Goal: Task Accomplishment & Management: Complete application form

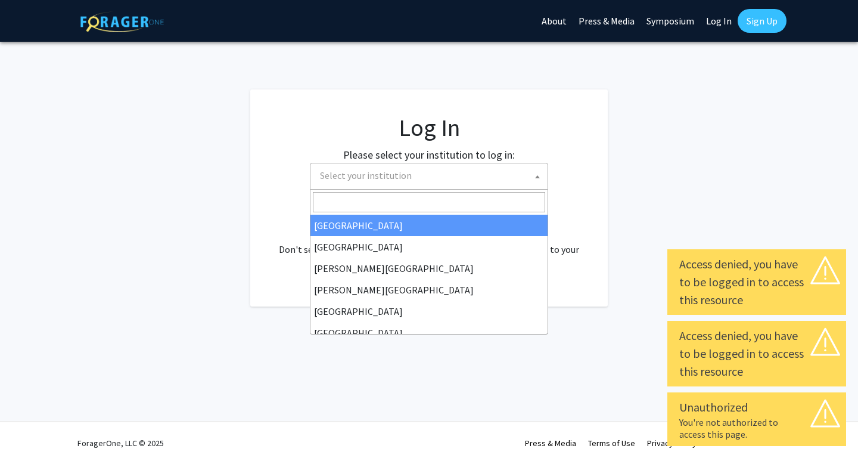
click at [497, 184] on span "Select your institution" at bounding box center [431, 175] width 232 height 24
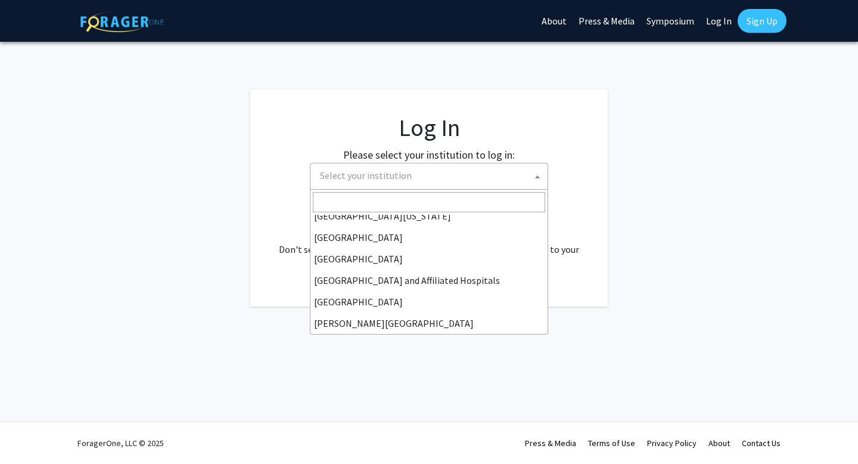
scroll to position [136, 0]
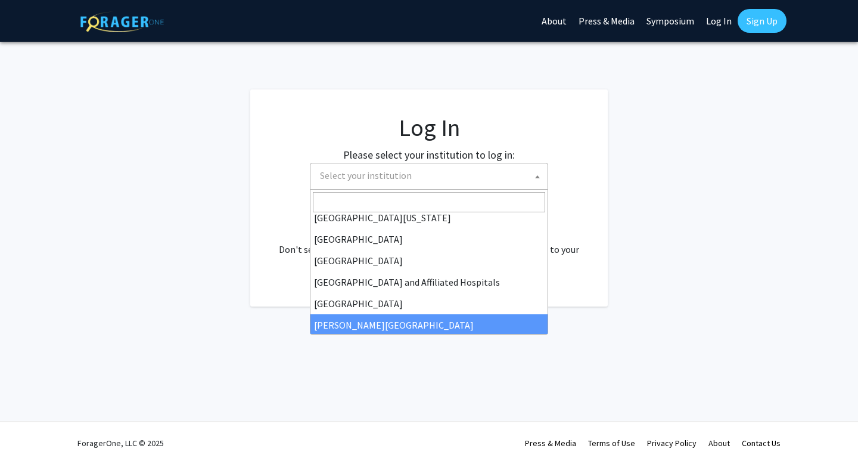
select select "1"
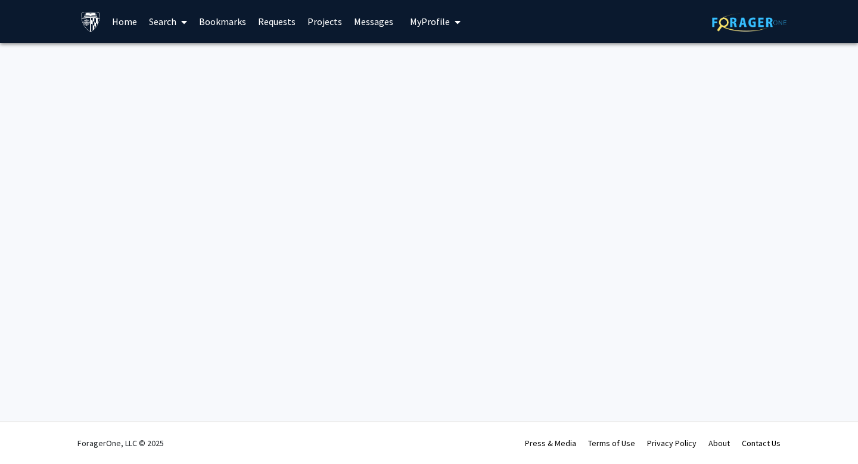
click at [127, 23] on link "Home" at bounding box center [124, 22] width 37 height 42
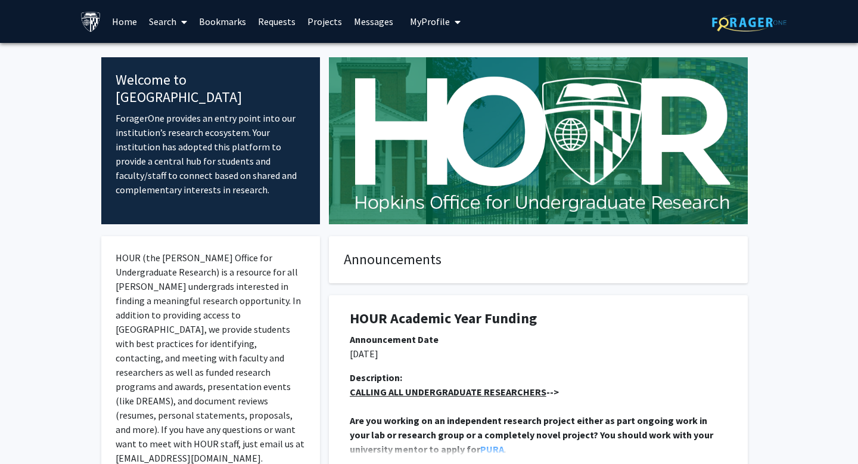
click at [748, 26] on img at bounding box center [749, 22] width 74 height 18
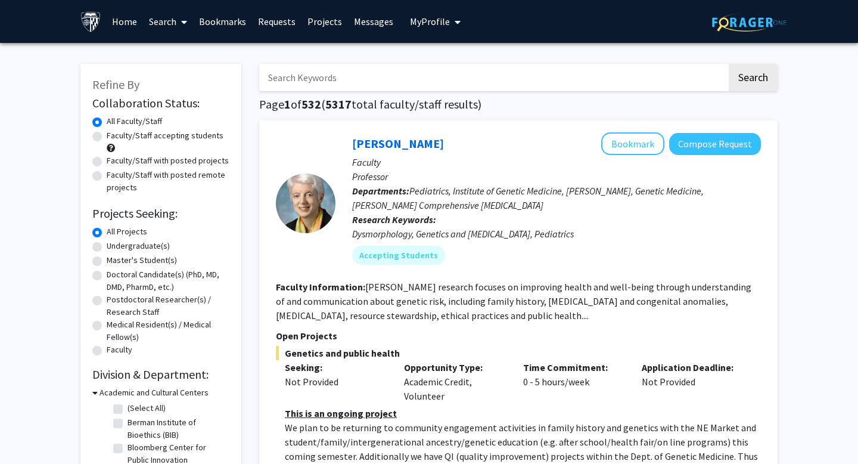
click at [287, 21] on link "Requests" at bounding box center [276, 22] width 49 height 42
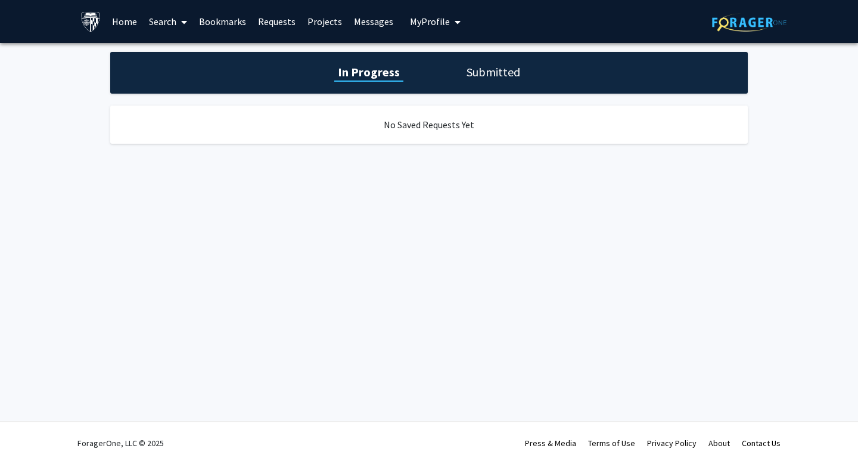
click at [436, 21] on span "My Profile" at bounding box center [430, 21] width 40 height 12
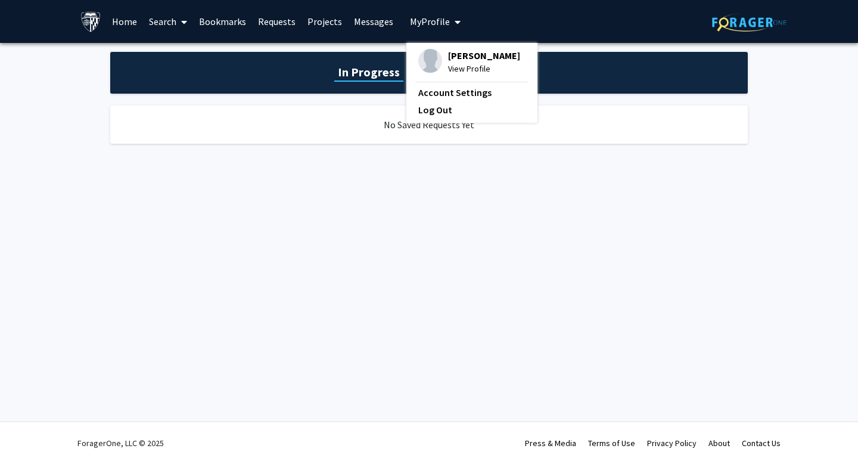
click at [472, 55] on span "[PERSON_NAME]" at bounding box center [484, 55] width 72 height 13
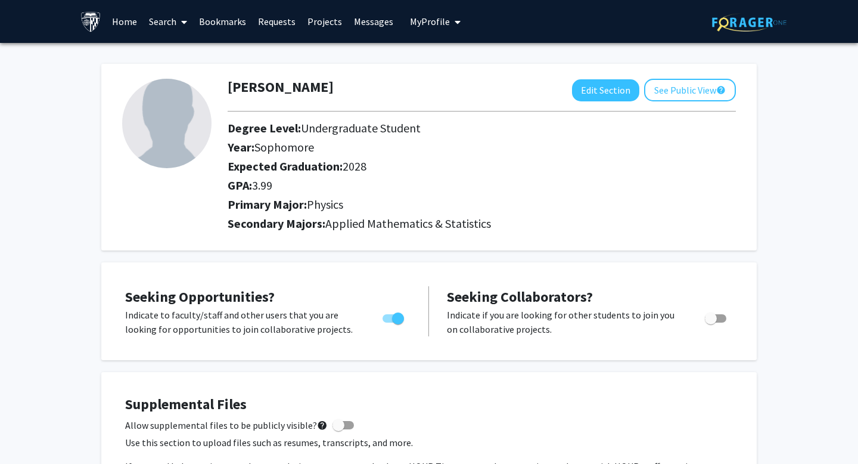
click at [178, 24] on span at bounding box center [181, 22] width 11 height 42
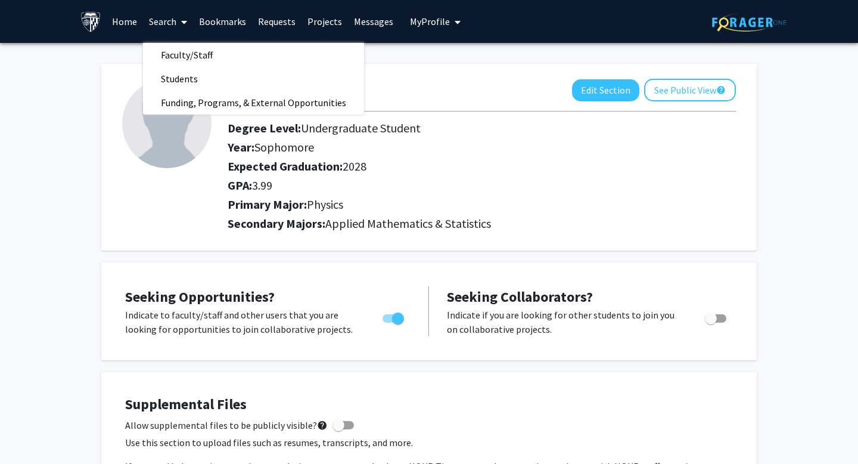
click at [225, 13] on link "Bookmarks" at bounding box center [222, 22] width 59 height 42
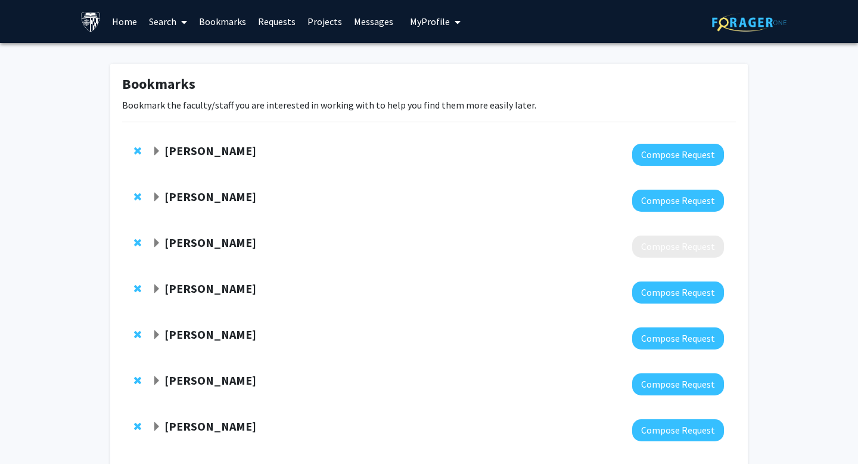
click at [157, 148] on span "Expand Emanuele Berti Bookmark" at bounding box center [157, 152] width 10 height 10
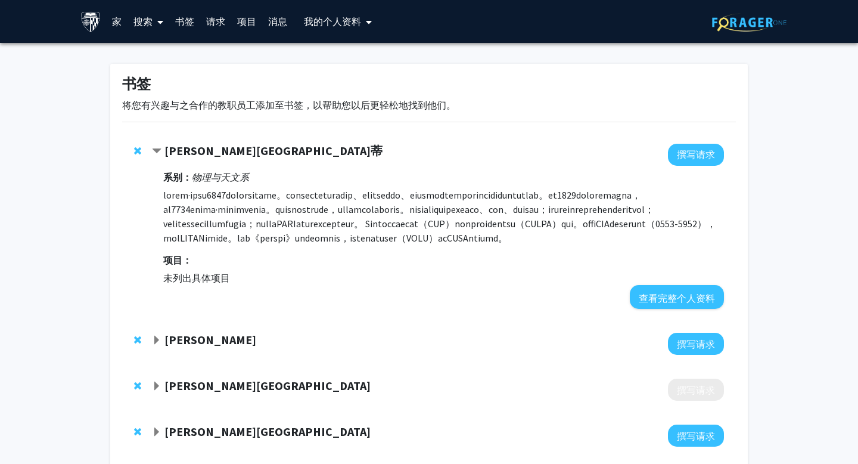
click at [347, 26] on font "个人资料" at bounding box center [342, 21] width 38 height 12
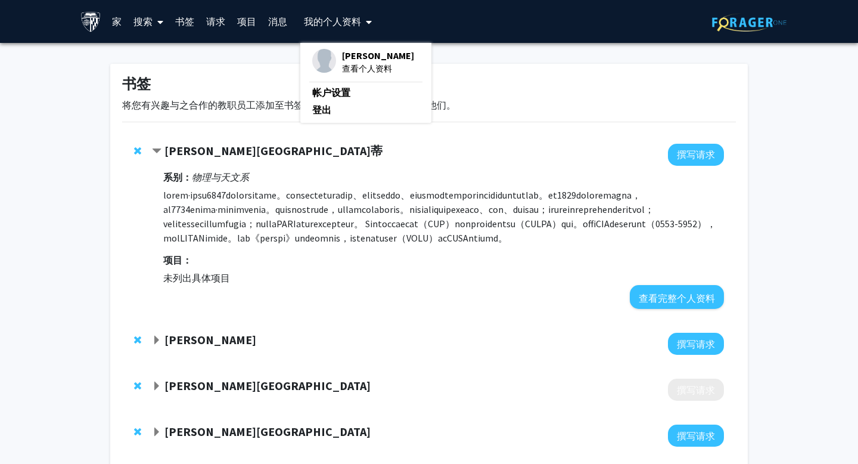
click at [364, 71] on font "查看个人资料" at bounding box center [367, 68] width 50 height 11
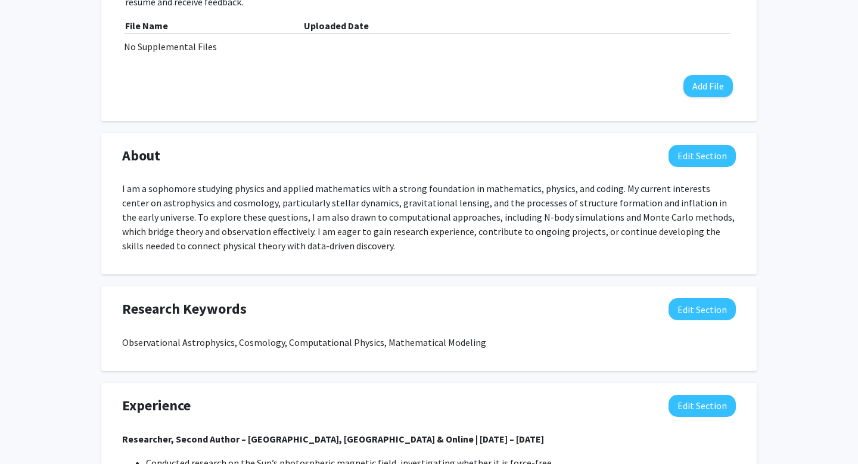
scroll to position [483, 0]
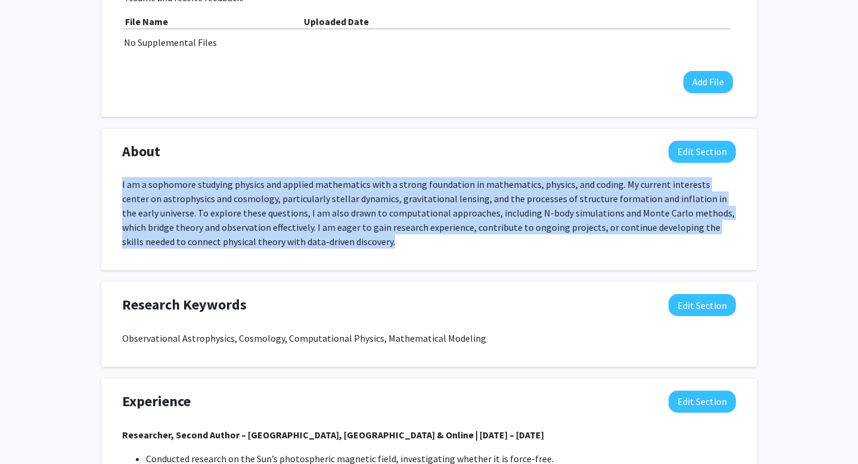
drag, startPoint x: 334, startPoint y: 242, endPoint x: 117, endPoint y: 186, distance: 224.6
click at [117, 186] on div "I am a sophomore studying physics and applied mathematics with a strong foundat…" at bounding box center [429, 217] width 632 height 81
copy p "I am a sophomore studying physics and applied mathematics with a strong foundat…"
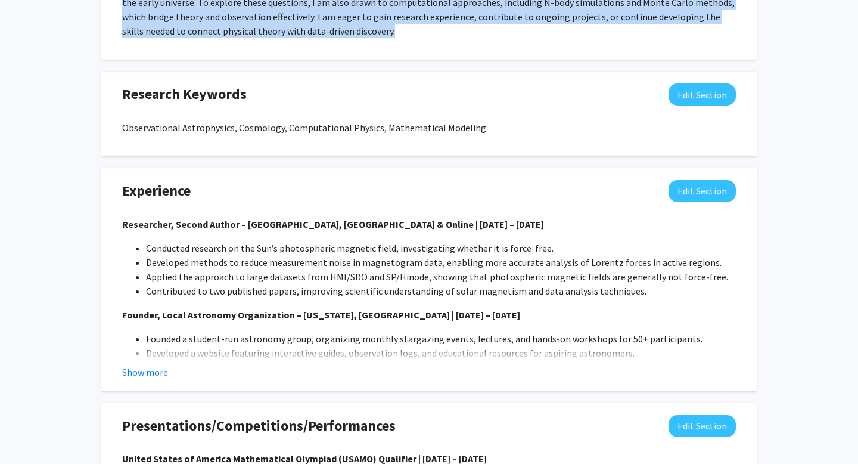
scroll to position [692, 0]
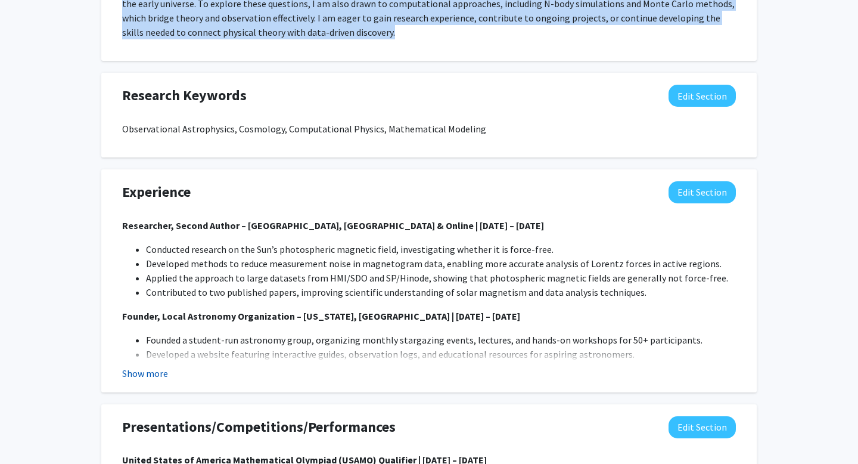
click at [162, 374] on button "Show more" at bounding box center [145, 373] width 46 height 14
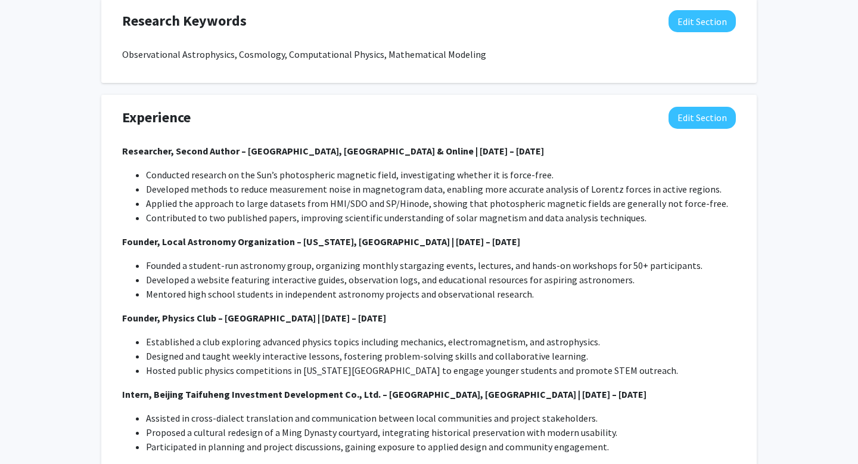
scroll to position [798, 0]
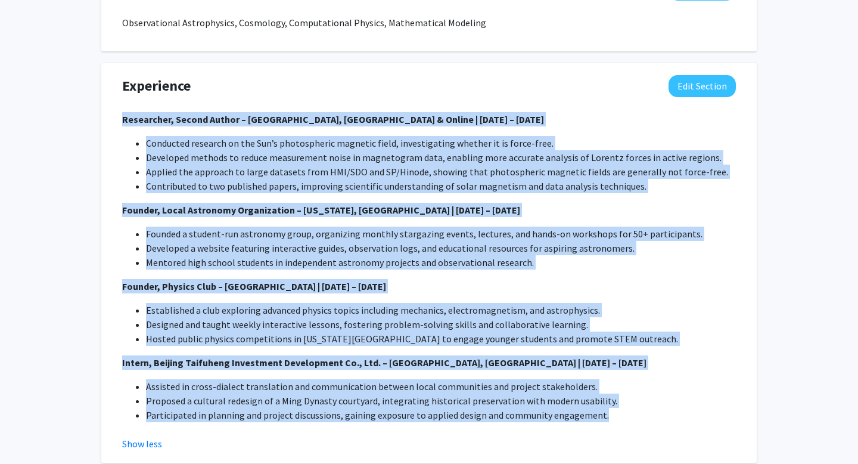
drag, startPoint x: 123, startPoint y: 117, endPoint x: 622, endPoint y: 416, distance: 581.5
click at [622, 416] on div "Researcher, Second Author – [GEOGRAPHIC_DATA], [GEOGRAPHIC_DATA] & Online | [DA…" at bounding box center [429, 267] width 614 height 310
copy div "Loremipsum, Dolors Ametco – Adipisc, Elits & Doeius | Temp 0536 – Inc 3033 Utla…"
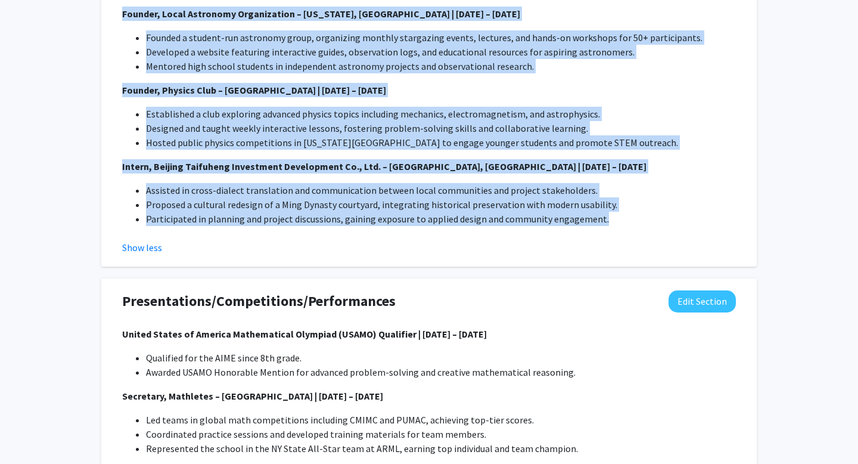
scroll to position [1217, 0]
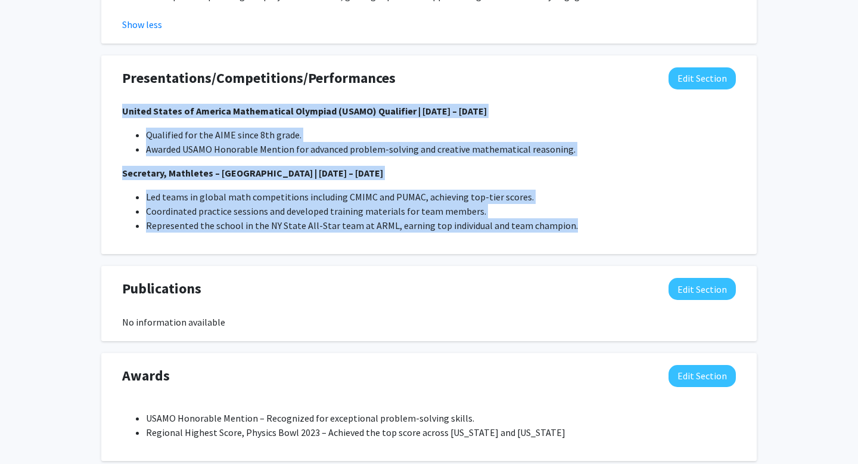
drag, startPoint x: 122, startPoint y: 110, endPoint x: 565, endPoint y: 237, distance: 460.5
click at [565, 237] on div "United States of America Mathematical Olympiad (USAMO) Qualifier | [DATE] – [DA…" at bounding box center [429, 173] width 614 height 138
copy div "United States of America Mathematical Olympiad (USAMO) Qualifier | [DATE] – [DA…"
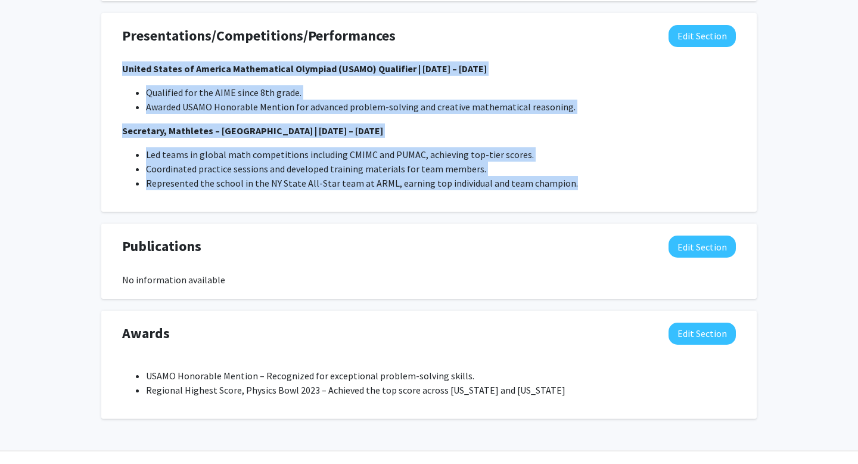
scroll to position [1288, 0]
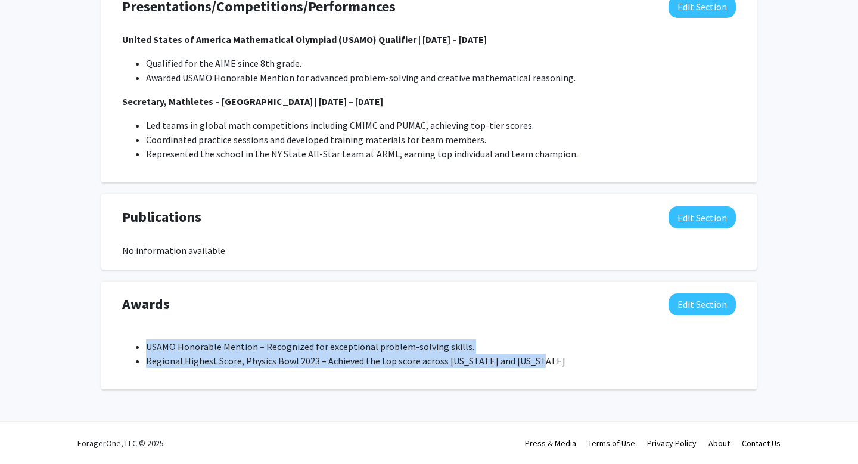
drag, startPoint x: 147, startPoint y: 343, endPoint x: 582, endPoint y: 386, distance: 437.0
click at [582, 386] on div "Awards Edit Section USAMO Honorable Mention – Recognized for exceptional proble…" at bounding box center [428, 335] width 655 height 108
copy ul "USAMO Honorable Mention – Recognized for exceptional problem-solving skills. Re…"
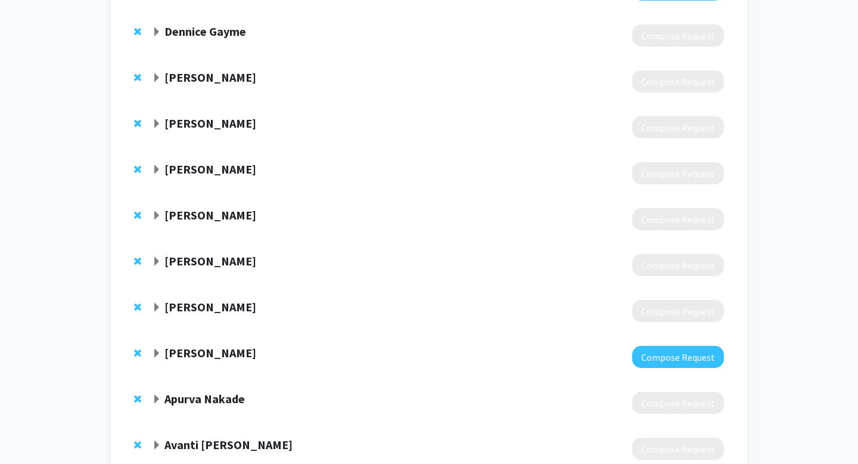
scroll to position [688, 0]
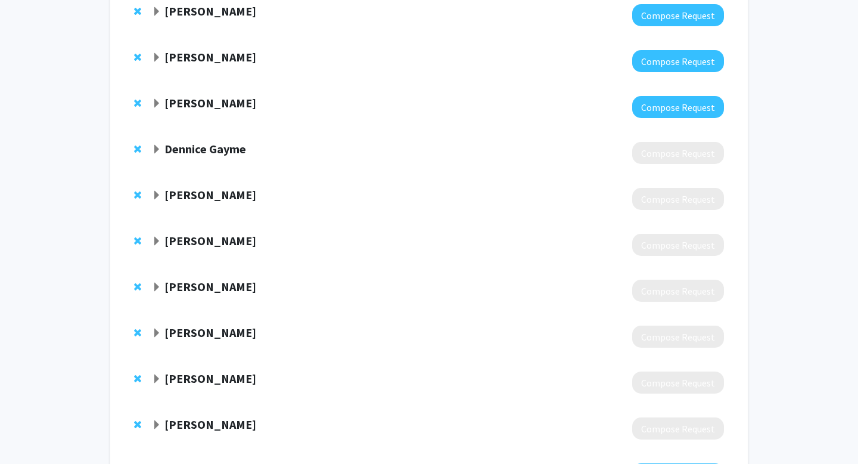
click at [215, 195] on strong "[PERSON_NAME]" at bounding box center [210, 194] width 92 height 15
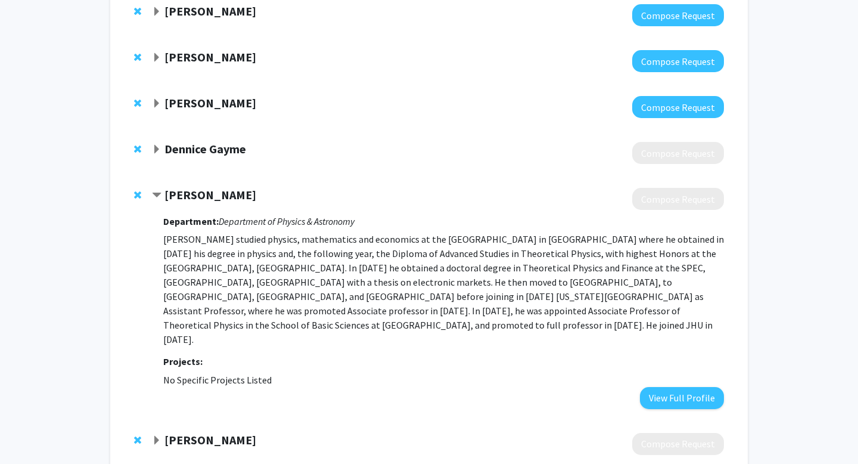
click at [214, 195] on strong "[PERSON_NAME]" at bounding box center [210, 194] width 92 height 15
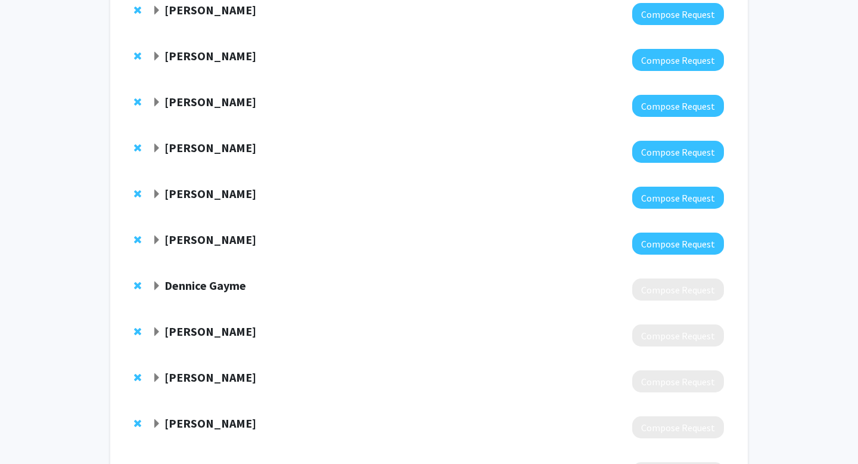
scroll to position [655, 0]
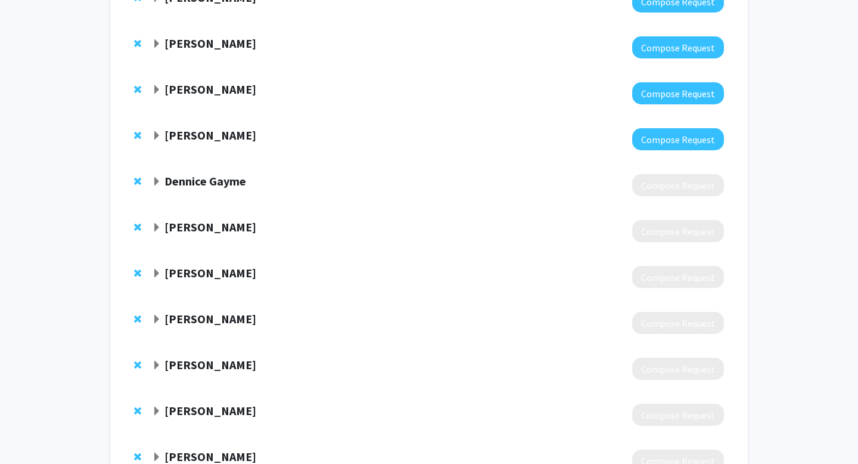
click at [212, 179] on strong "Dennice Gayme" at bounding box center [205, 180] width 82 height 15
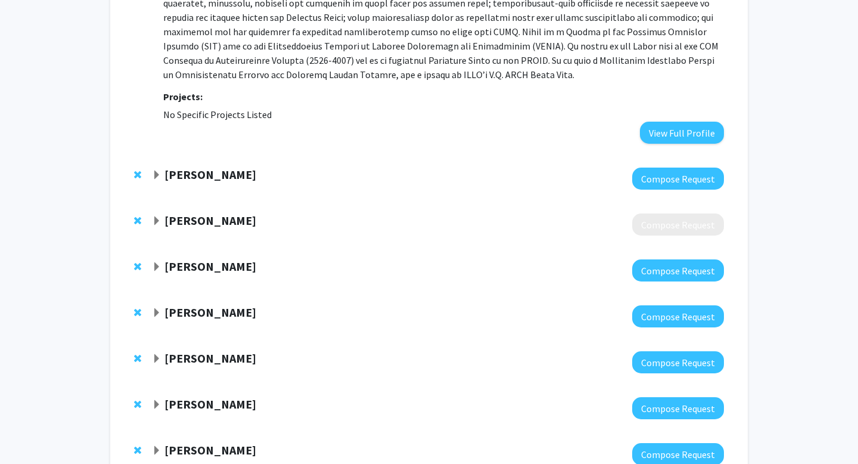
scroll to position [0, 0]
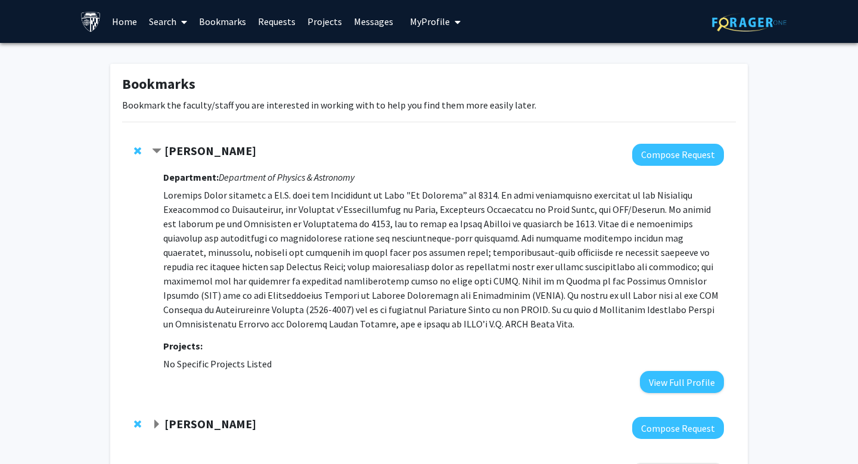
click at [164, 20] on link "Search" at bounding box center [168, 22] width 50 height 42
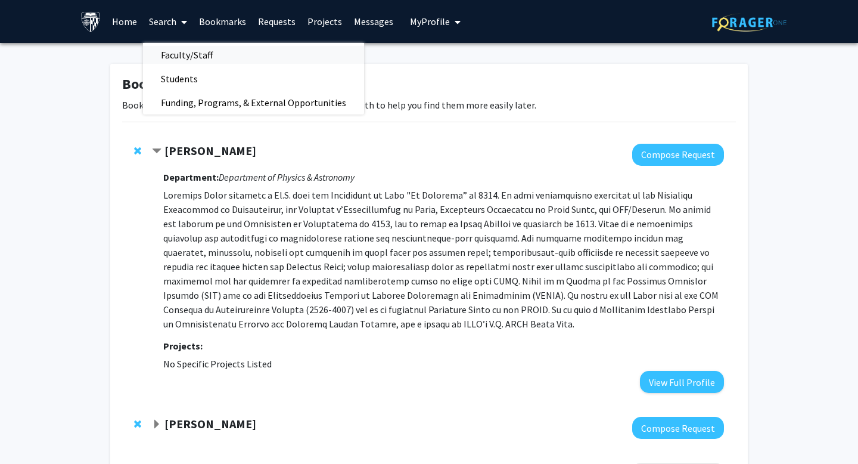
click at [188, 52] on span "Faculty/Staff" at bounding box center [187, 55] width 88 height 24
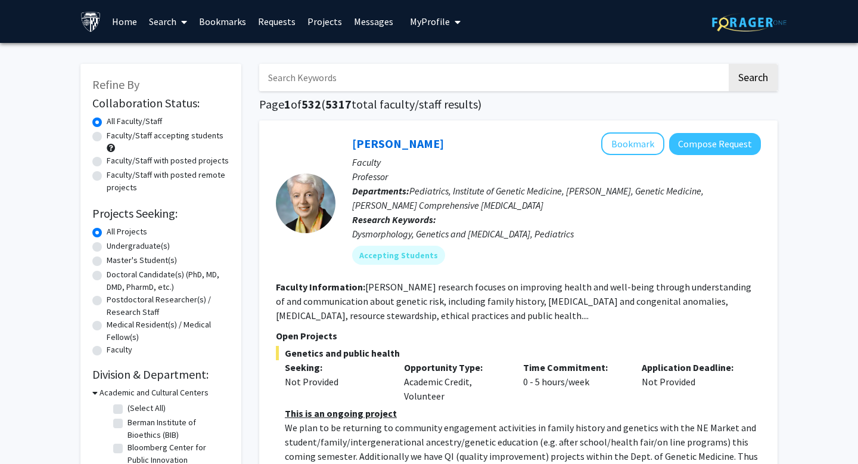
click at [184, 137] on label "Faculty/Staff accepting students" at bounding box center [165, 135] width 117 height 13
click at [114, 137] on input "Faculty/Staff accepting students" at bounding box center [111, 133] width 8 height 8
radio input "true"
click at [141, 245] on label "Undergraduate(s)" at bounding box center [138, 246] width 63 height 13
click at [114, 245] on input "Undergraduate(s)" at bounding box center [111, 244] width 8 height 8
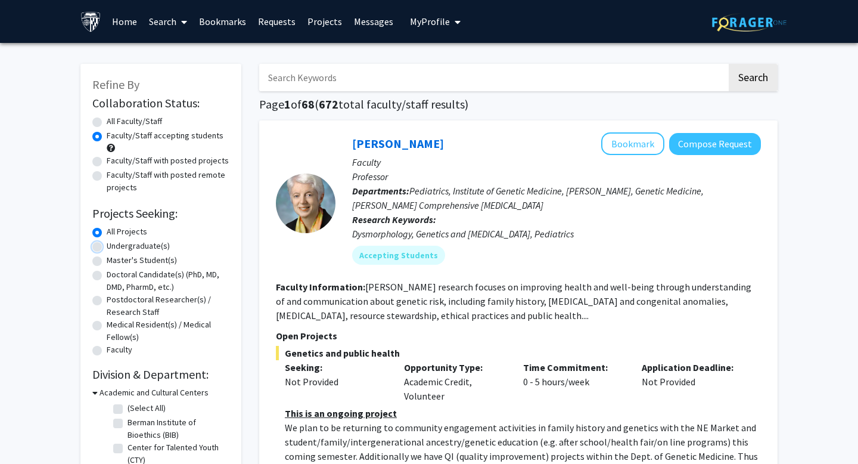
radio input "true"
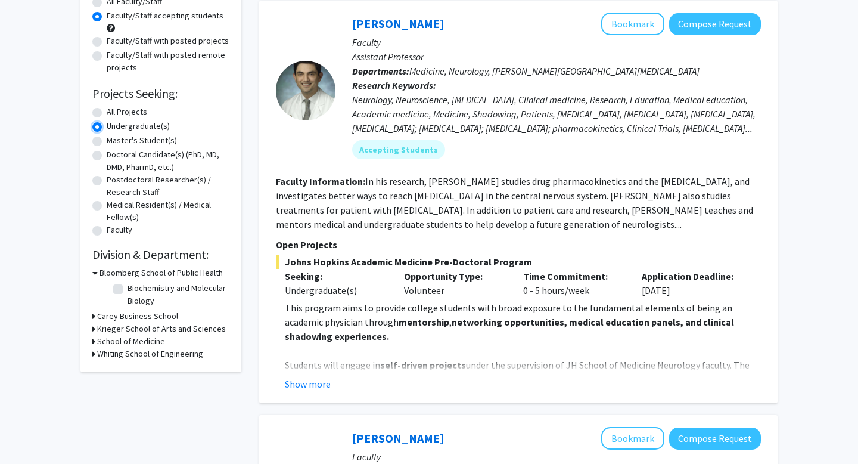
scroll to position [121, 0]
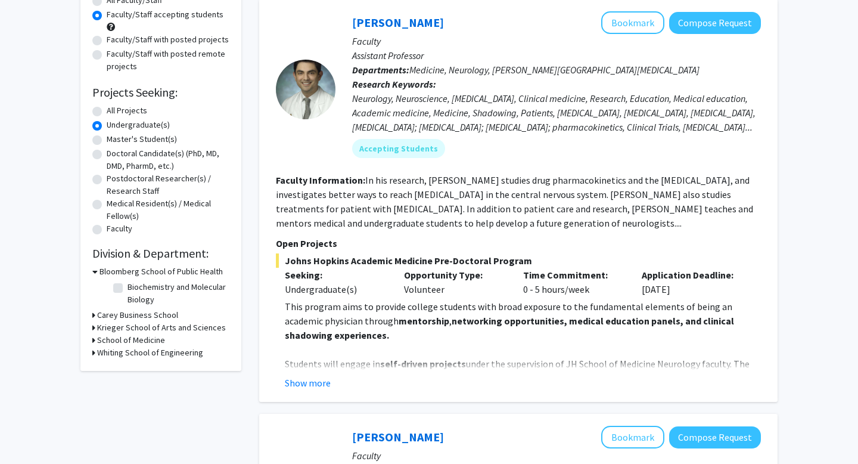
click at [158, 329] on h3 "Krieger School of Arts and Sciences" at bounding box center [161, 327] width 129 height 13
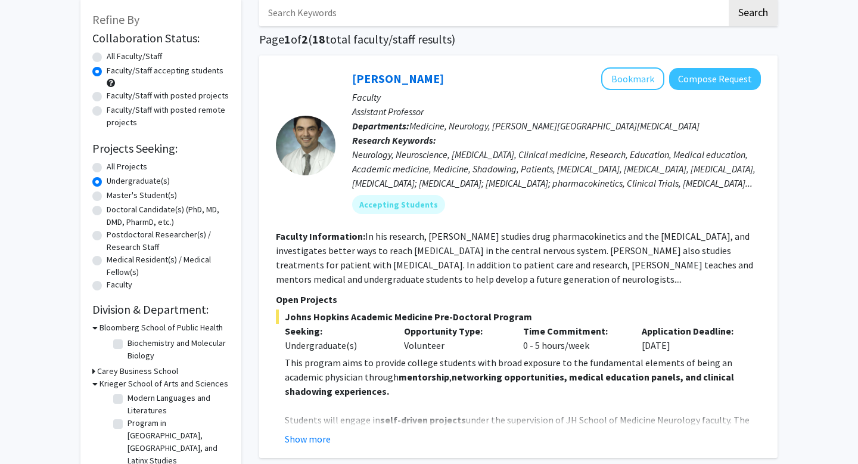
scroll to position [0, 0]
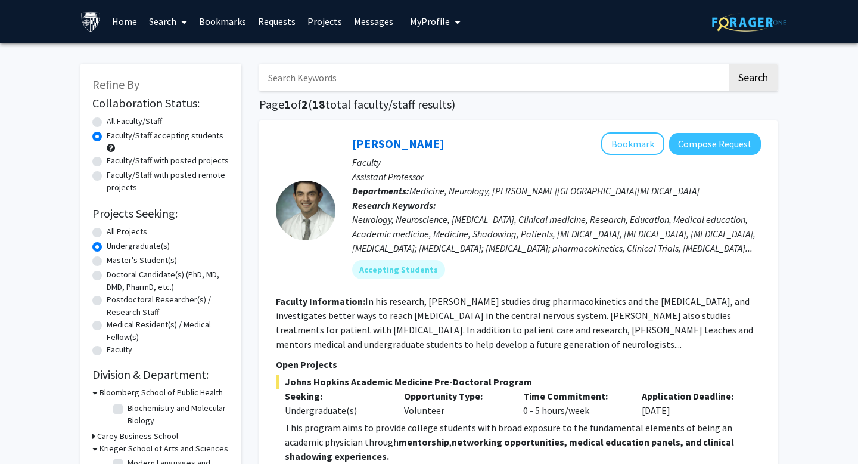
click at [403, 69] on input "Search Keywords" at bounding box center [493, 77] width 468 height 27
click at [545, 103] on h1 "Page 1 of 2 ( 18 total faculty/staff results)" at bounding box center [518, 104] width 518 height 14
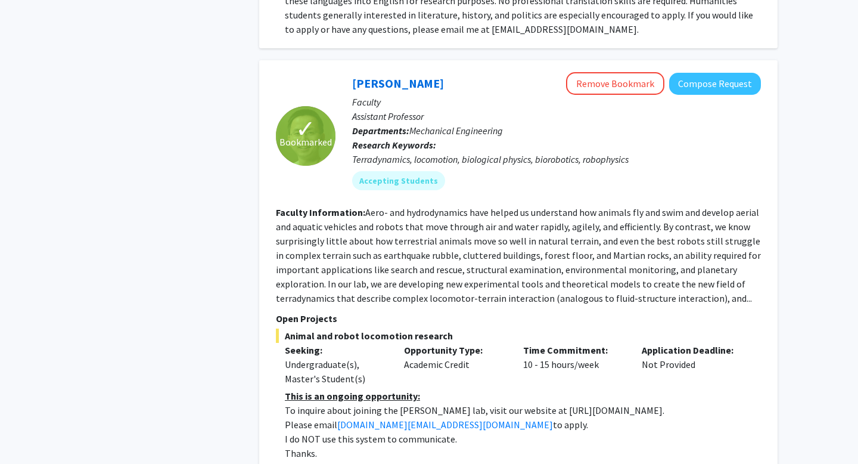
scroll to position [5043, 0]
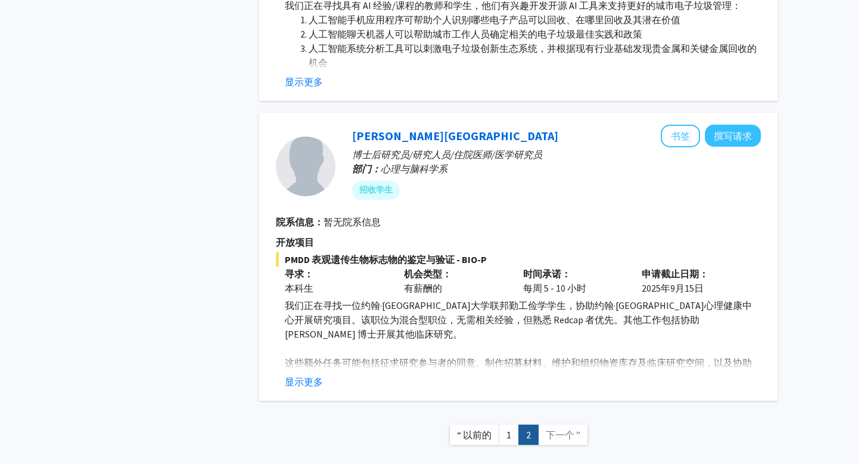
scroll to position [3021, 0]
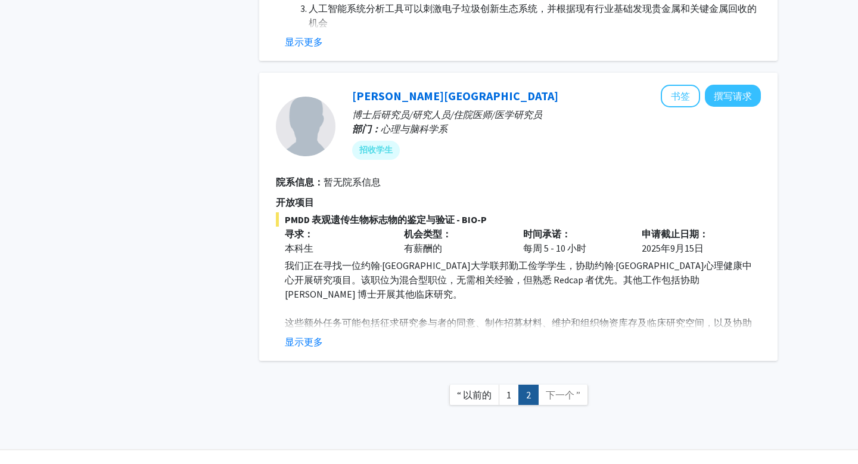
click at [553, 388] on font "下一个 ”" at bounding box center [563, 394] width 35 height 12
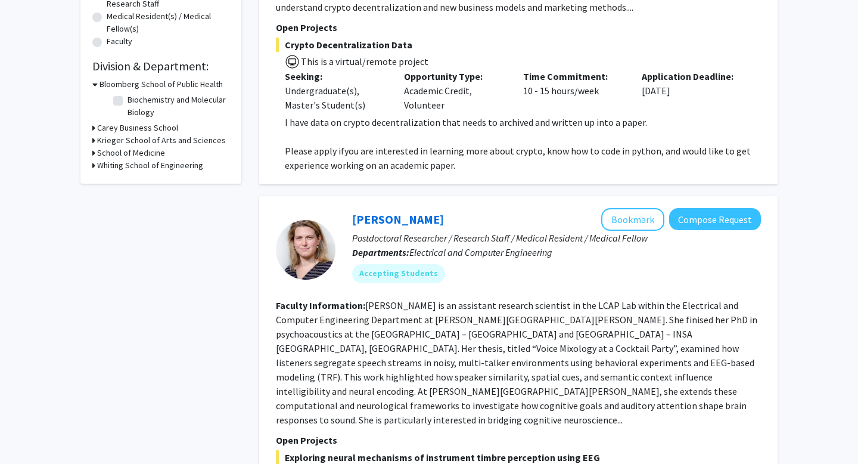
scroll to position [0, 0]
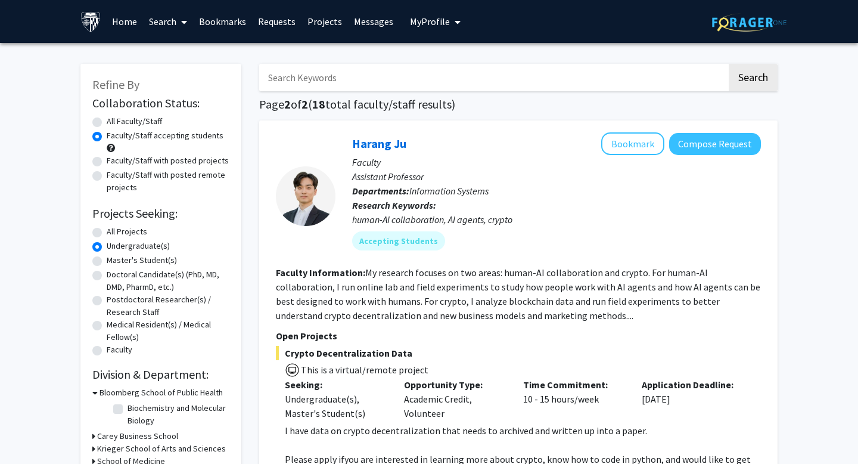
click at [150, 163] on label "Faculty/Staff with posted projects" at bounding box center [168, 160] width 122 height 13
click at [114, 162] on input "Faculty/Staff with posted projects" at bounding box center [111, 158] width 8 height 8
radio input "true"
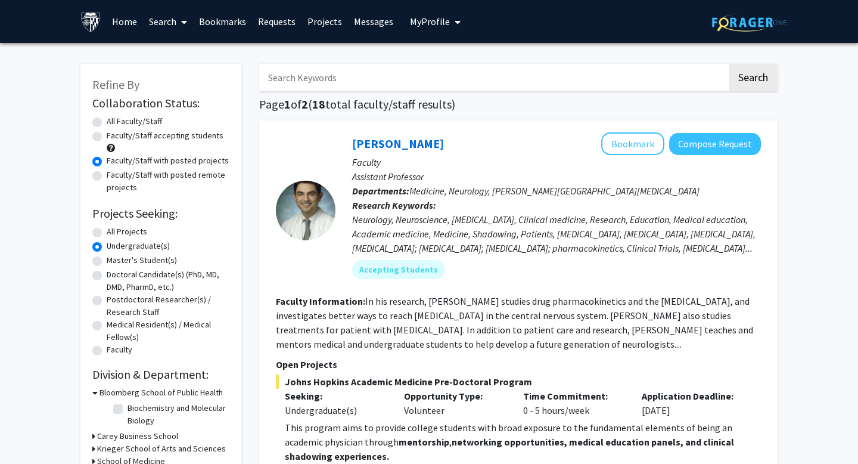
click at [135, 235] on label "All Projects" at bounding box center [127, 231] width 41 height 13
click at [114, 233] on input "All Projects" at bounding box center [111, 229] width 8 height 8
radio input "true"
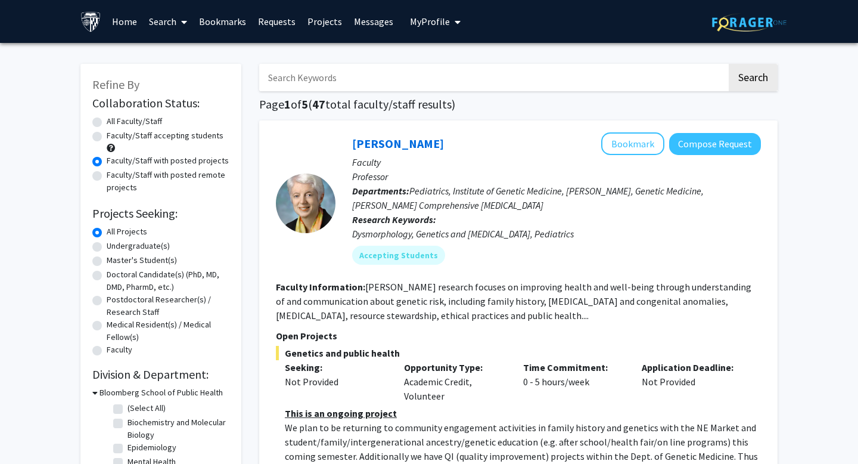
click at [166, 138] on label "Faculty/Staff accepting students" at bounding box center [165, 135] width 117 height 13
click at [114, 137] on input "Faculty/Staff accepting students" at bounding box center [111, 133] width 8 height 8
radio input "true"
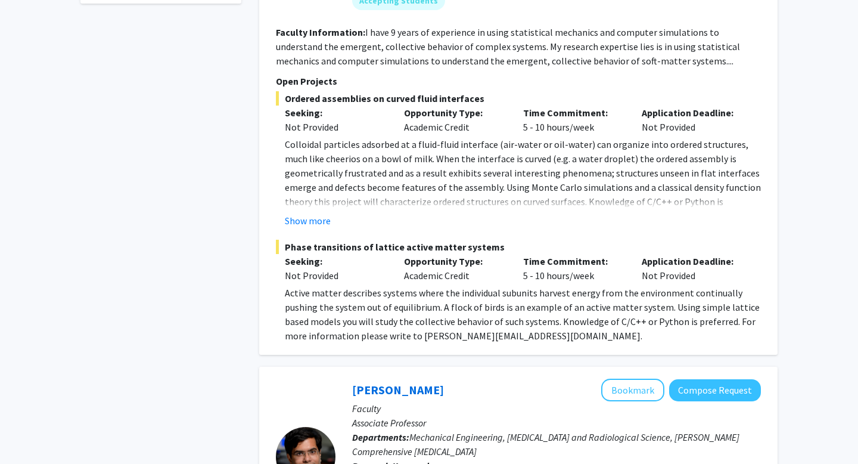
scroll to position [307, 0]
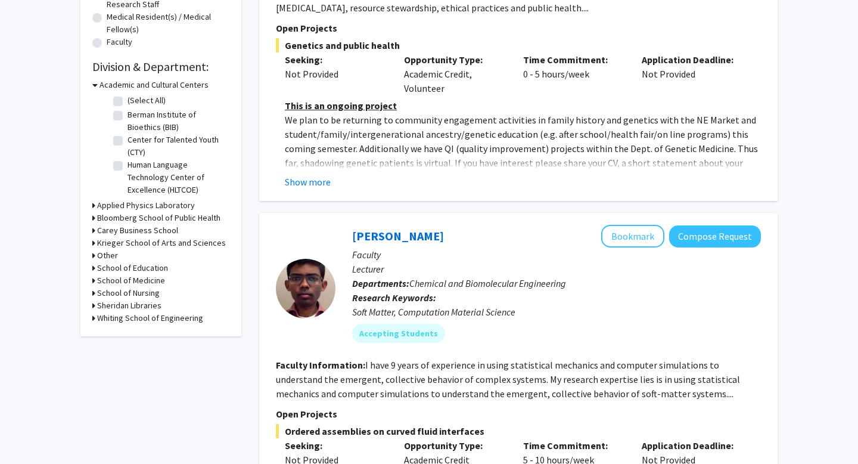
click at [155, 206] on h3 "Applied Physics Laboratory" at bounding box center [146, 205] width 98 height 13
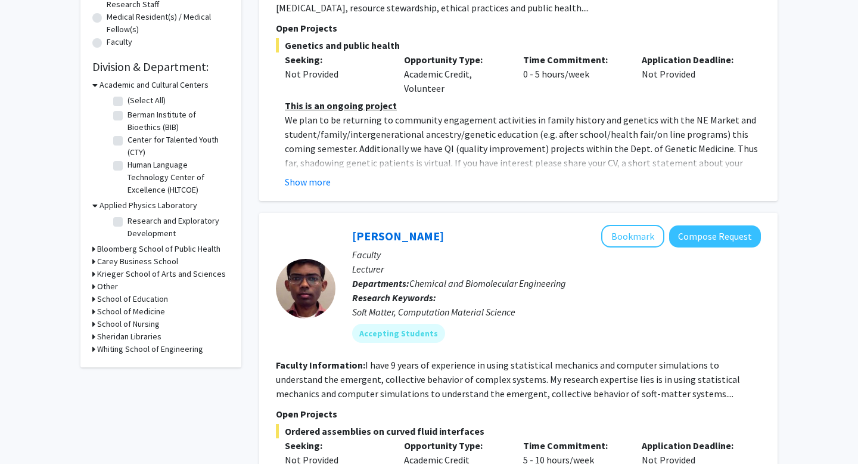
click at [145, 275] on h3 "Krieger School of Arts and Sciences" at bounding box center [161, 274] width 129 height 13
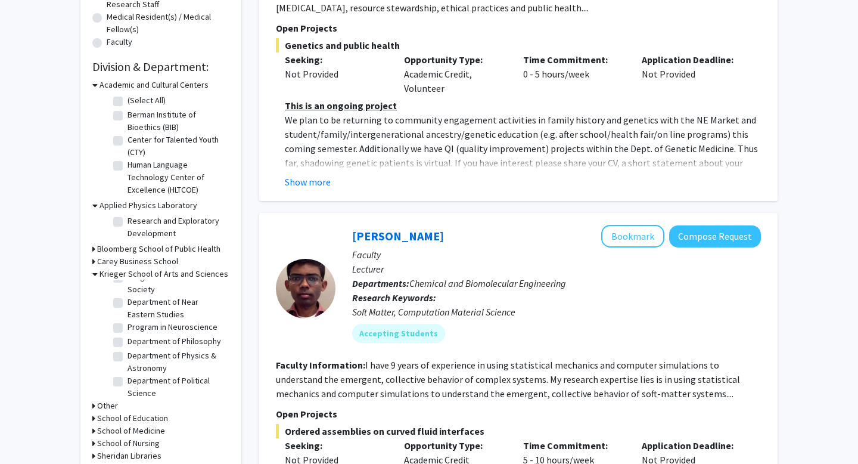
scroll to position [565, 0]
click at [157, 349] on label "Department of Physics & Astronomy" at bounding box center [177, 361] width 99 height 25
click at [135, 349] on input "Department of Physics & Astronomy" at bounding box center [132, 353] width 8 height 8
checkbox input "true"
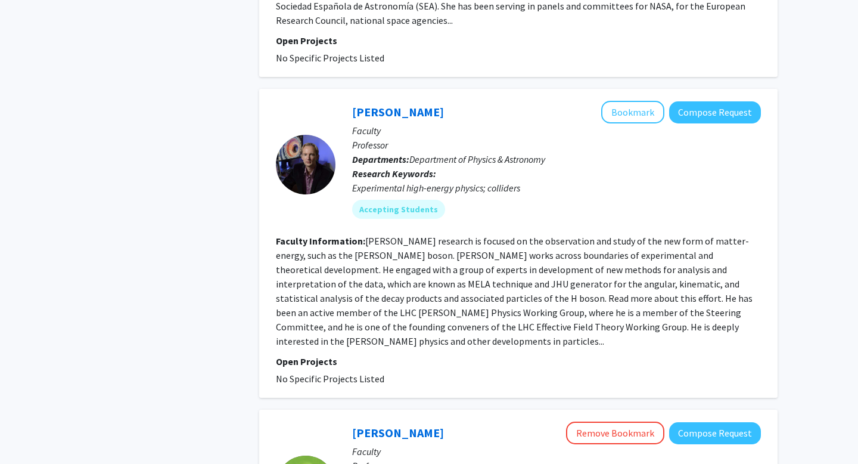
scroll to position [1605, 0]
click at [620, 101] on button "Bookmark" at bounding box center [632, 112] width 63 height 23
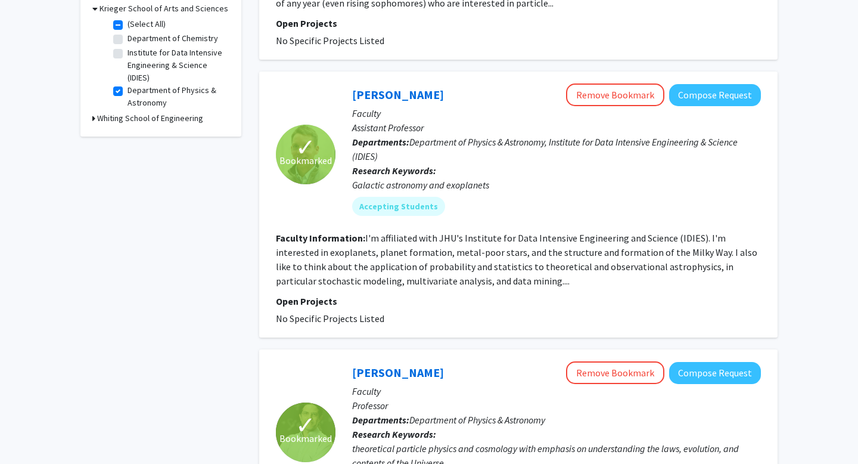
scroll to position [0, 0]
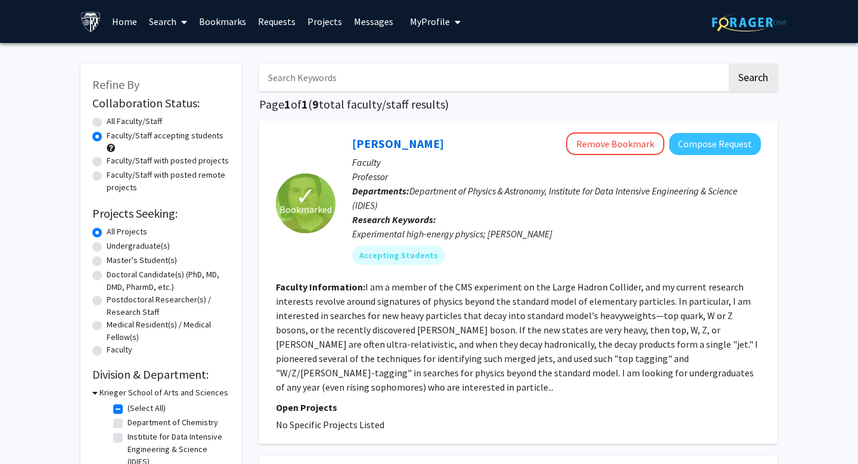
click at [228, 20] on link "Bookmarks" at bounding box center [222, 22] width 59 height 42
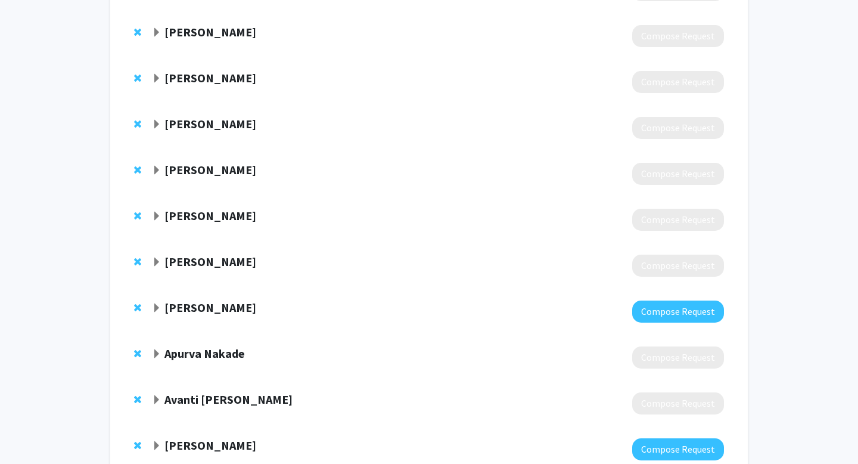
scroll to position [752, 0]
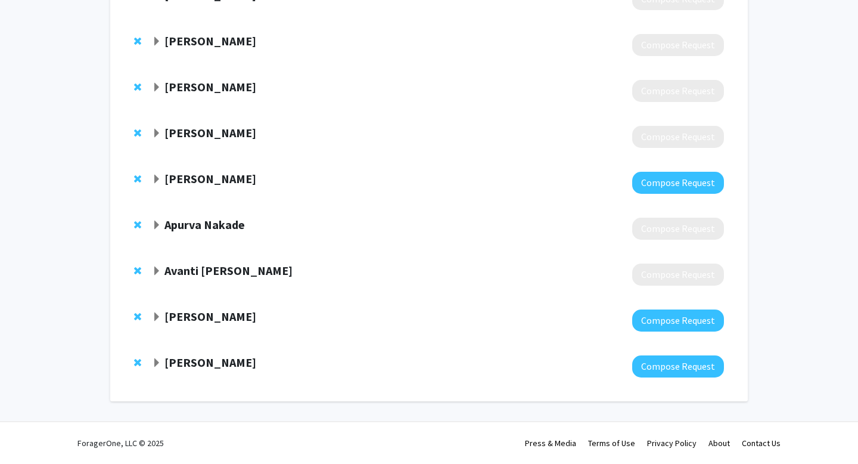
click at [200, 269] on strong "Avanti [PERSON_NAME]" at bounding box center [228, 270] width 128 height 15
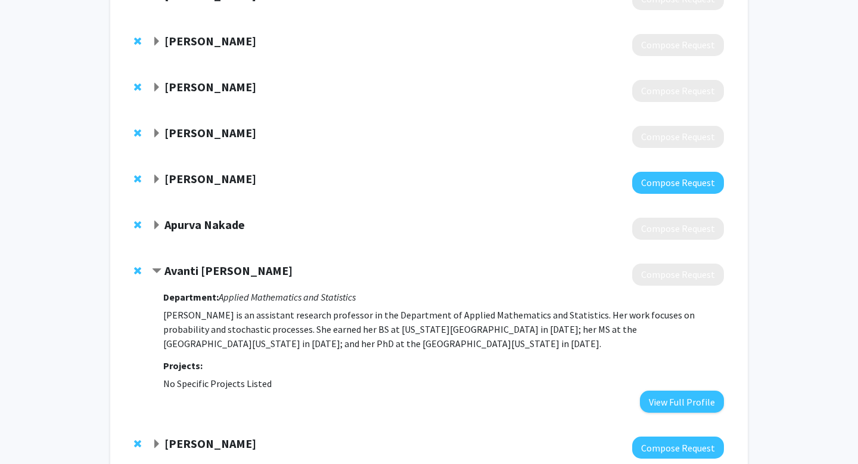
click at [210, 226] on strong "Apurva Nakade" at bounding box center [204, 224] width 80 height 15
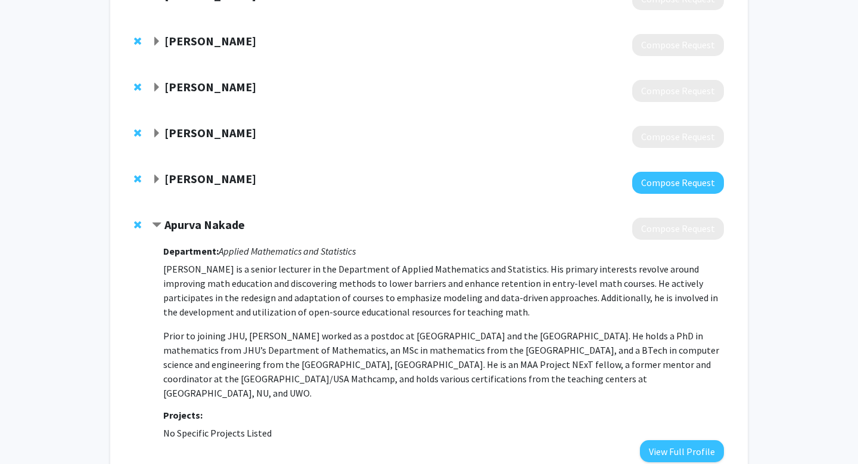
click at [208, 135] on strong "[PERSON_NAME]" at bounding box center [210, 132] width 92 height 15
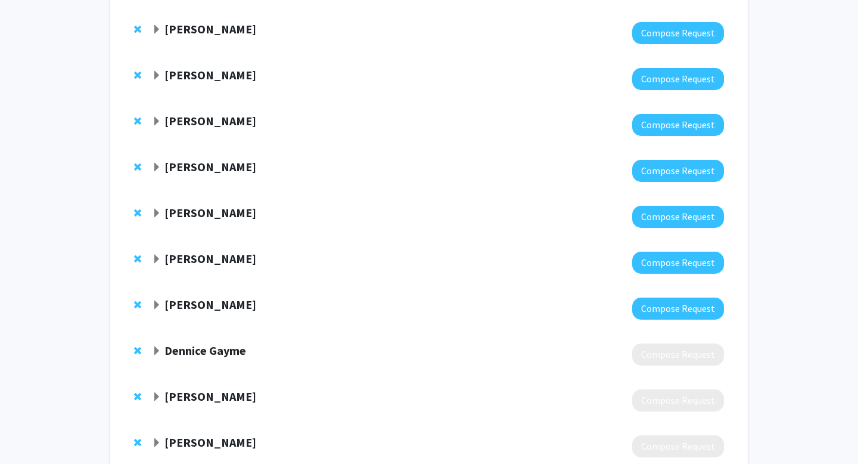
scroll to position [0, 0]
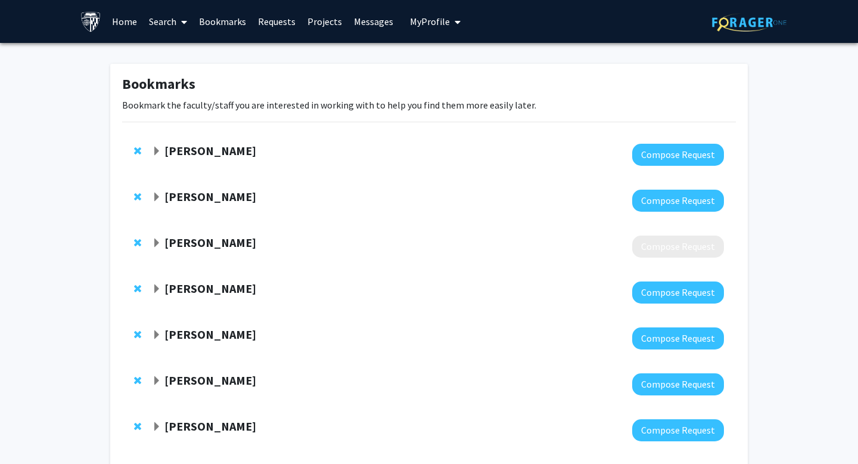
click at [228, 154] on strong "[PERSON_NAME]" at bounding box center [210, 150] width 92 height 15
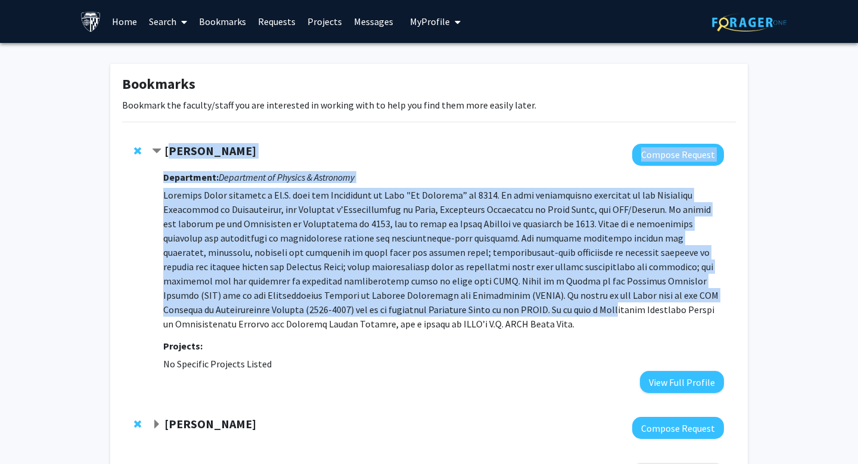
drag, startPoint x: 168, startPoint y: 149, endPoint x: 269, endPoint y: 301, distance: 182.8
click at [269, 301] on div "[PERSON_NAME] Compose Request Department: Department of Physics & Astronomy Pro…" at bounding box center [438, 268] width 572 height 249
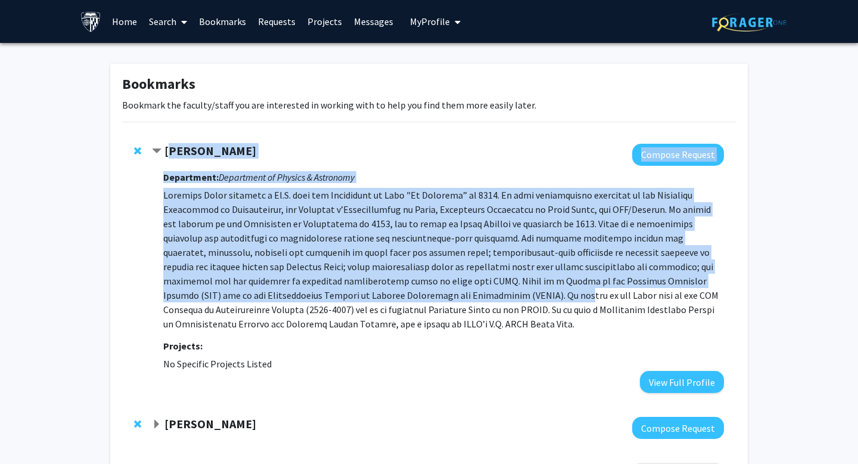
click at [172, 152] on strong "[PERSON_NAME]" at bounding box center [210, 150] width 92 height 15
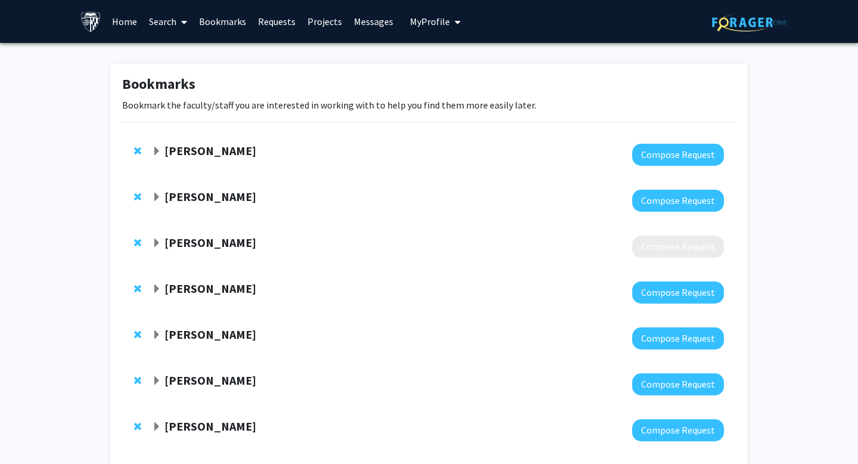
click at [167, 151] on strong "[PERSON_NAME]" at bounding box center [210, 150] width 92 height 15
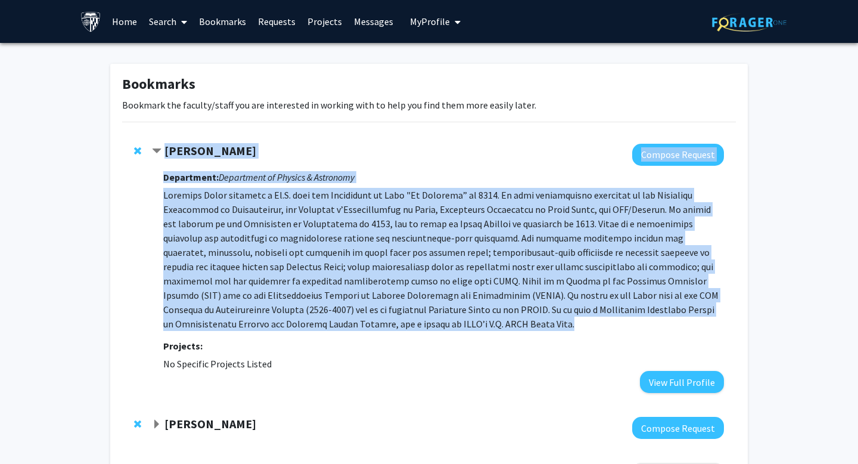
drag, startPoint x: 165, startPoint y: 151, endPoint x: 264, endPoint y: 322, distance: 198.1
click at [265, 322] on div "[PERSON_NAME] Compose Request Department: Department of Physics & Astronomy Pro…" at bounding box center [438, 268] width 572 height 249
copy div "Loremips Dolor Sitamet Consect Adipiscing: Elitseddoe te Incidid & Utlaboree Do…"
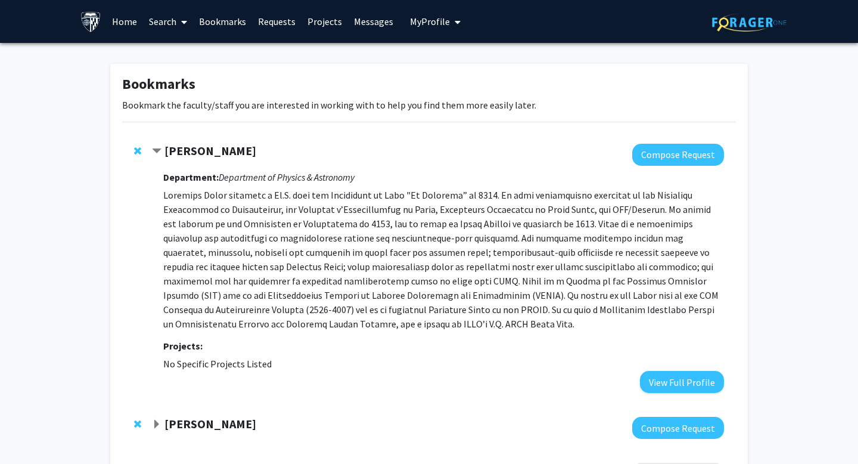
click at [213, 151] on strong "[PERSON_NAME]" at bounding box center [210, 150] width 92 height 15
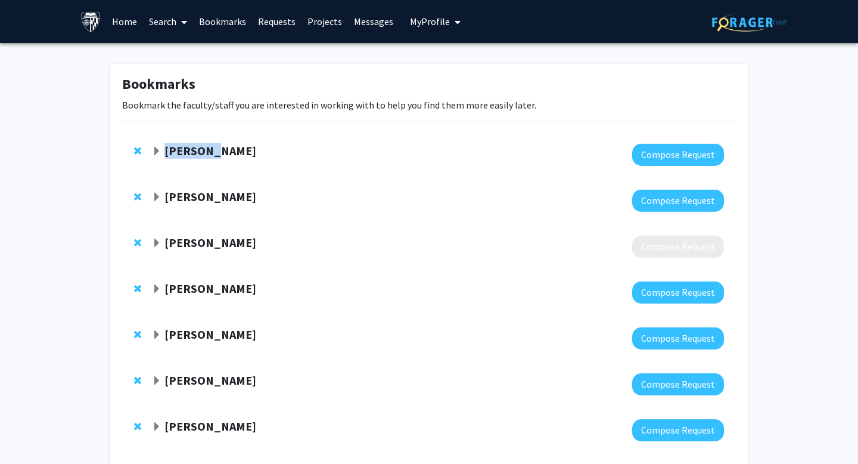
click at [213, 151] on strong "[PERSON_NAME]" at bounding box center [210, 150] width 92 height 15
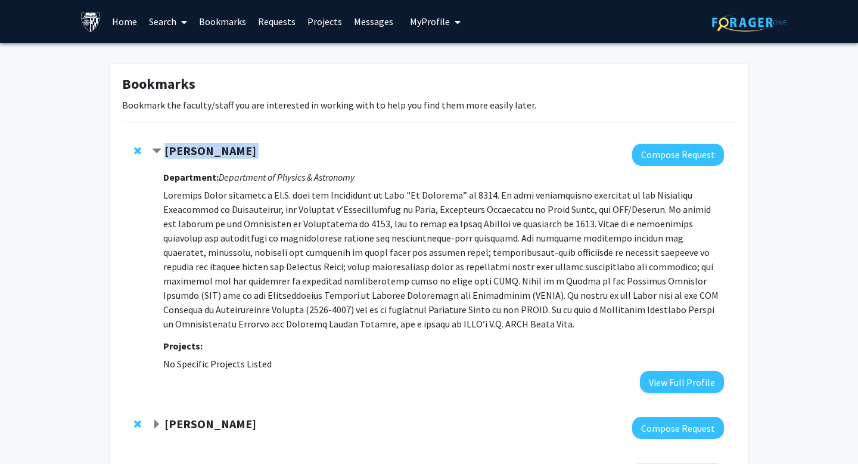
click at [213, 151] on strong "[PERSON_NAME]" at bounding box center [210, 150] width 92 height 15
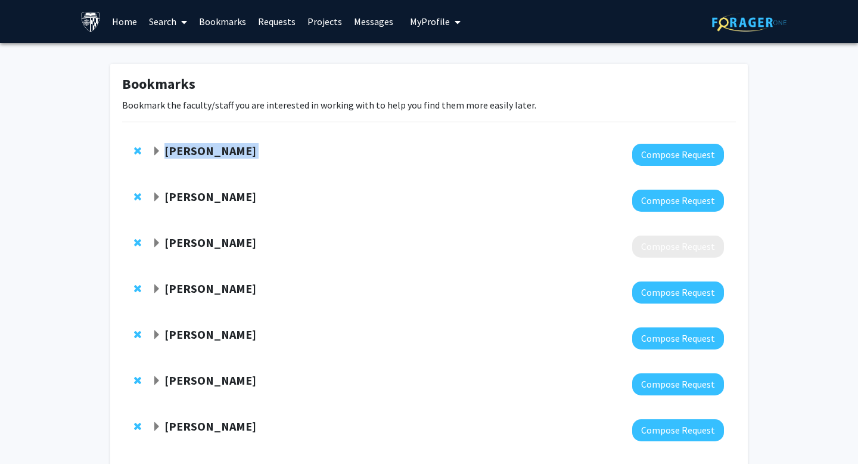
click at [213, 151] on strong "[PERSON_NAME]" at bounding box center [210, 150] width 92 height 15
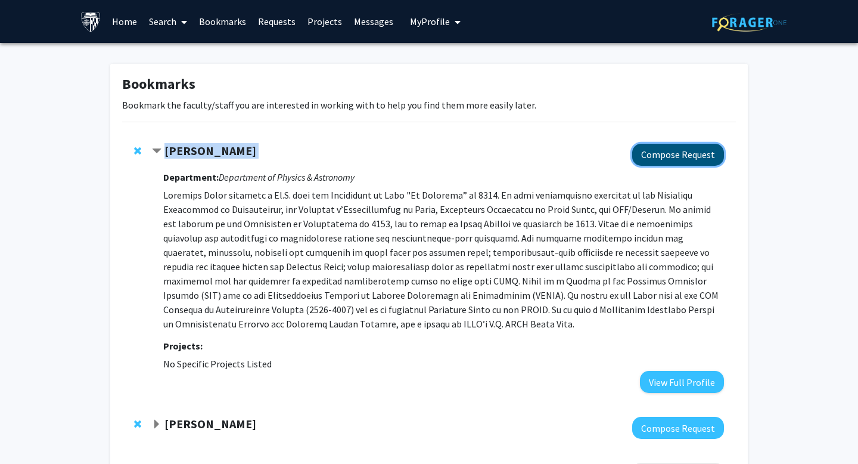
click at [652, 153] on button "Compose Request" at bounding box center [678, 155] width 92 height 22
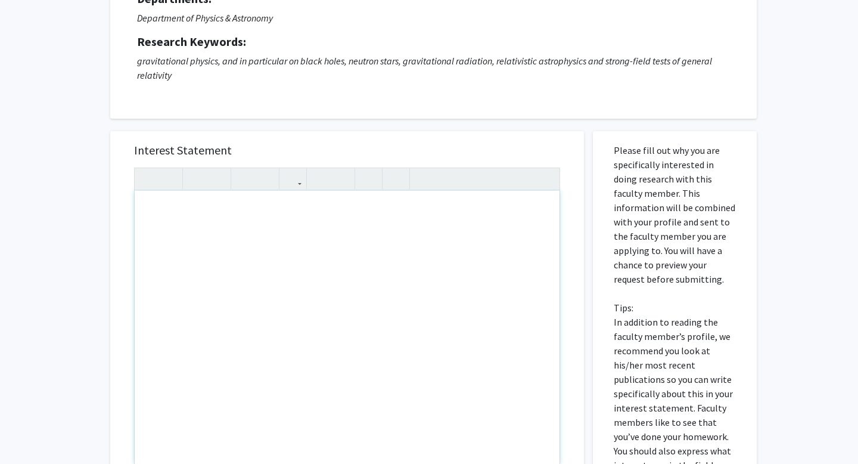
scroll to position [80, 0]
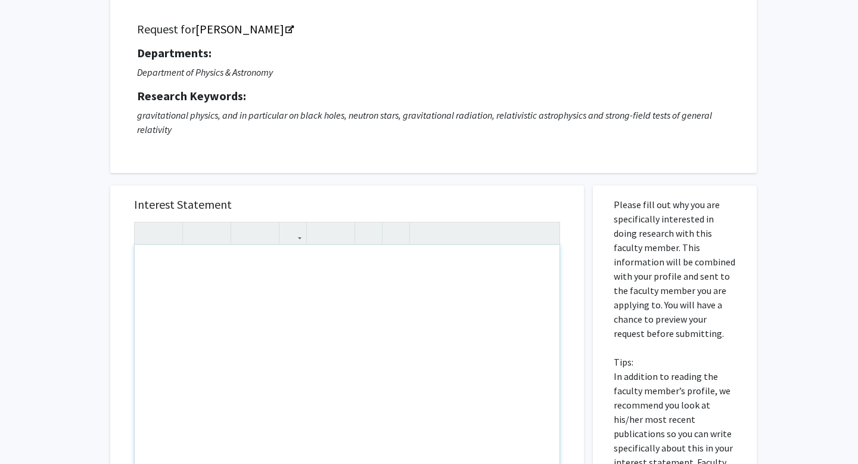
click at [260, 265] on div "Note to users with screen readers: Please press Alt+0 or Option+0 to deactivate…" at bounding box center [347, 381] width 425 height 273
paste div "Note to users with screen readers: Please press Alt+0 or Option+0 to deactivate…"
type textarea "<l>Ipsu Dolorsita Conse,</a><el><s>D eius temp incidid utlab etd magn. Al enim …"
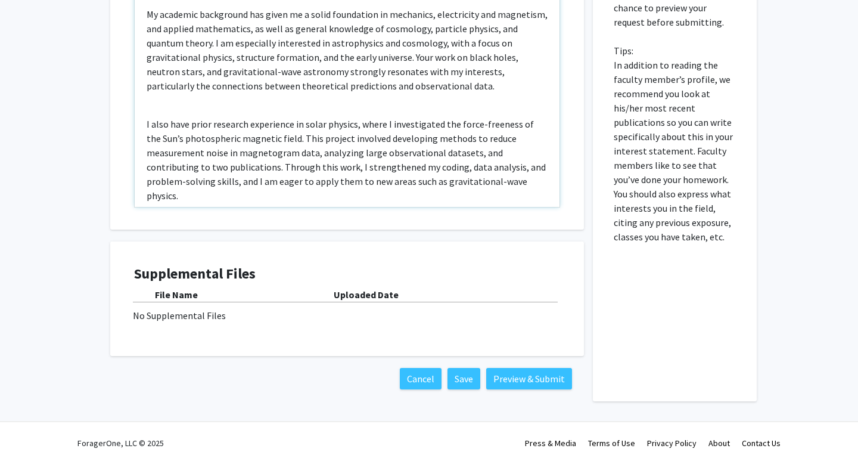
scroll to position [199, 0]
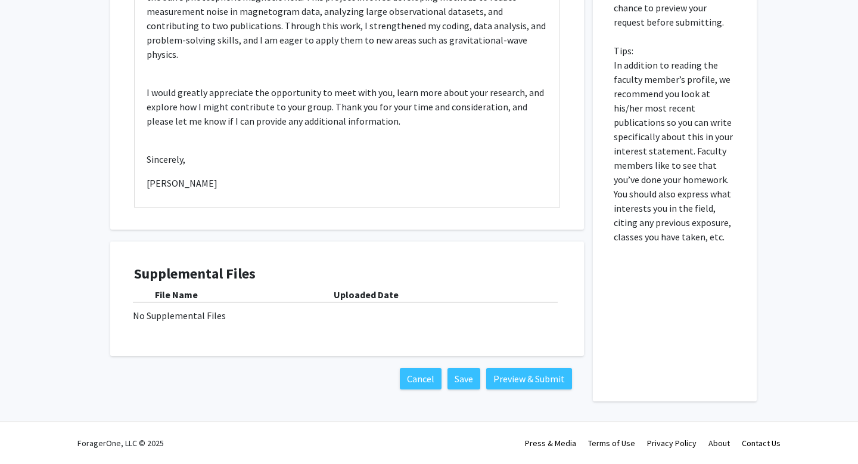
click at [194, 317] on div "No Supplemental Files" at bounding box center [347, 315] width 428 height 14
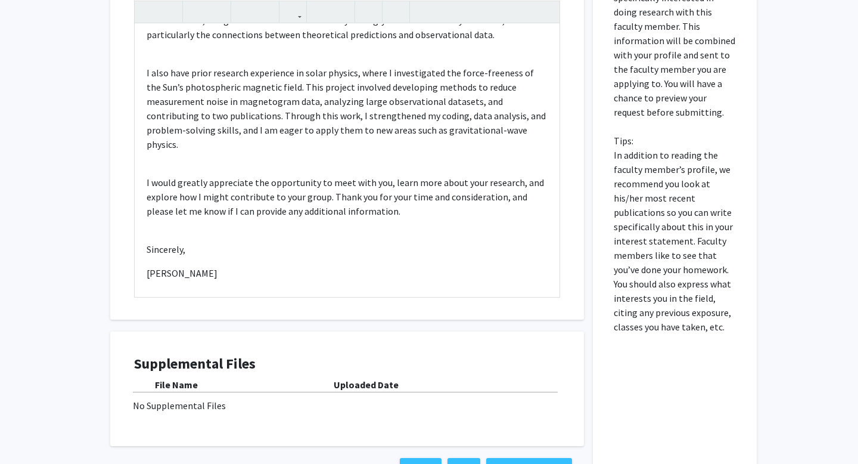
scroll to position [364, 0]
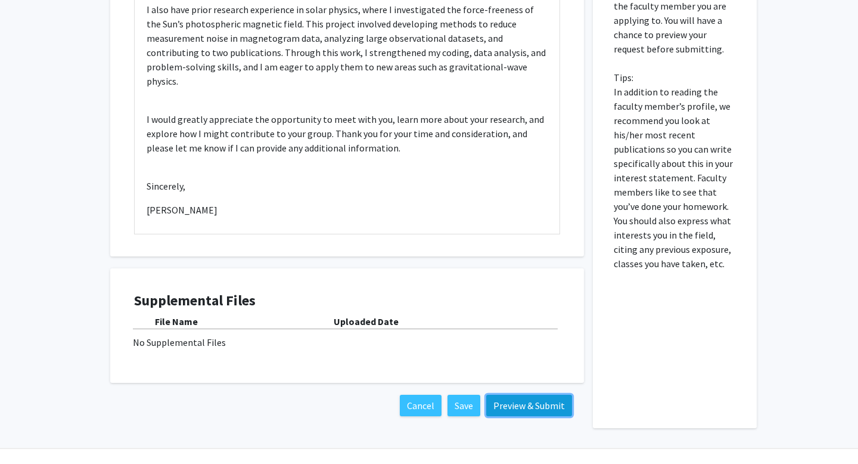
click at [550, 403] on button "Preview & Submit" at bounding box center [529, 404] width 86 height 21
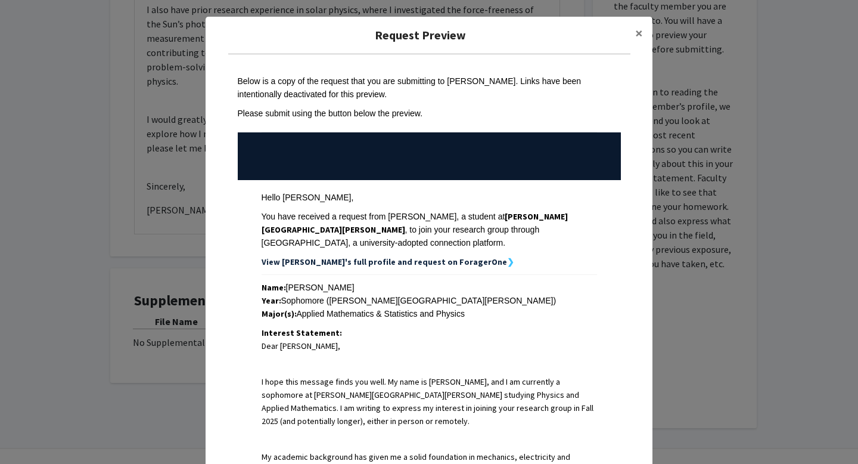
scroll to position [35, 0]
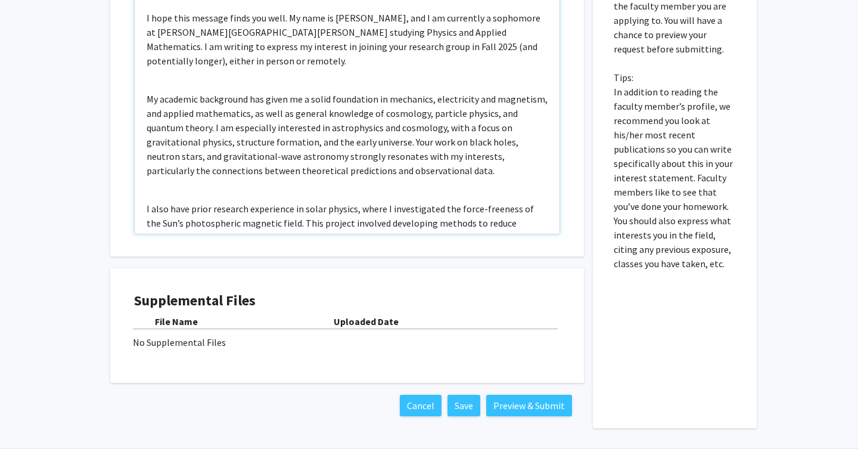
scroll to position [345, 0]
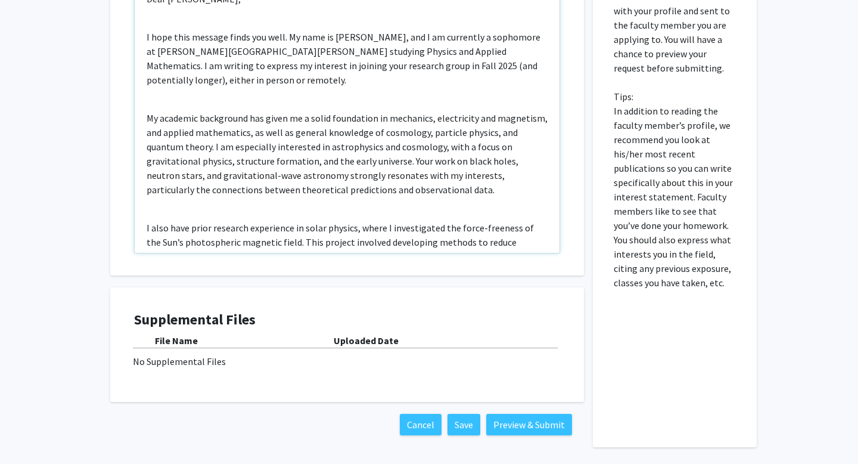
click at [338, 39] on p "I hope this message finds you well. My name is [PERSON_NAME], and I am currentl…" at bounding box center [347, 58] width 401 height 57
type textarea "<p>Dear [PERSON_NAME],</p><br><p>I hope this message finds you well. My name is…"
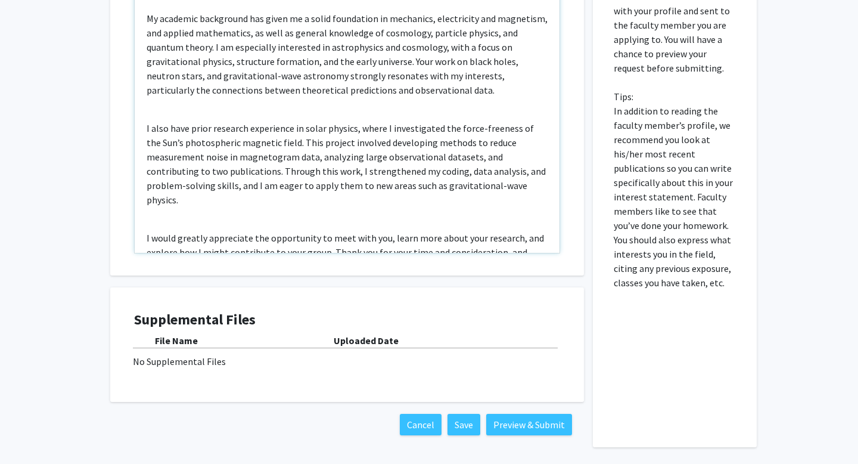
scroll to position [166, 0]
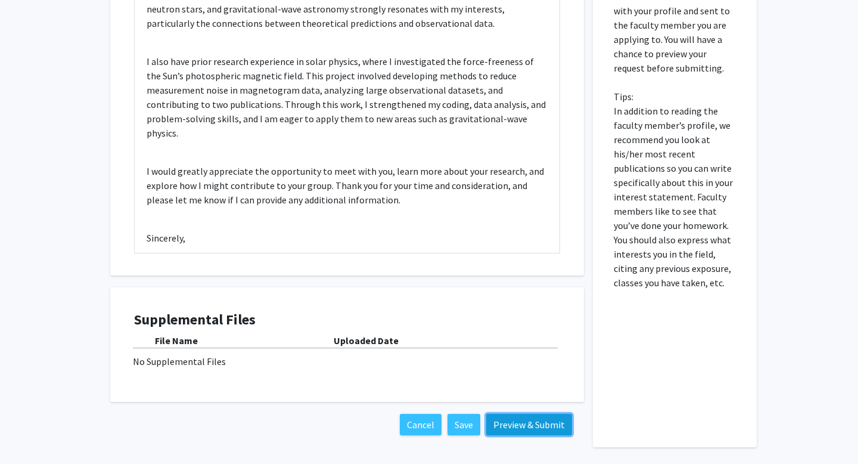
click at [521, 423] on button "Preview & Submit" at bounding box center [529, 423] width 86 height 21
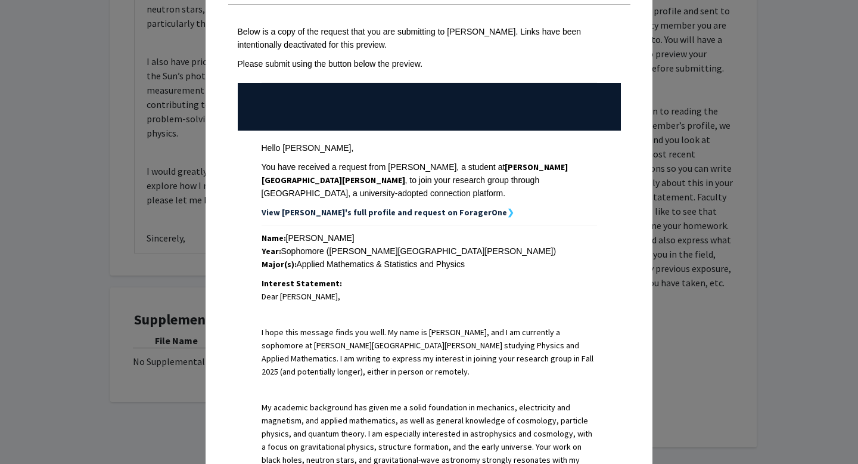
scroll to position [73, 0]
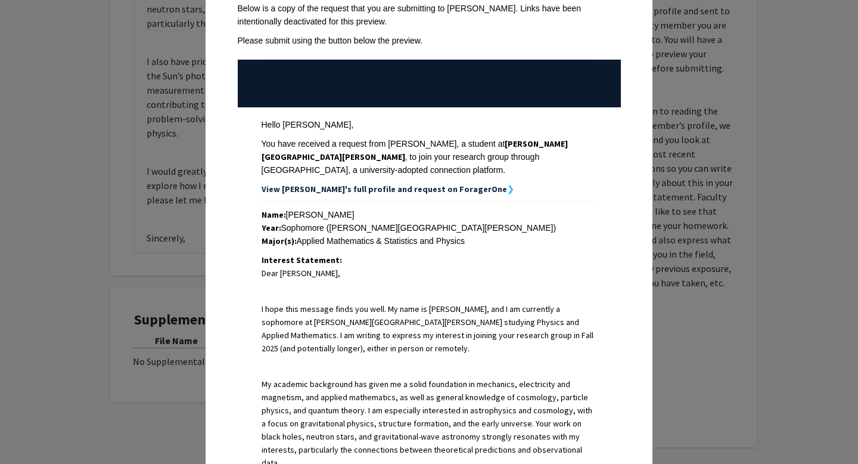
click at [667, 24] on div "Request Preview × Below is a copy of the request that you are submitting to [PE…" at bounding box center [429, 232] width 858 height 464
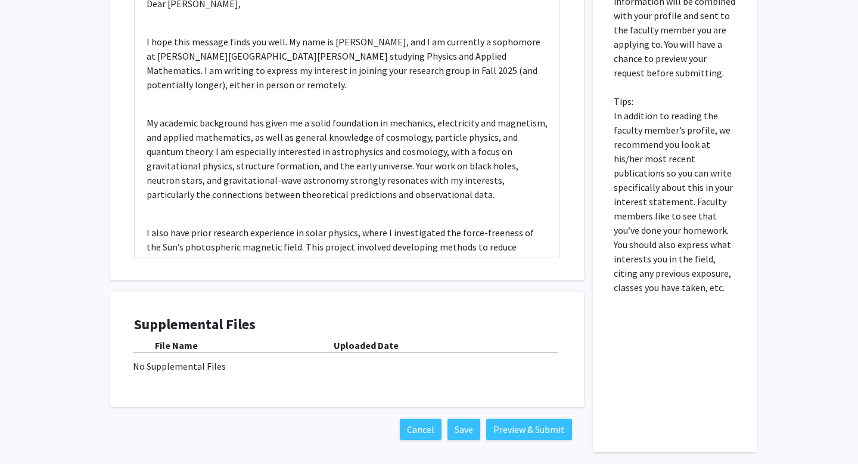
scroll to position [354, 0]
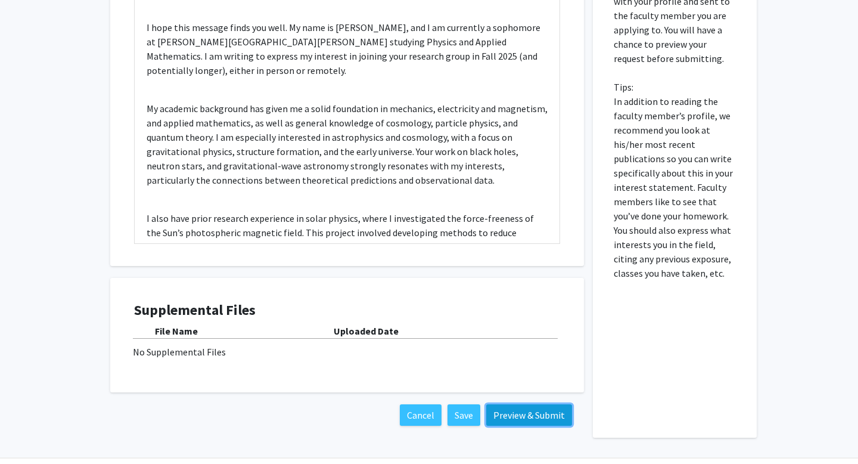
click at [525, 418] on button "Preview & Submit" at bounding box center [529, 414] width 86 height 21
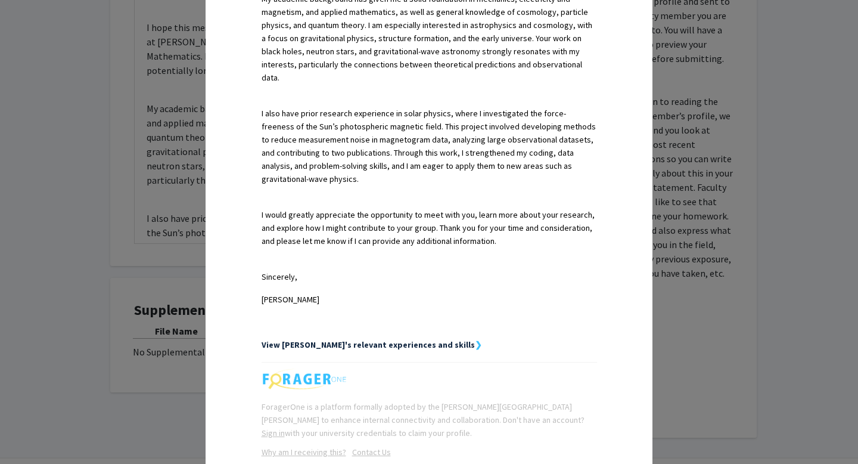
scroll to position [528, 0]
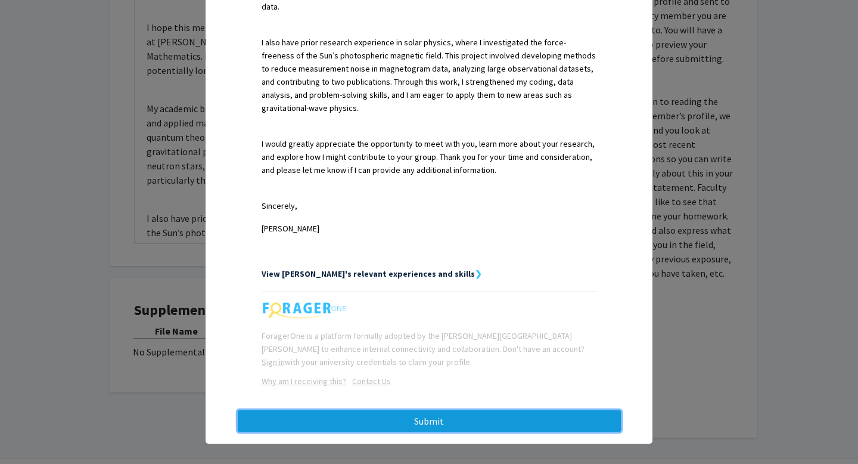
click at [469, 418] on button "Submit" at bounding box center [429, 420] width 383 height 21
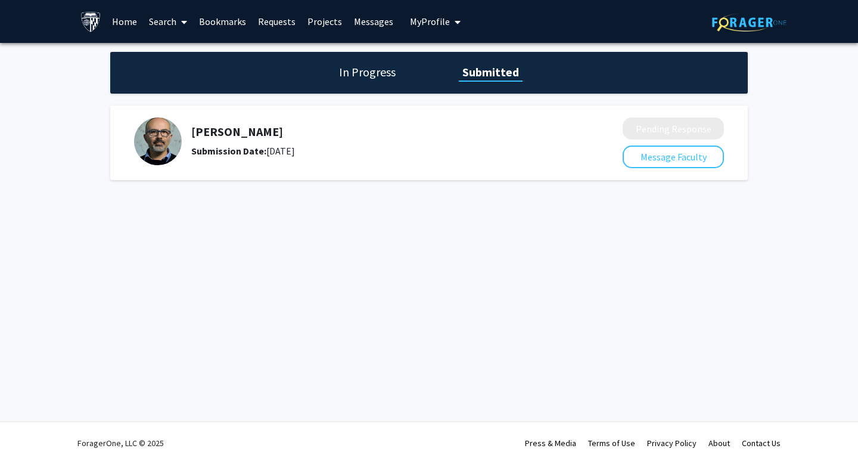
click at [227, 21] on link "Bookmarks" at bounding box center [222, 22] width 59 height 42
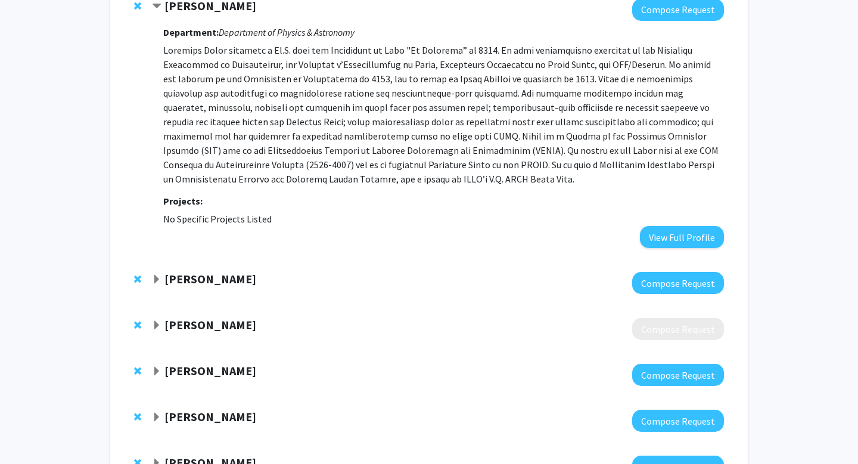
scroll to position [146, 0]
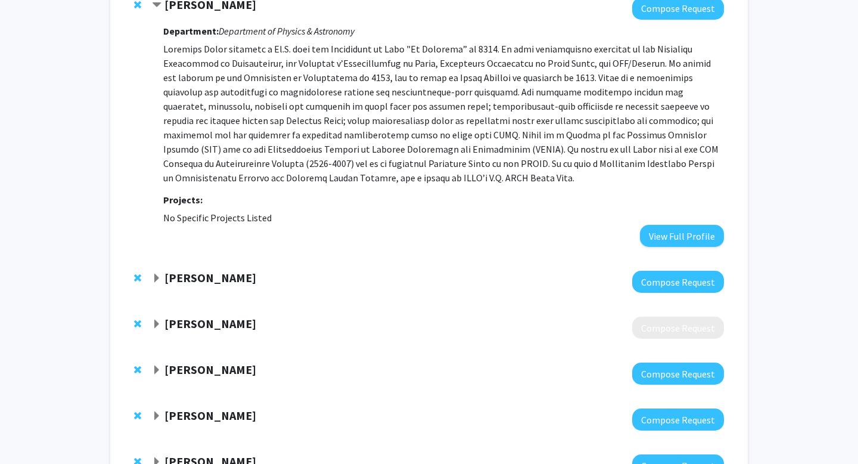
click at [175, 285] on strong "[PERSON_NAME]" at bounding box center [210, 277] width 92 height 15
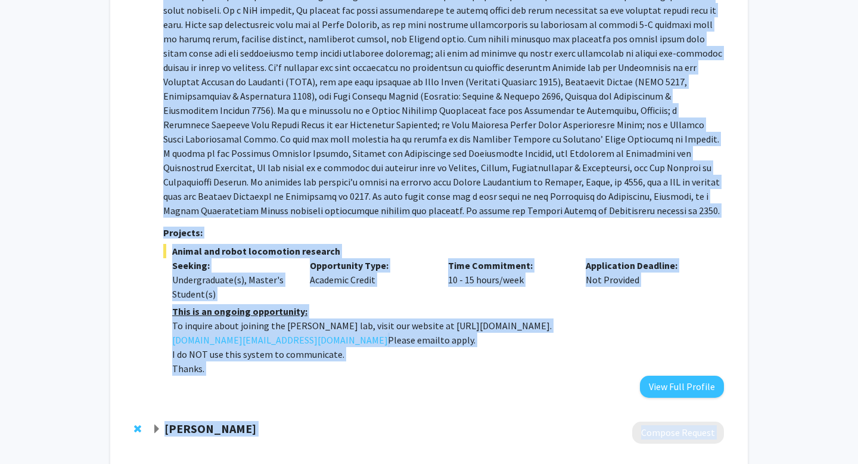
scroll to position [545, 0]
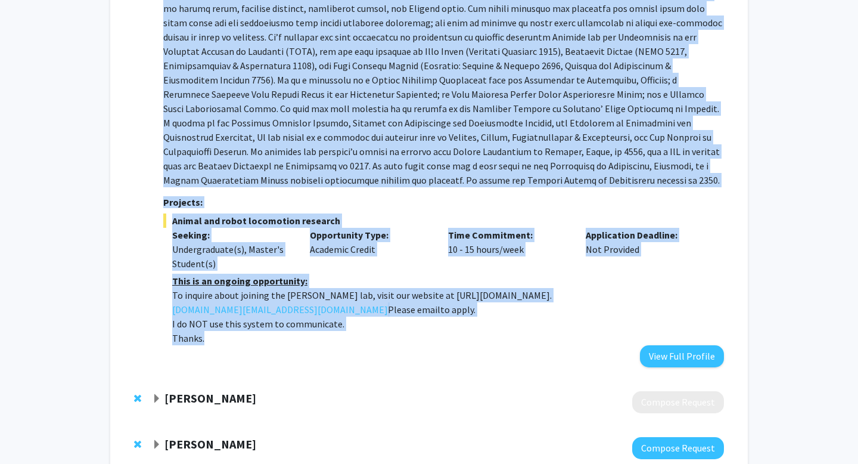
drag, startPoint x: 166, startPoint y: 122, endPoint x: 360, endPoint y: 321, distance: 277.2
click at [360, 321] on div "[PERSON_NAME] Compose Request Department: Mechanical Engineering Projects: Anim…" at bounding box center [438, 118] width 572 height 495
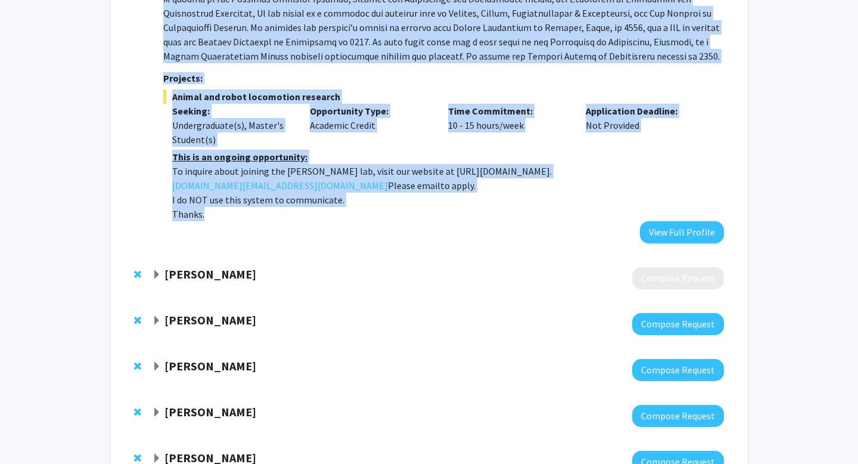
scroll to position [671, 0]
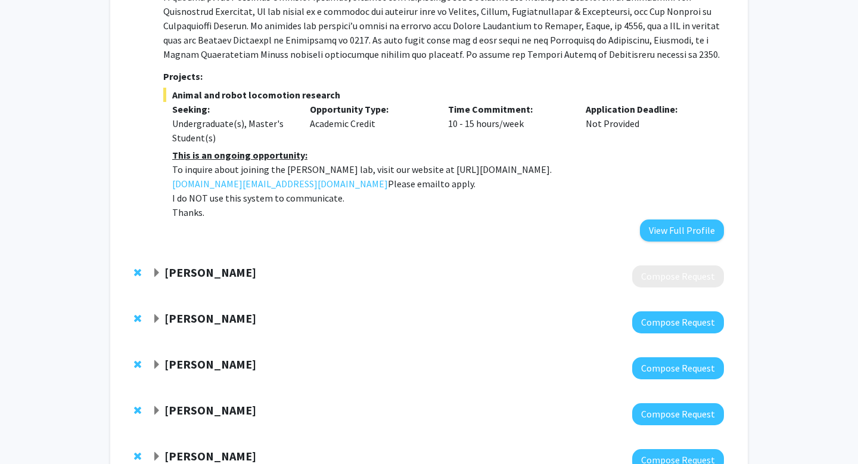
click at [220, 310] on strong "[PERSON_NAME]" at bounding box center [210, 317] width 92 height 15
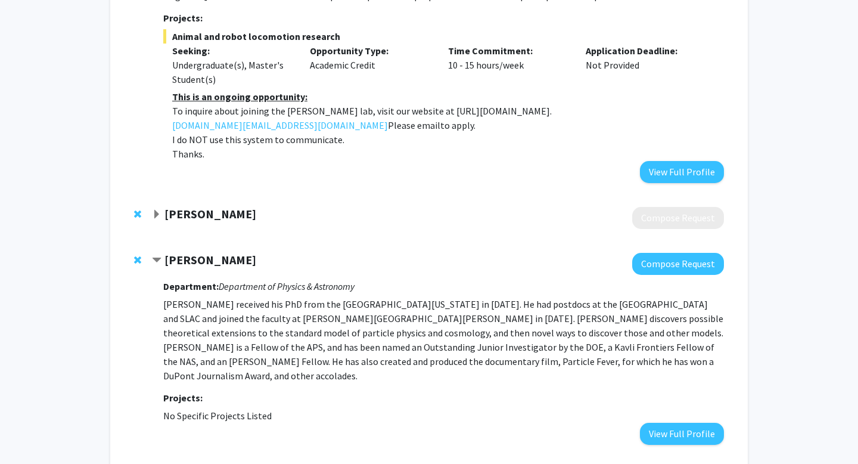
scroll to position [736, 0]
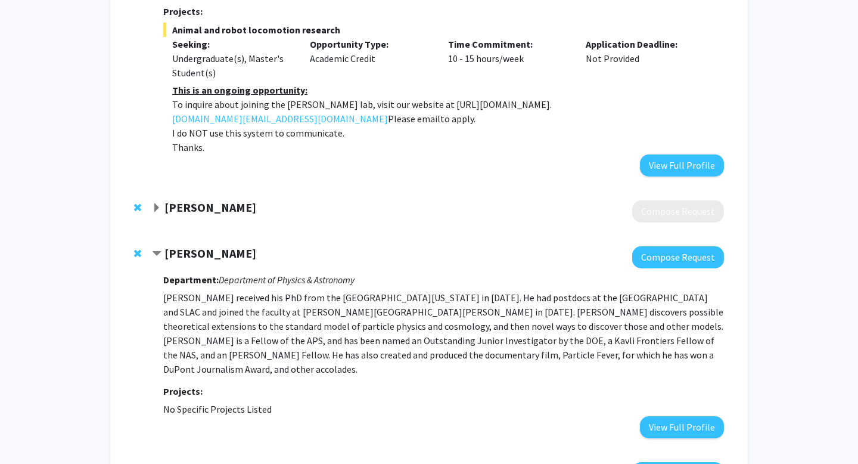
click at [224, 201] on div at bounding box center [438, 211] width 572 height 22
click at [225, 200] on strong "[PERSON_NAME]" at bounding box center [210, 207] width 92 height 15
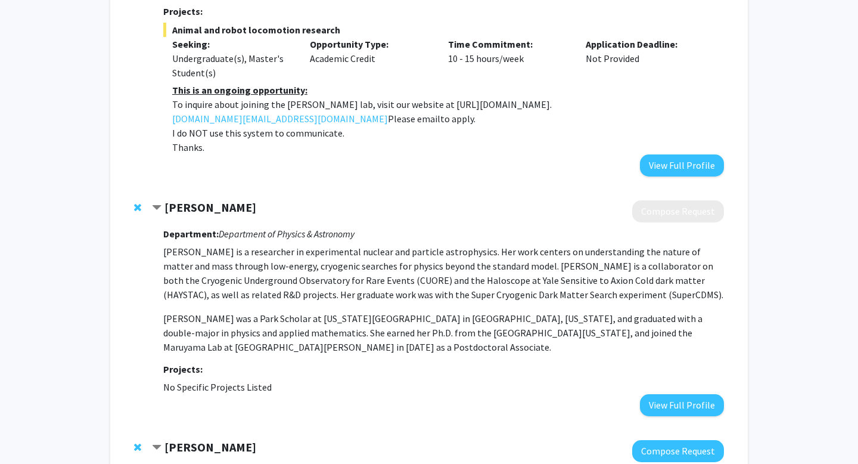
scroll to position [807, 0]
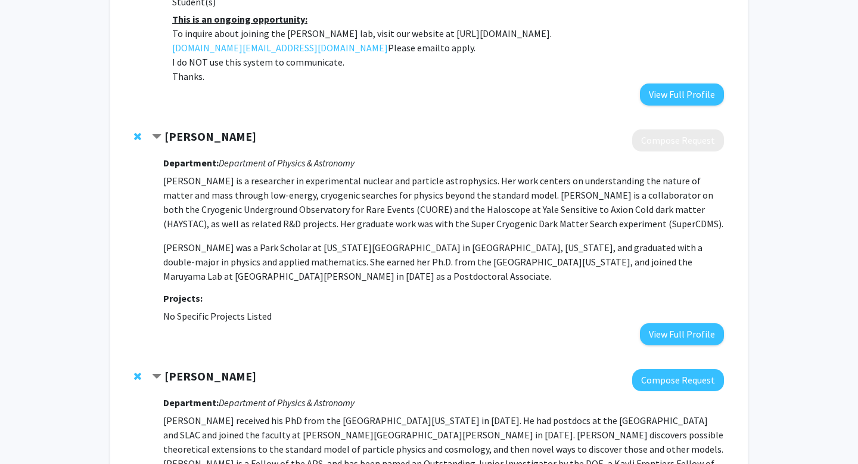
drag, startPoint x: 435, startPoint y: 263, endPoint x: 162, endPoint y: 166, distance: 289.4
click at [162, 166] on div "[PERSON_NAME] Compose Request Department: Department of Physics & Astronomy [PE…" at bounding box center [438, 237] width 572 height 216
copy div "Department: Department of Physics & Astronomy [PERSON_NAME] is a researcher in …"
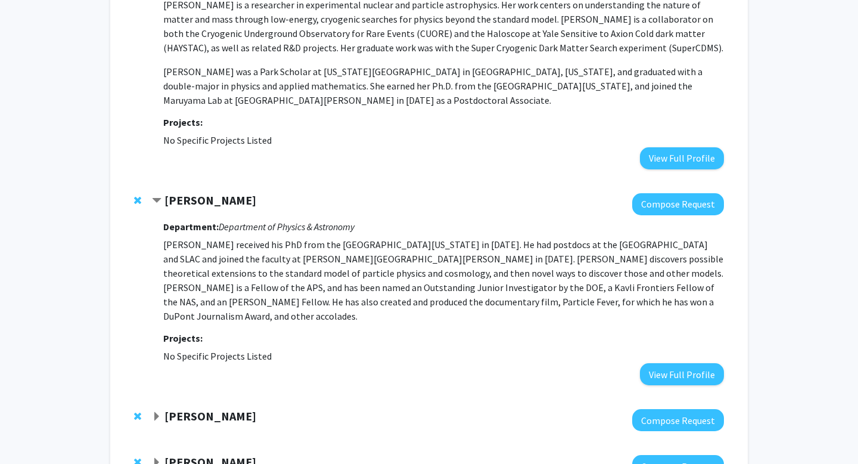
scroll to position [1043, 0]
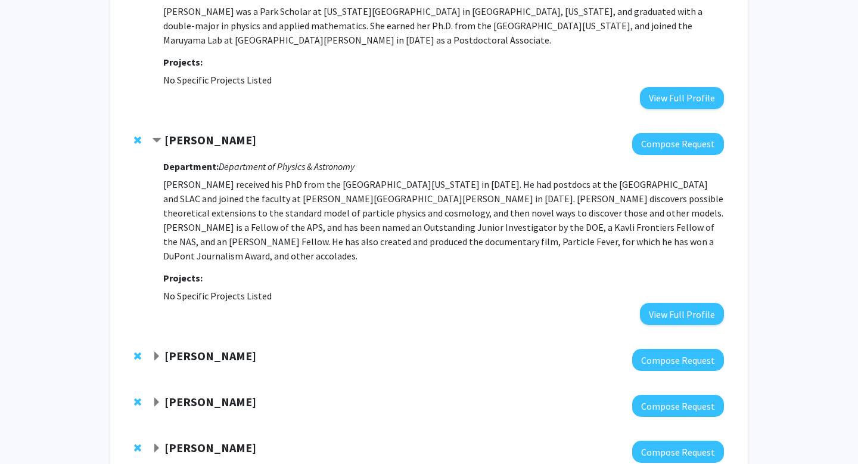
drag, startPoint x: 170, startPoint y: 125, endPoint x: 271, endPoint y: 269, distance: 176.7
click at [271, 269] on div "[PERSON_NAME] Compose Request Department: Department of Physics & Astronomy [PE…" at bounding box center [438, 229] width 572 height 192
copy div "[PERSON_NAME] Compose Request Department: Department of Physics & Astronomy [PE…"
click at [659, 133] on button "Compose Request" at bounding box center [678, 144] width 92 height 22
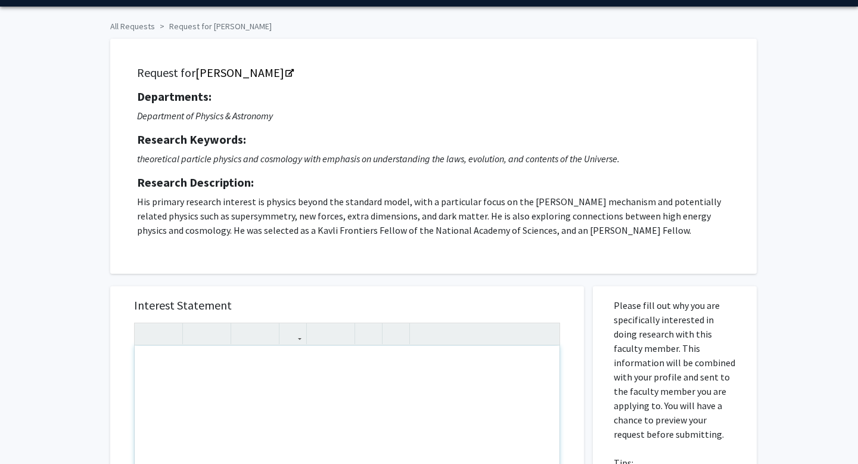
scroll to position [58, 0]
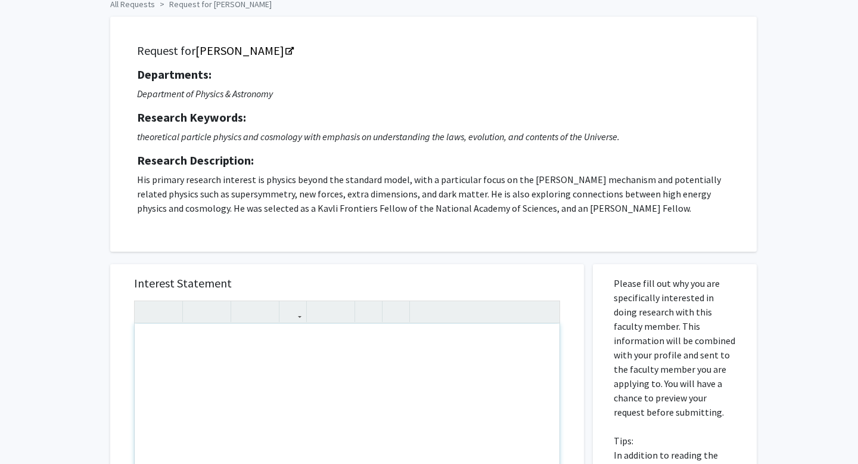
click at [320, 362] on div "Note to users with screen readers: Please press Alt+0 or Option+0 to deactivate…" at bounding box center [347, 460] width 425 height 273
paste div "Note to users with screen readers: Please press Alt+0 or Option+0 to deactivate…"
type textarea "<l>Ipsu Dolorsita Consec,</a><el><s>D eius temp incidid utlab etd magn. Al enim…"
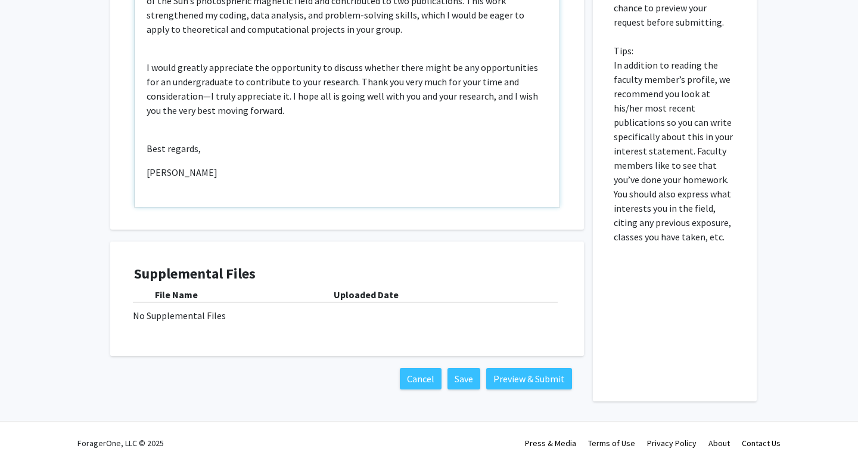
scroll to position [185, 0]
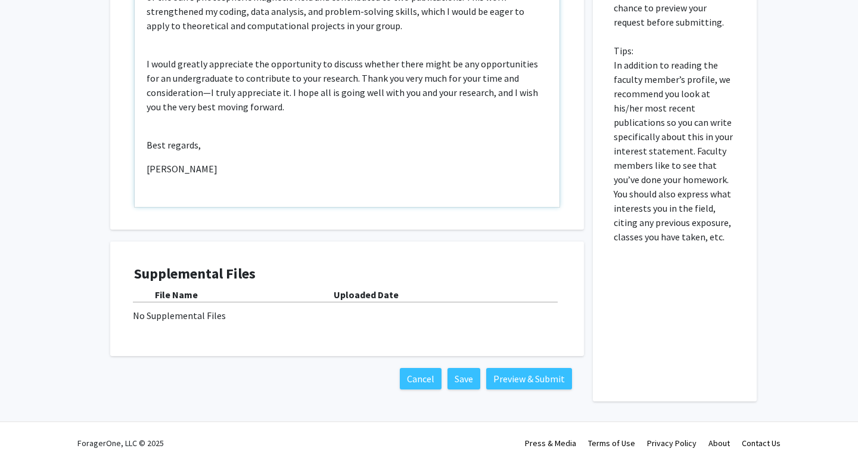
click at [153, 161] on p "[PERSON_NAME]" at bounding box center [347, 168] width 401 height 14
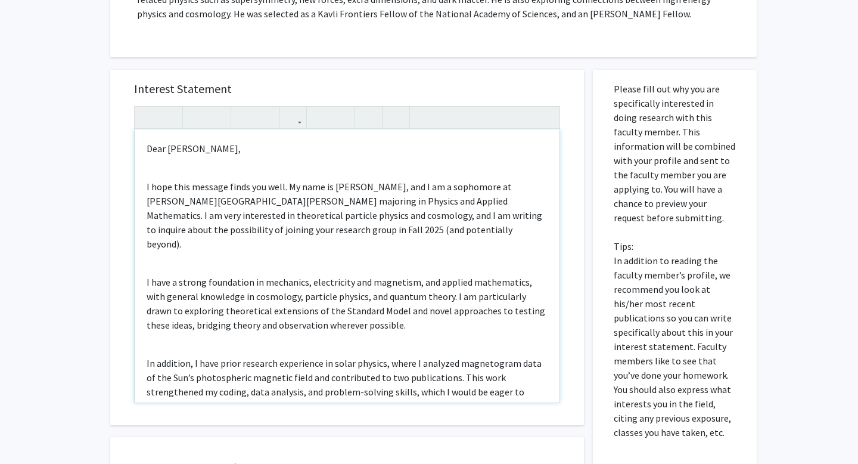
scroll to position [248, 0]
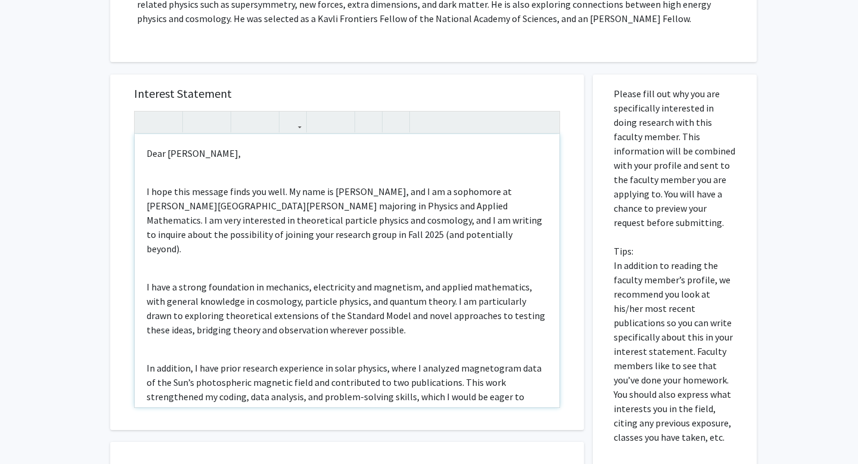
click at [340, 189] on p "I hope this message finds you well. My name is [PERSON_NAME], and I am a sophom…" at bounding box center [347, 219] width 401 height 71
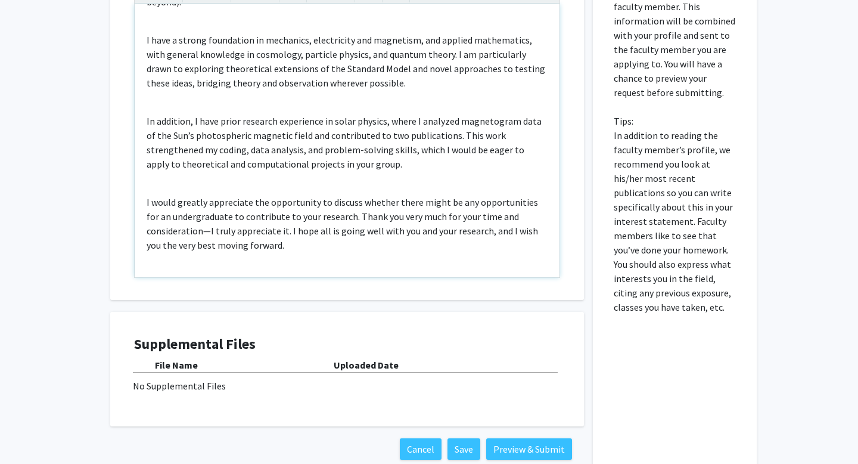
scroll to position [448, 0]
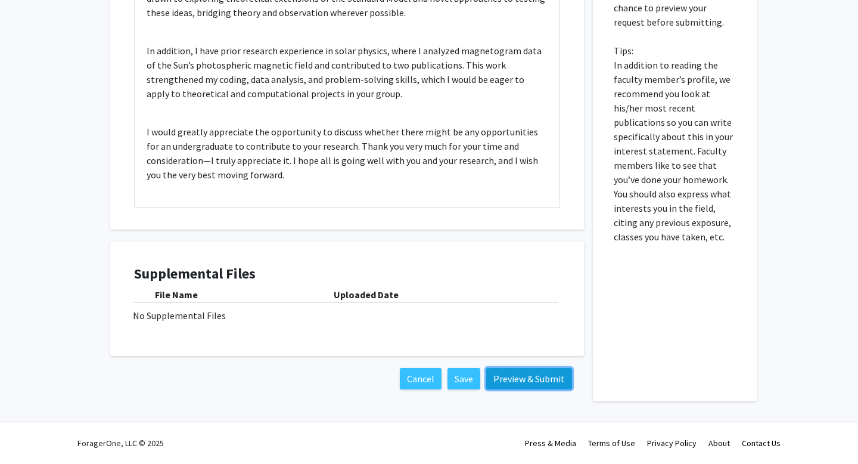
click at [522, 380] on button "Preview & Submit" at bounding box center [529, 378] width 86 height 21
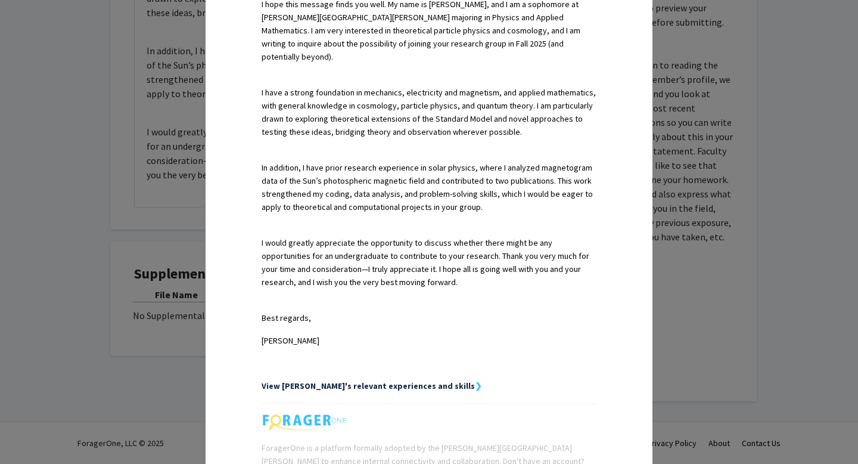
scroll to position [375, 0]
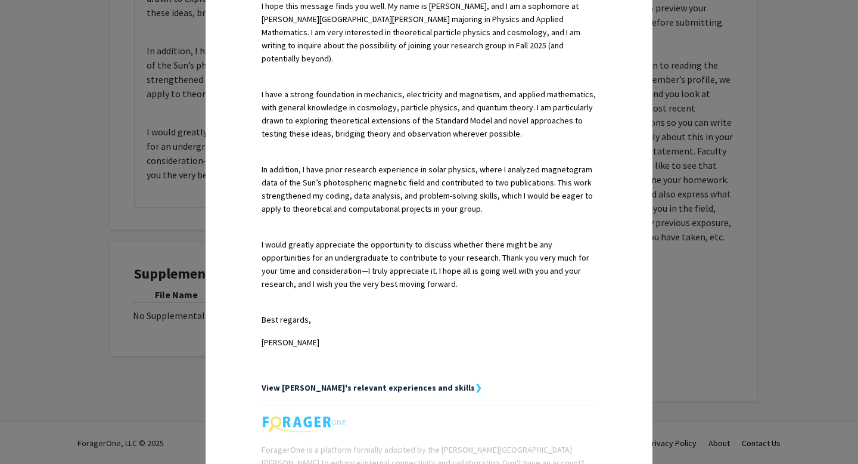
click at [708, 117] on div "Request Preview × Below is a copy of the request that you are submitting to [PE…" at bounding box center [429, 232] width 858 height 464
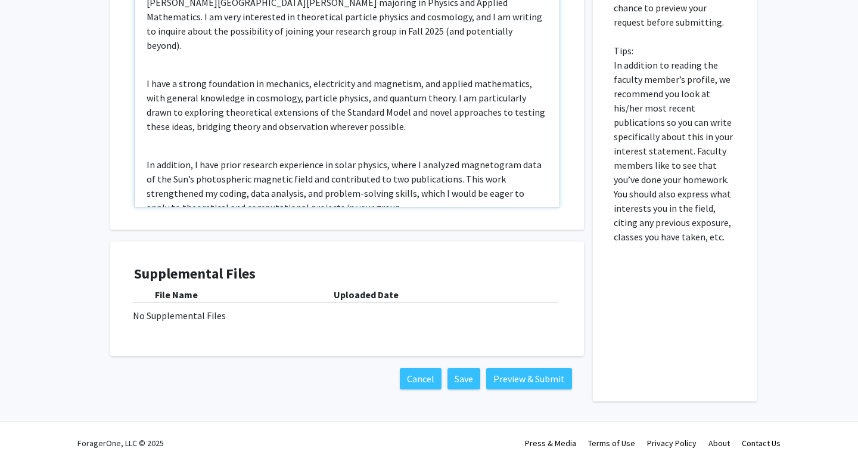
scroll to position [0, 0]
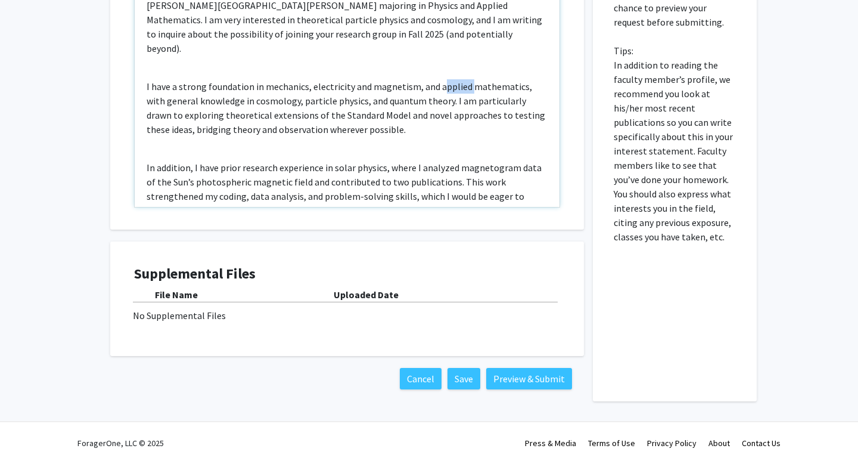
drag, startPoint x: 467, startPoint y: 73, endPoint x: 437, endPoint y: 73, distance: 29.8
click at [436, 79] on p "I have a strong foundation in mechanics, electricity and magnetism, and applied…" at bounding box center [347, 107] width 401 height 57
type textarea "<l>Ipsu Dolorsita Consec,</a><el><s>D eius temp incidid utlab etd magn. Al enim…"
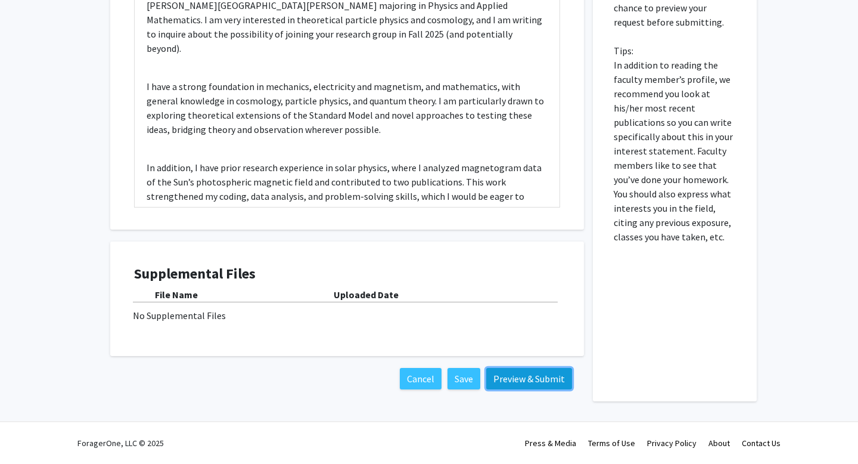
click at [526, 380] on button "Preview & Submit" at bounding box center [529, 378] width 86 height 21
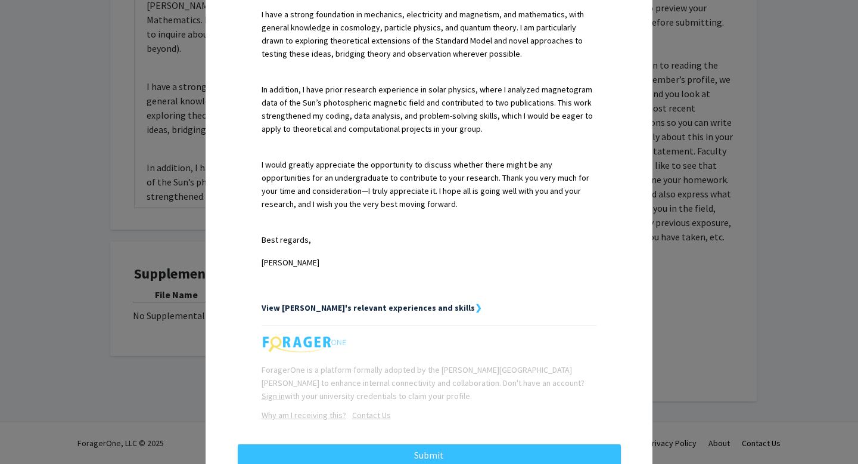
scroll to position [489, 0]
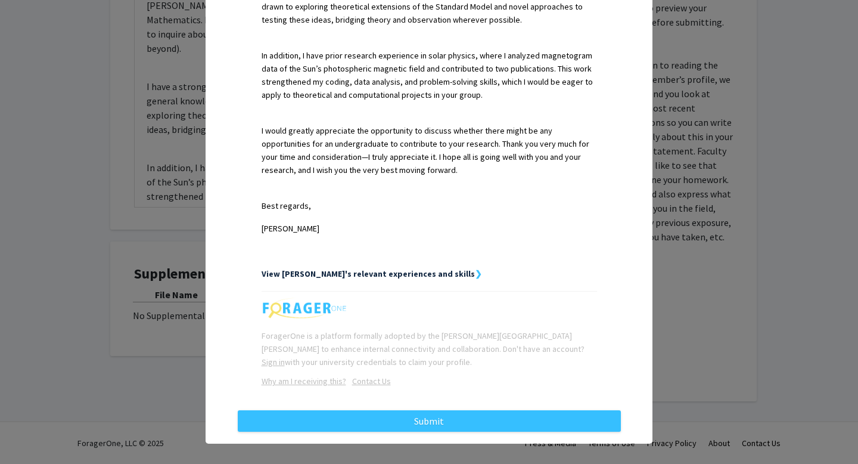
click at [424, 268] on strong "View [PERSON_NAME]'s relevant experiences and skills" at bounding box center [368, 273] width 213 height 11
click at [436, 268] on strong "View [PERSON_NAME]'s relevant experiences and skills" at bounding box center [368, 273] width 213 height 11
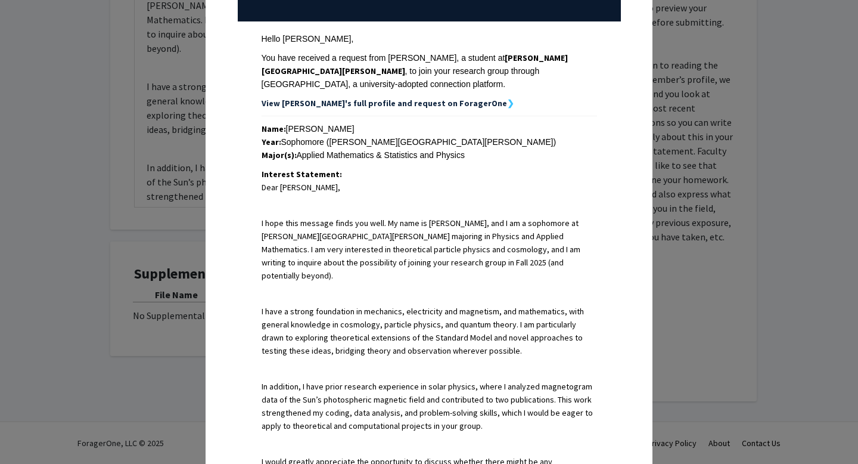
scroll to position [151, 0]
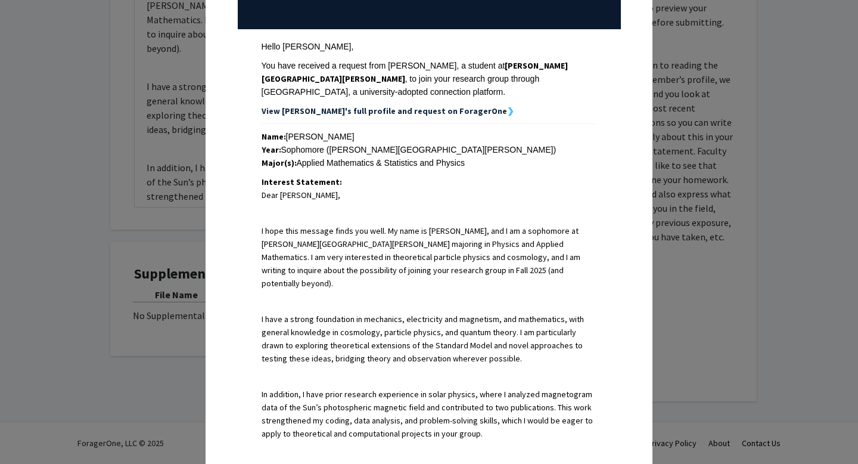
click at [419, 111] on strong "View [PERSON_NAME]'s full profile and request on ForagerOne" at bounding box center [384, 110] width 245 height 11
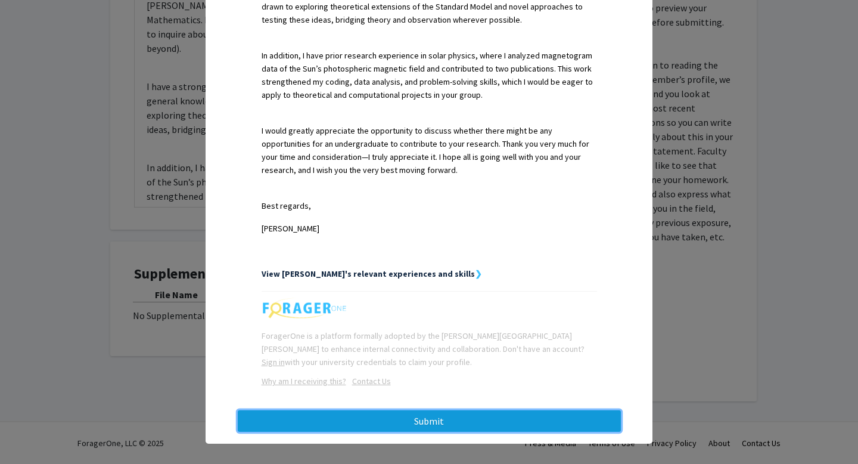
click at [440, 417] on button "Submit" at bounding box center [429, 420] width 383 height 21
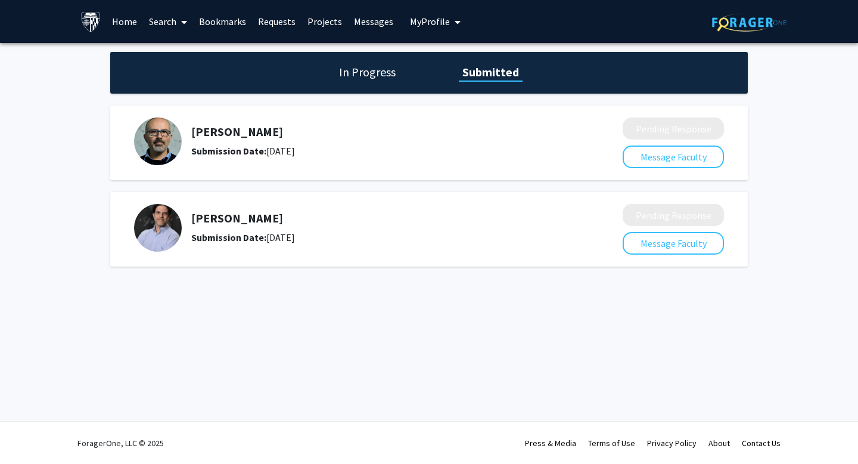
click at [278, 21] on link "Requests" at bounding box center [276, 22] width 49 height 42
click at [221, 19] on link "Bookmarks" at bounding box center [222, 22] width 59 height 42
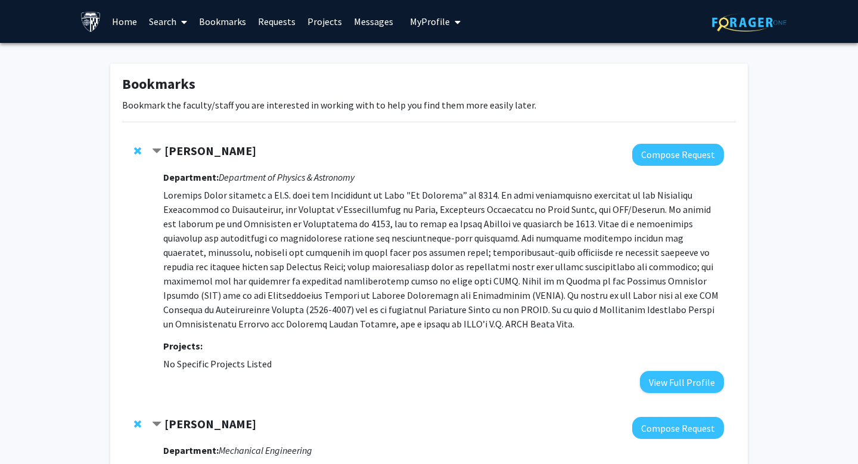
click at [240, 35] on link "Bookmarks" at bounding box center [222, 22] width 59 height 42
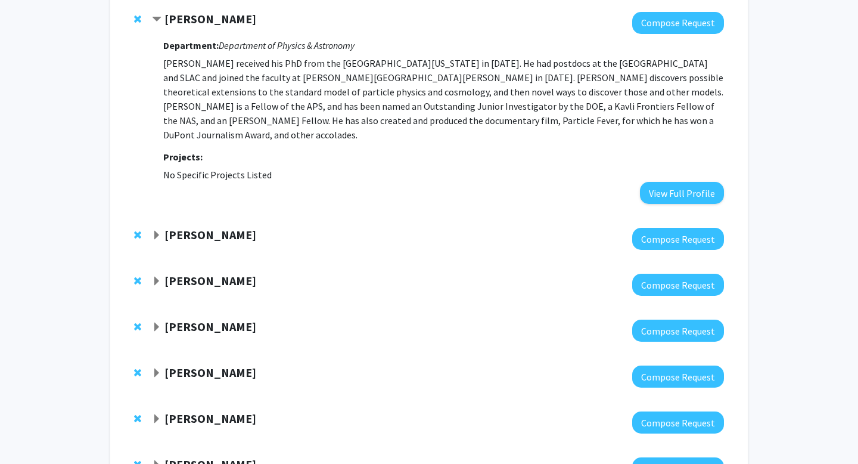
scroll to position [1165, 0]
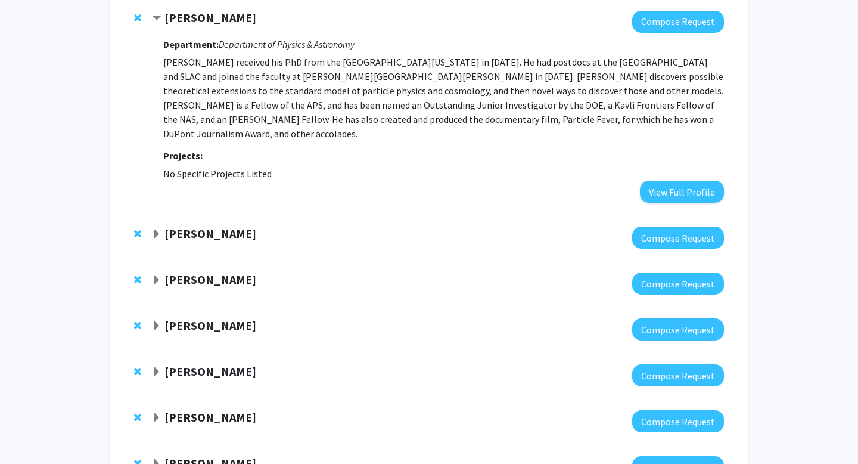
click at [225, 226] on strong "[PERSON_NAME]" at bounding box center [210, 233] width 92 height 15
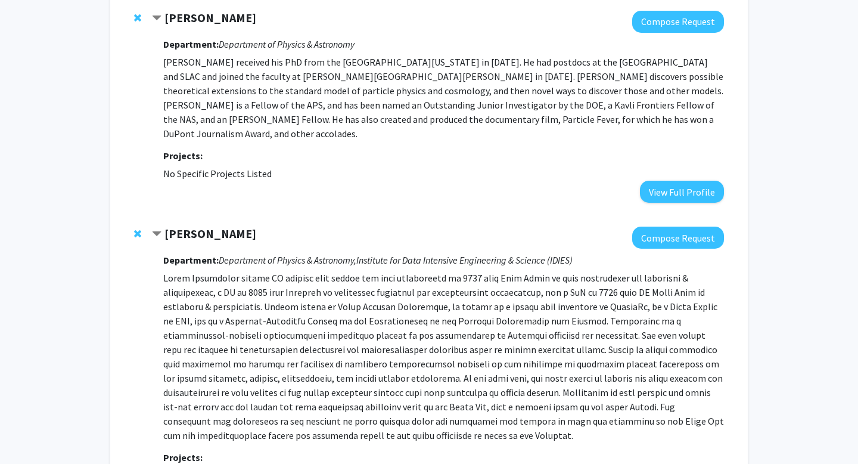
scroll to position [1238, 0]
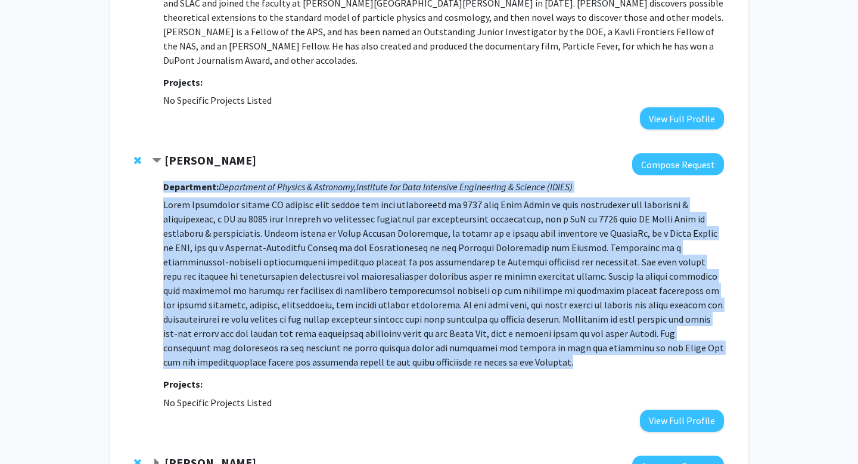
drag, startPoint x: 164, startPoint y: 158, endPoint x: 385, endPoint y: 329, distance: 279.1
click at [388, 334] on div "Department: Department of Physics & Astronomy, Institute for Data Intensive Eng…" at bounding box center [443, 303] width 561 height 256
copy div "Department: Department of Physics & Astronomy, Institute for Data Intensive Eng…"
click at [313, 251] on p at bounding box center [443, 283] width 561 height 172
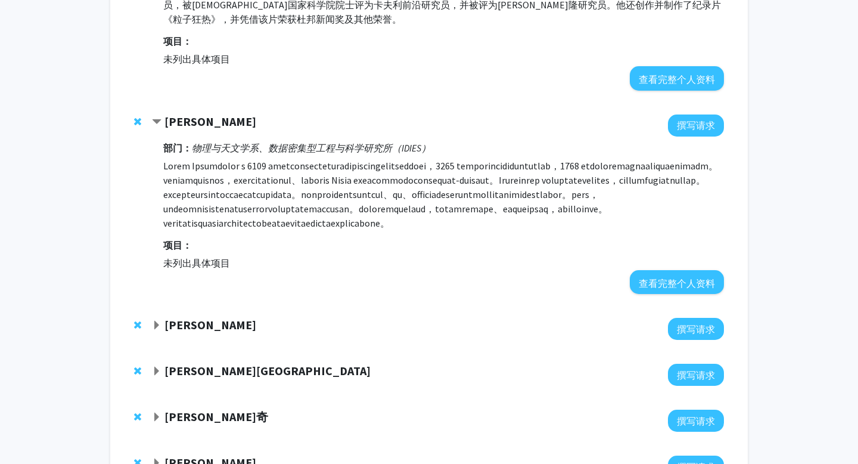
scroll to position [1211, 0]
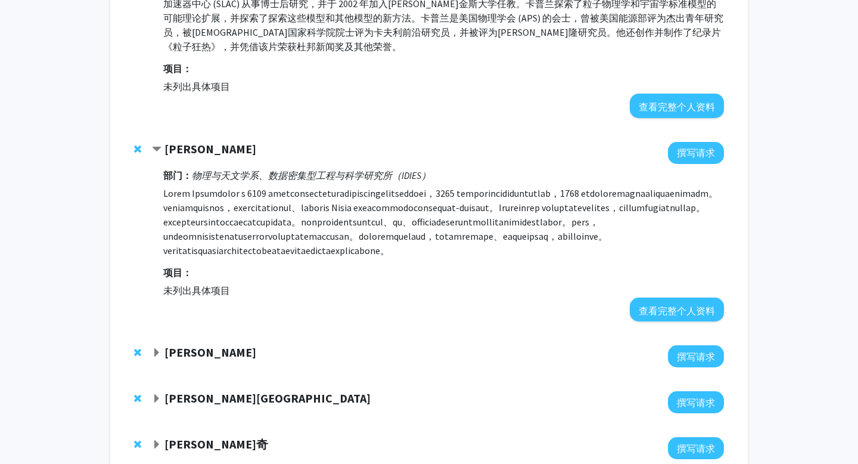
click at [666, 142] on fg-popover "撰写请求" at bounding box center [693, 153] width 61 height 22
click at [692, 147] on font "撰写请求" at bounding box center [696, 153] width 38 height 12
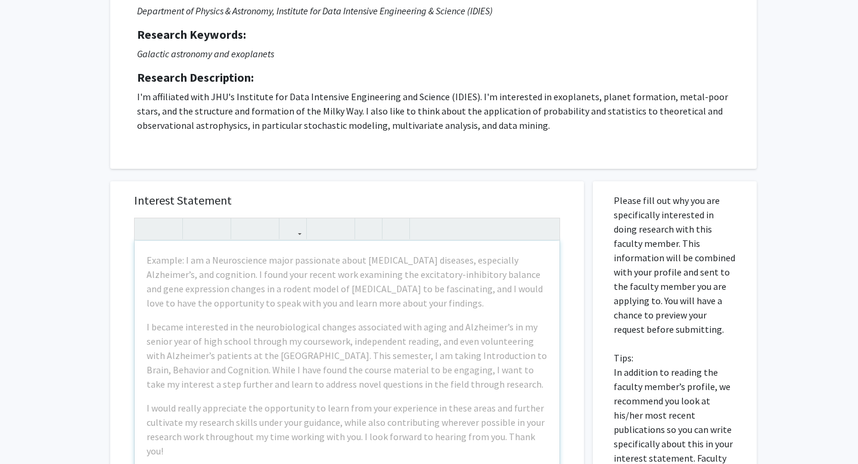
scroll to position [151, 0]
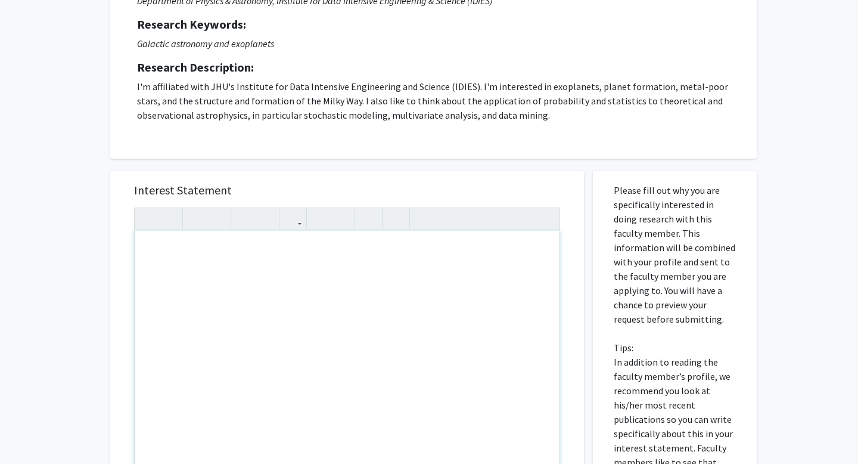
click at [344, 301] on div "Note to users with screen readers: Please press Alt+0 or Option+0 to deactivate…" at bounding box center [347, 367] width 425 height 273
paste div "Note to users with screen readers: Please press Alt+0 or Option+0 to deactivate…"
type textarea "<l>Ipsumdo: Sitametconsec Adipisci Elitsed – D Eiusm</t><in><u>Labo Etdolorem A…"
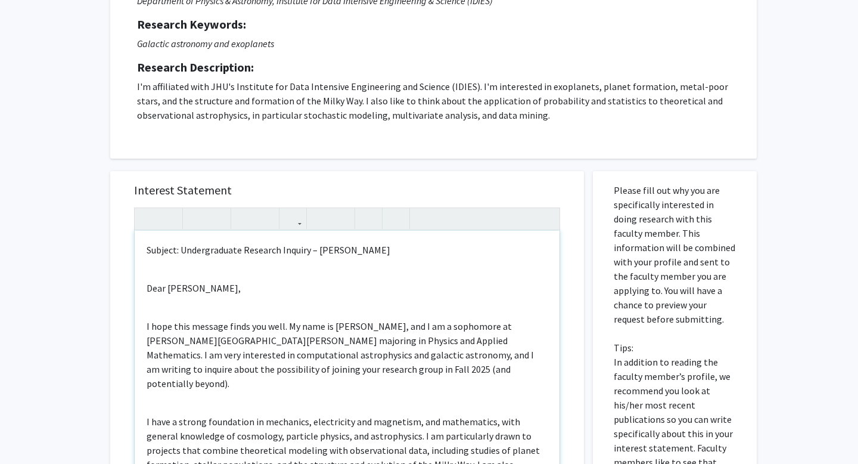
scroll to position [0, 0]
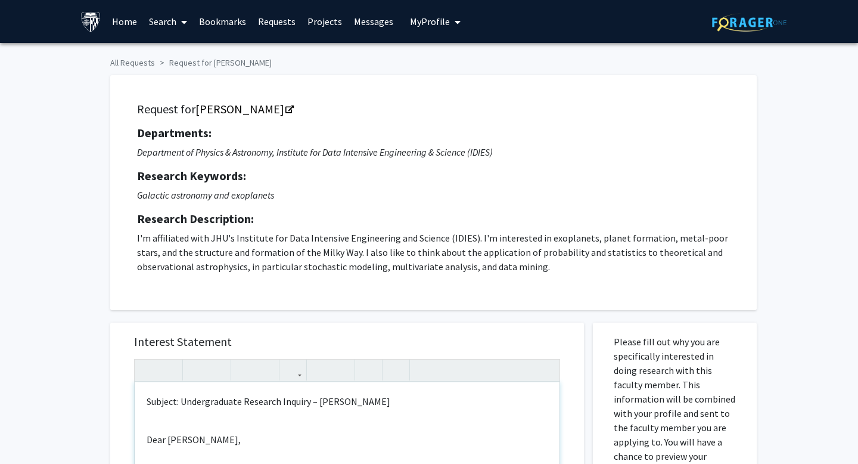
drag, startPoint x: 256, startPoint y: 423, endPoint x: 107, endPoint y: 378, distance: 155.1
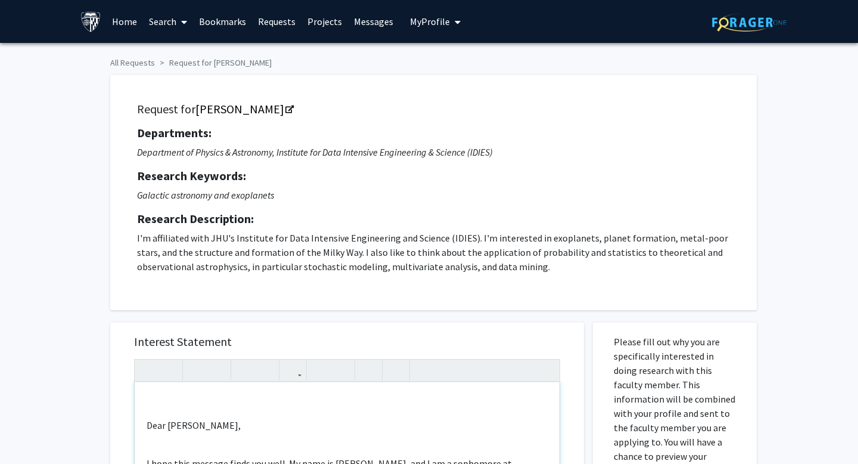
click at [147, 425] on p "Dear [PERSON_NAME]," at bounding box center [347, 425] width 401 height 14
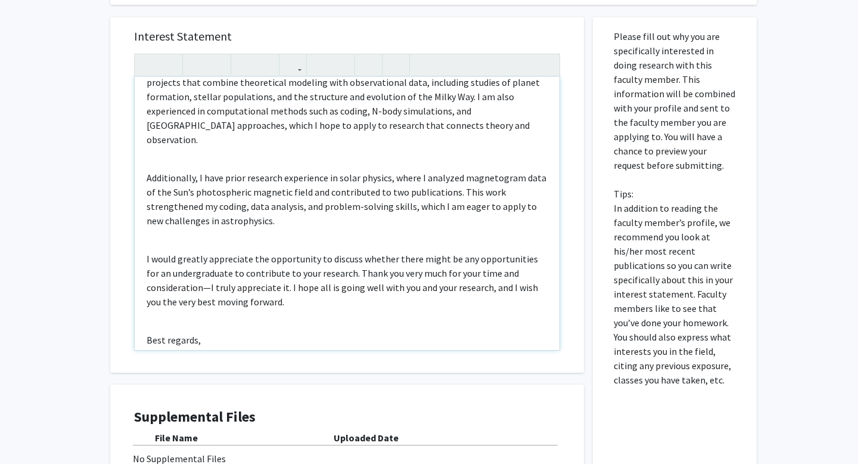
scroll to position [182, 0]
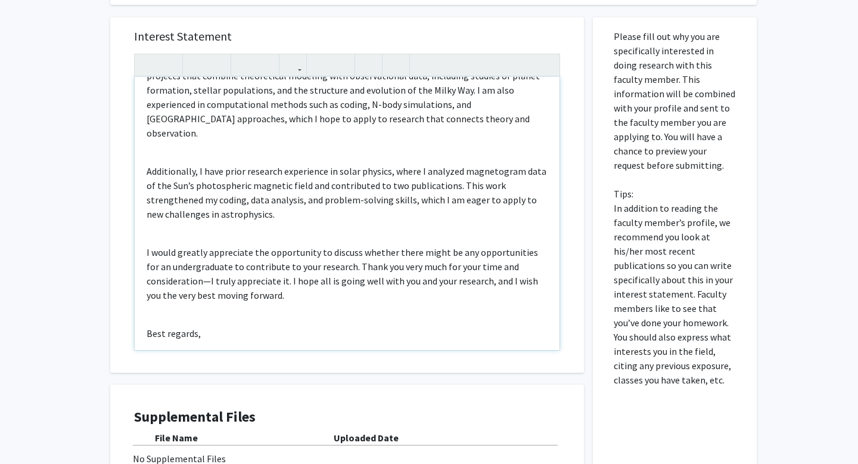
click at [153, 350] on p "[PERSON_NAME]" at bounding box center [347, 357] width 401 height 14
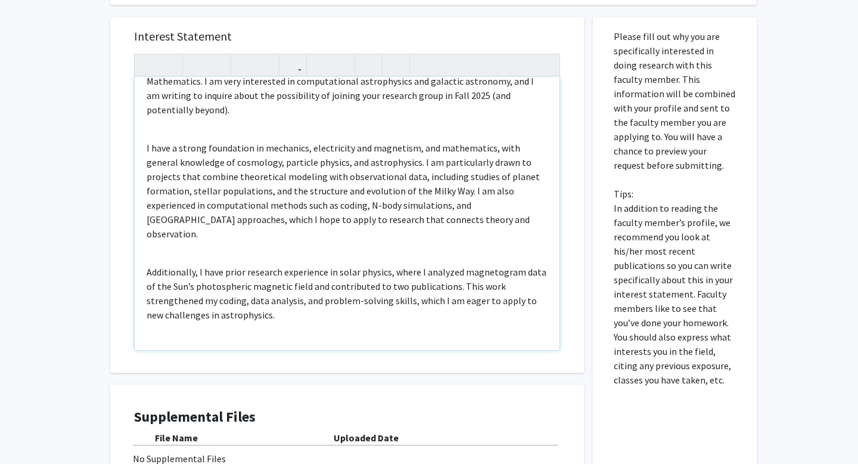
scroll to position [0, 0]
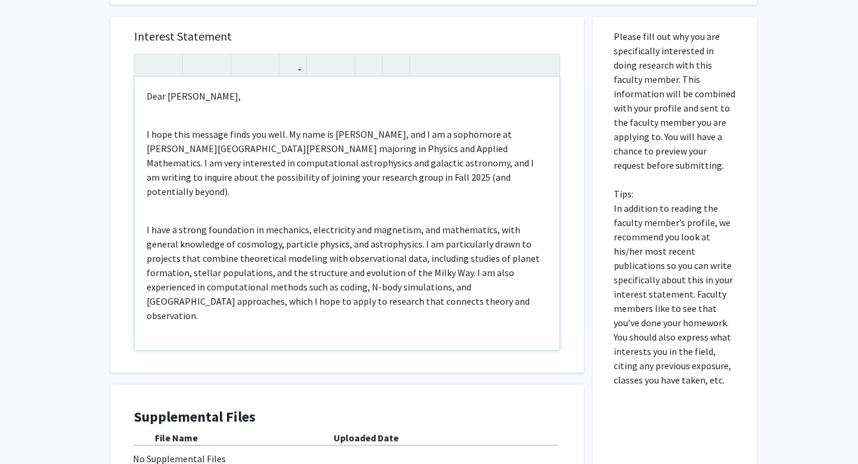
click at [337, 138] on p "I hope this message finds you well. My name is [PERSON_NAME], and I am a sophom…" at bounding box center [347, 162] width 401 height 71
type textarea "<p><span style="font-size: 1rem;">Dear [PERSON_NAME],</span></p><br><p>I hope t…"
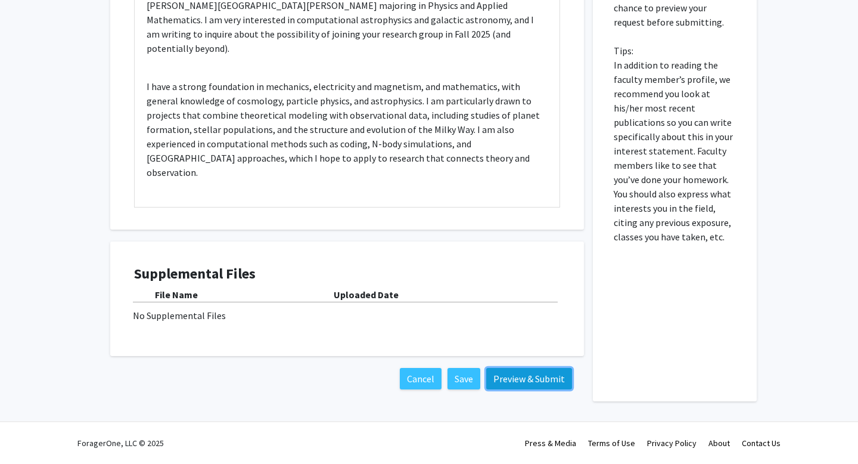
click at [515, 377] on button "Preview & Submit" at bounding box center [529, 378] width 86 height 21
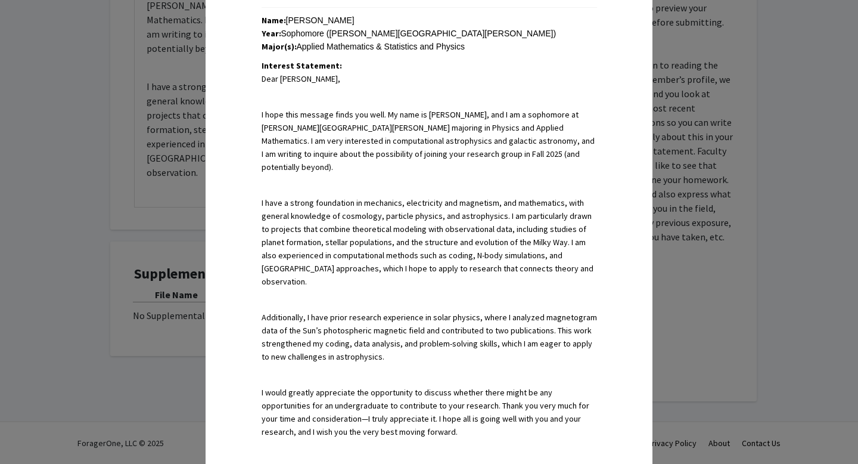
scroll to position [515, 0]
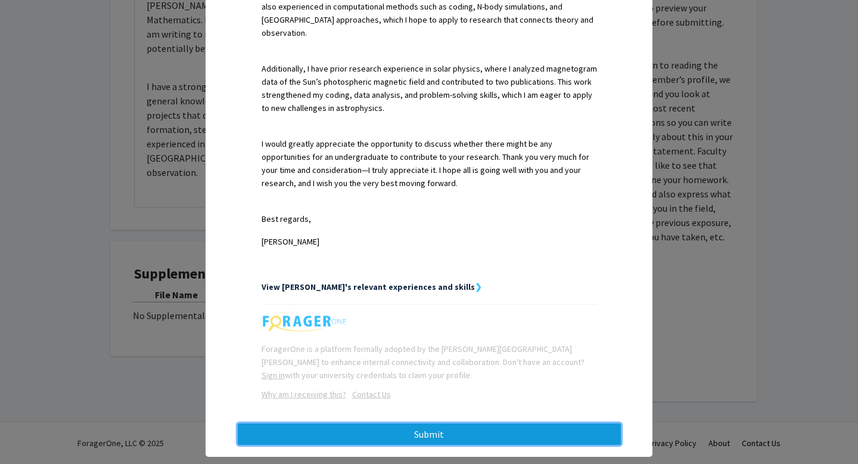
click at [401, 423] on button "Submit" at bounding box center [429, 433] width 383 height 21
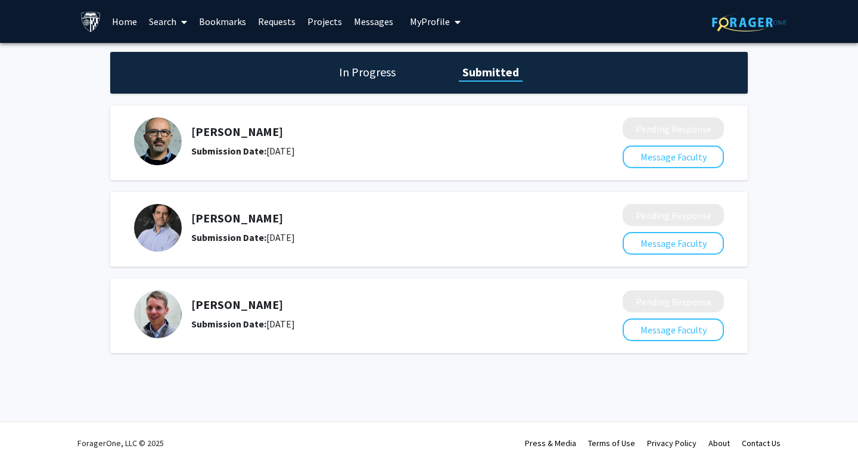
click at [236, 16] on link "Bookmarks" at bounding box center [222, 22] width 59 height 42
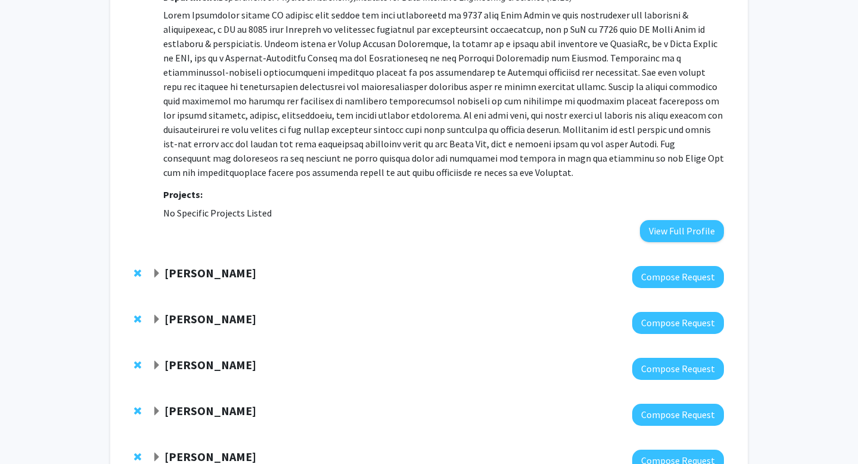
scroll to position [1509, 0]
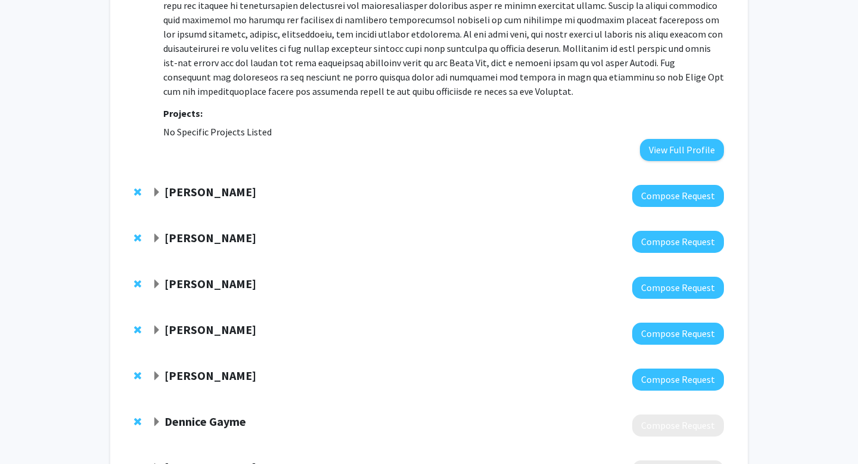
click at [189, 184] on strong "[PERSON_NAME]" at bounding box center [210, 191] width 92 height 15
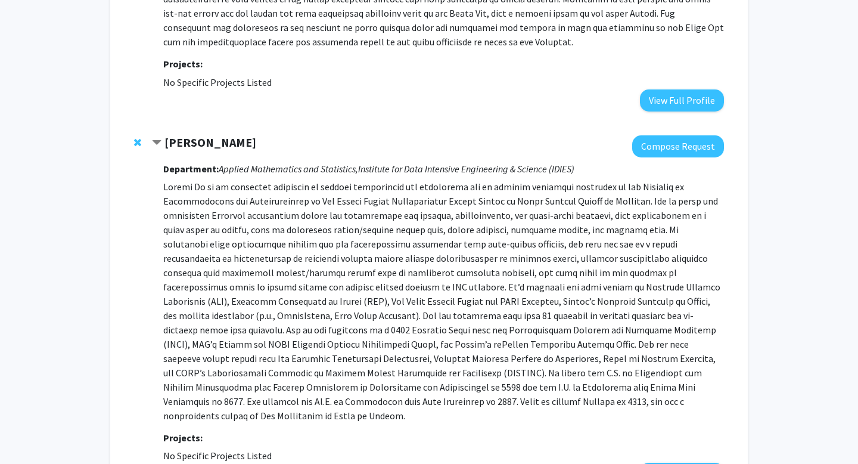
scroll to position [1592, 0]
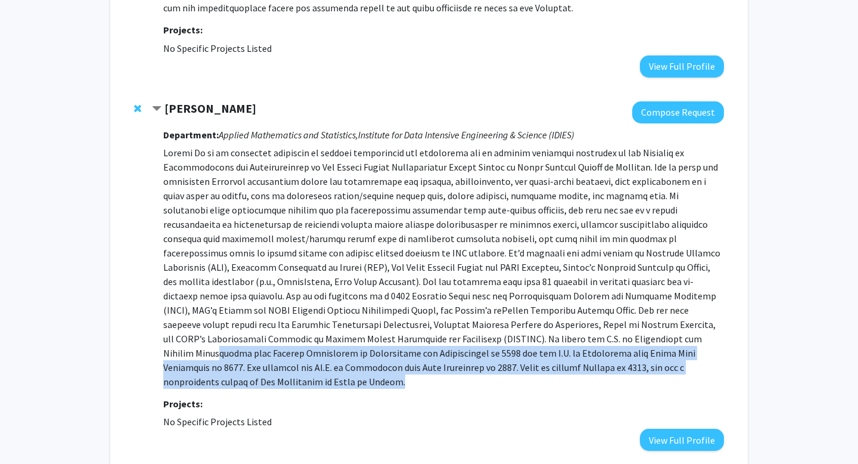
drag, startPoint x: 390, startPoint y: 340, endPoint x: 335, endPoint y: 308, distance: 63.3
click at [335, 308] on p at bounding box center [443, 266] width 561 height 243
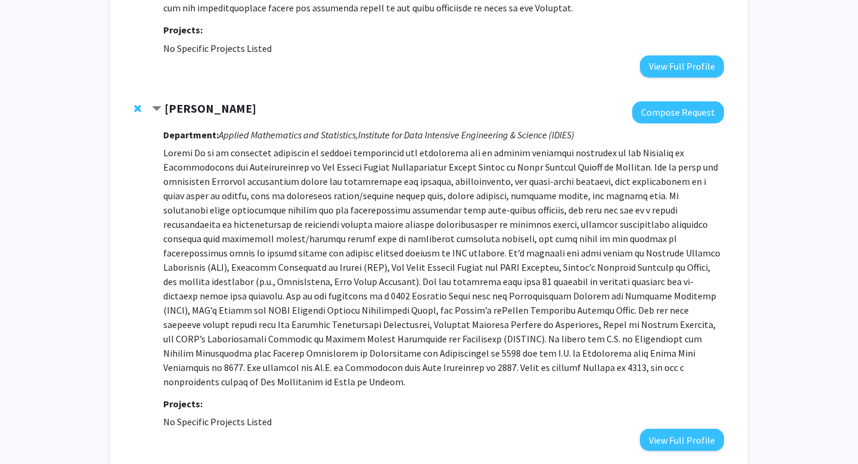
click at [285, 414] on fg-project-list "No Specific Projects Listed" at bounding box center [443, 421] width 561 height 14
drag, startPoint x: 285, startPoint y: 384, endPoint x: 163, endPoint y: 110, distance: 299.8
click at [163, 123] on div "Department: Applied Mathematics and Statistics, Institute for Data Intensive En…" at bounding box center [443, 286] width 561 height 327
copy div "Department: Applied Mathematics and Statistics, Institute for Data Intensive En…"
click at [387, 336] on p at bounding box center [443, 266] width 561 height 243
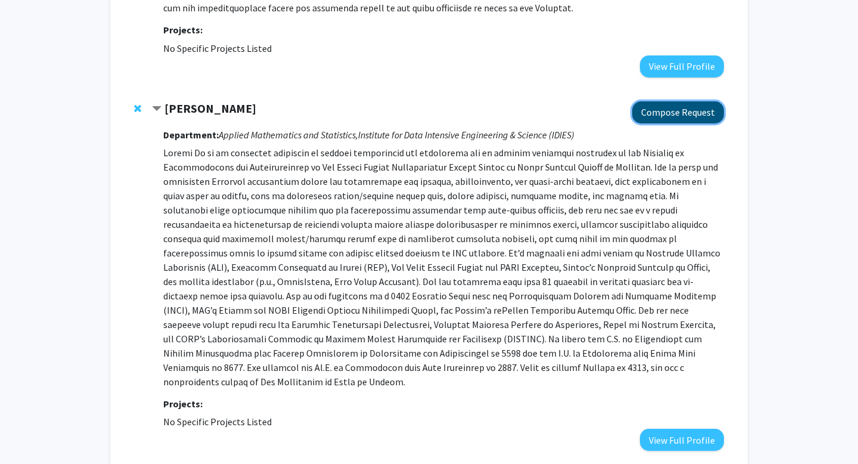
click at [697, 101] on button "Compose Request" at bounding box center [678, 112] width 92 height 22
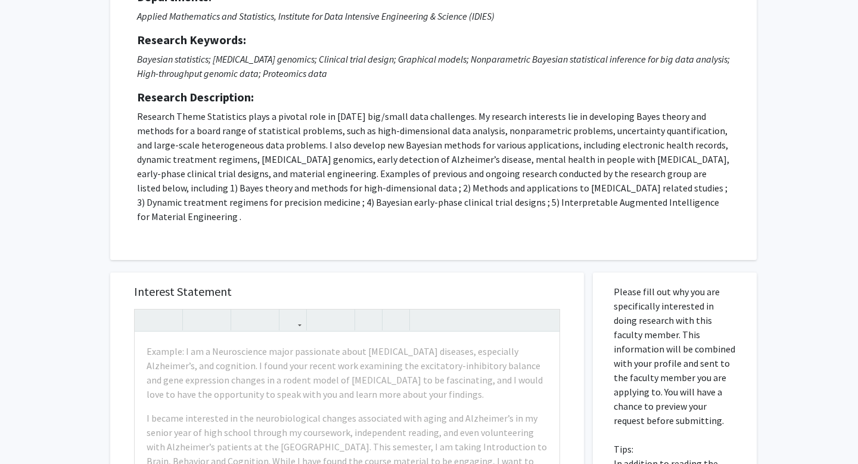
scroll to position [137, 0]
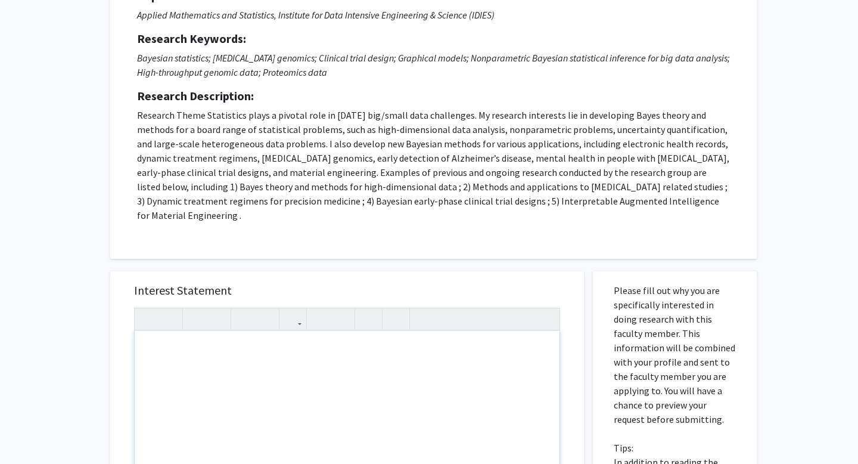
click at [265, 396] on div "Note to users with screen readers: Please press Alt+0 or Option+0 to deactivate…" at bounding box center [347, 467] width 425 height 273
paste div "Note to users with screen readers: Please press Alt+0 or Option+0 to deactivate…"
type textarea "<p>Dear [PERSON_NAME],</p><br><p>I hope this message finds you well. My name is…"
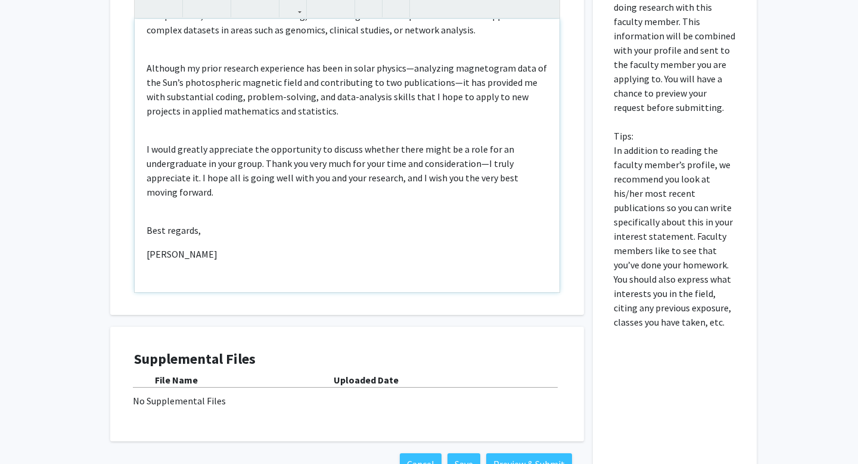
scroll to position [520, 0]
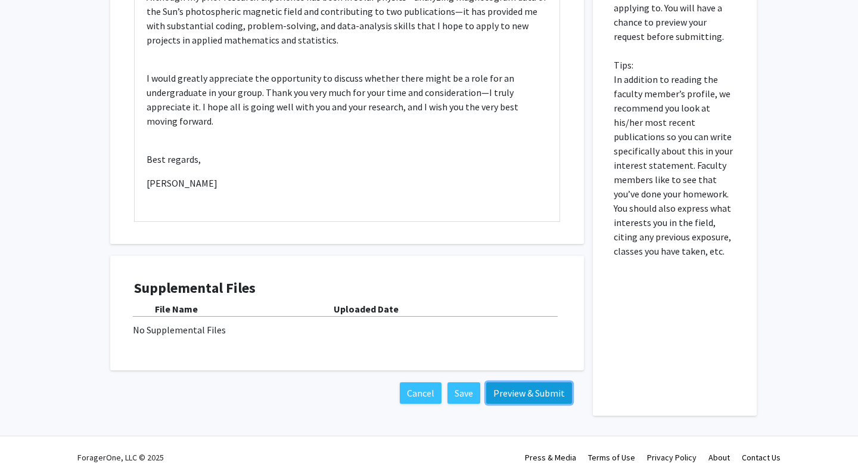
click at [521, 382] on button "Preview & Submit" at bounding box center [529, 392] width 86 height 21
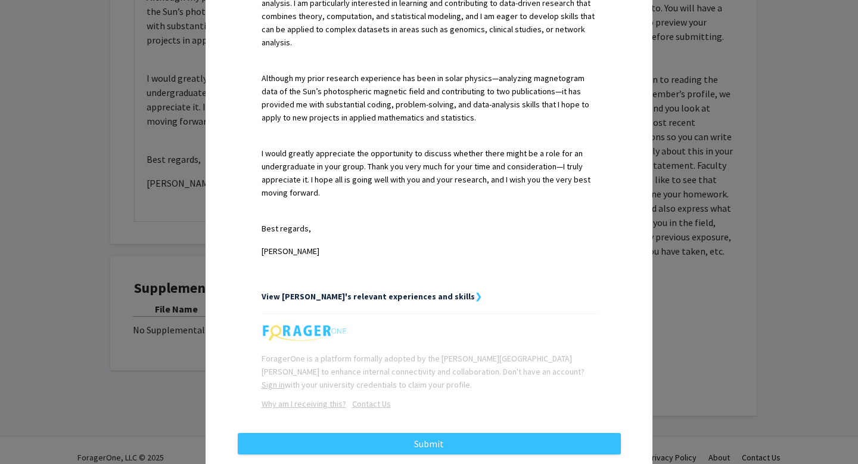
scroll to position [515, 0]
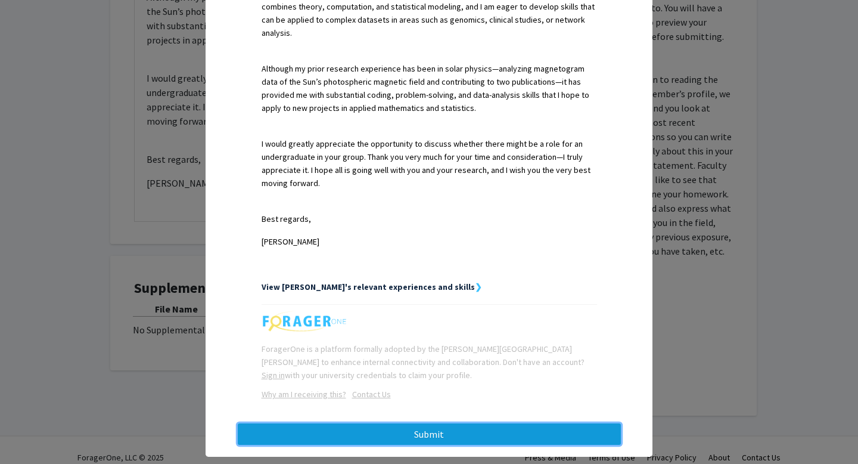
click at [468, 423] on button "Submit" at bounding box center [429, 433] width 383 height 21
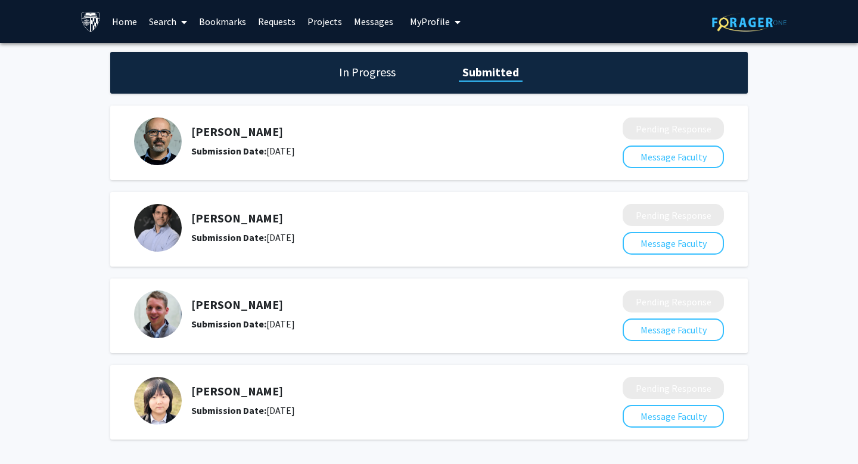
click at [215, 23] on link "Bookmarks" at bounding box center [222, 22] width 59 height 42
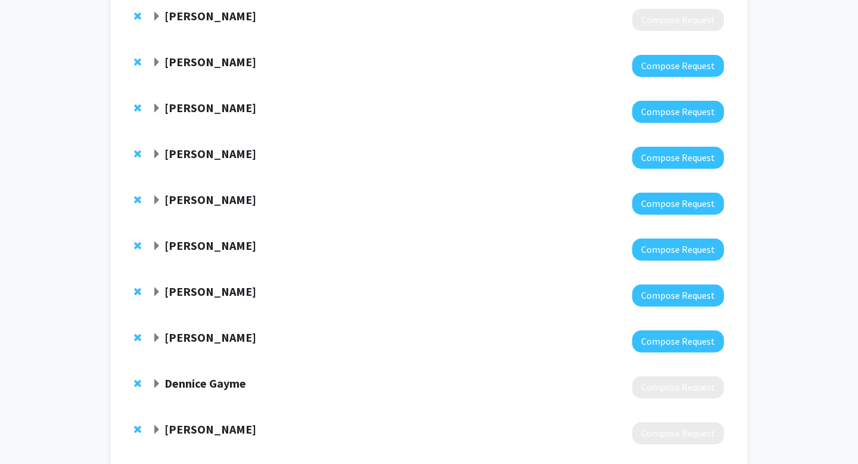
scroll to position [229, 0]
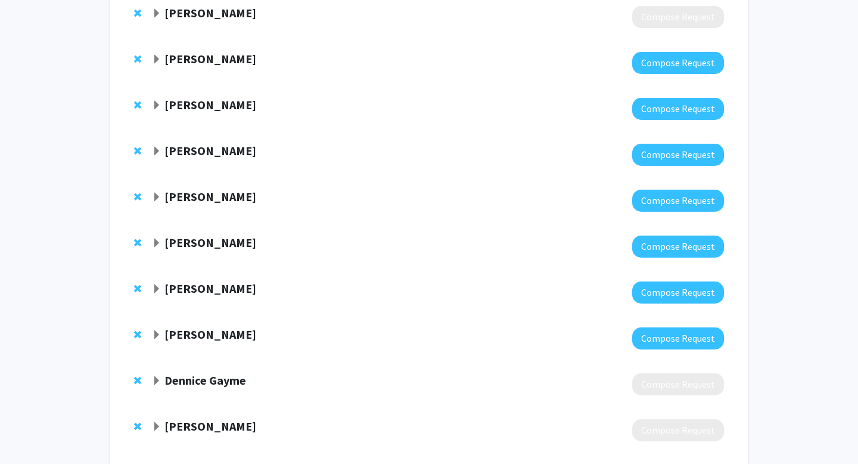
click at [216, 195] on strong "[PERSON_NAME]" at bounding box center [210, 196] width 92 height 15
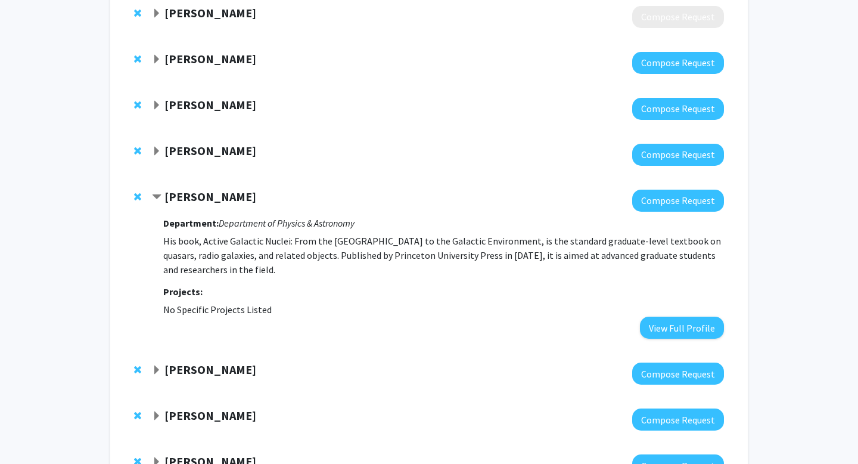
scroll to position [267, 0]
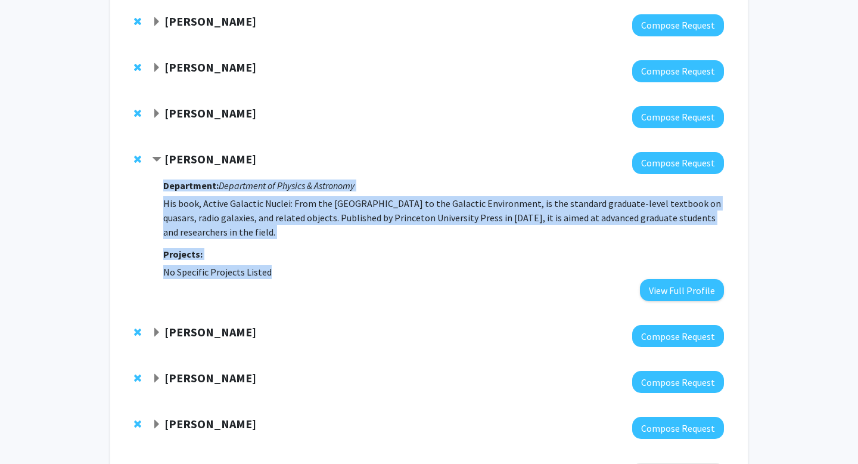
drag, startPoint x: 164, startPoint y: 188, endPoint x: 265, endPoint y: 278, distance: 134.6
click at [265, 278] on div "Department: Department of Physics & Astronomy His book, Active Galactic Nuclei:…" at bounding box center [443, 237] width 561 height 127
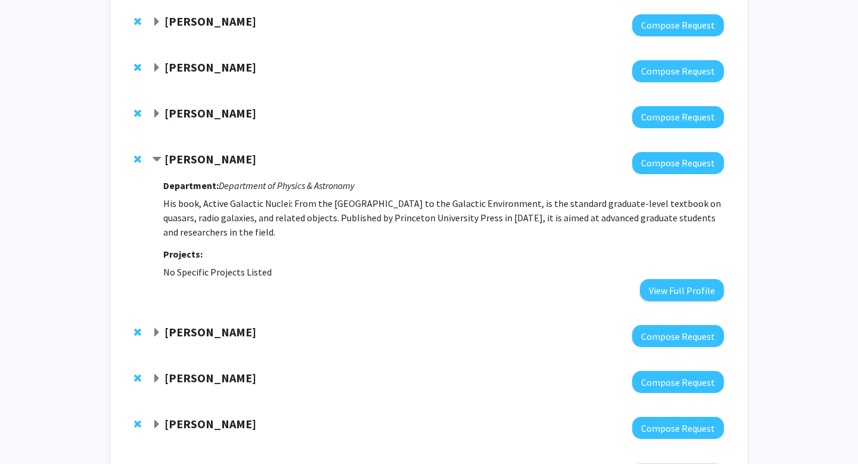
click at [277, 276] on fg-project-list "No Specific Projects Listed" at bounding box center [443, 272] width 561 height 14
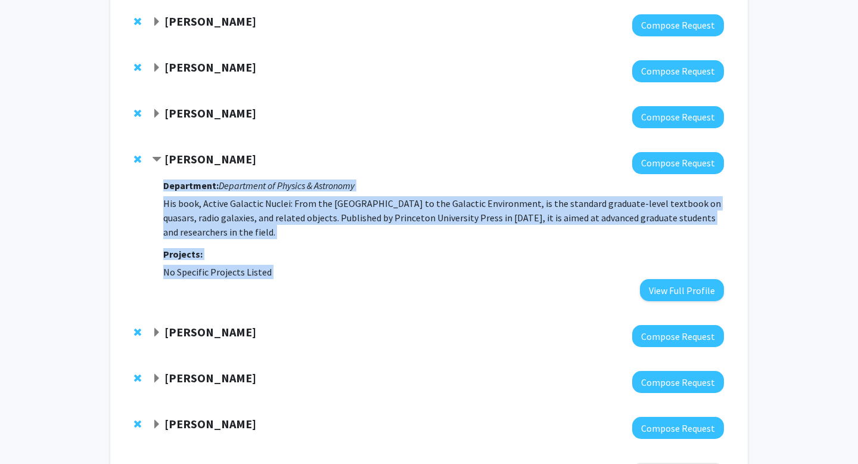
drag, startPoint x: 278, startPoint y: 276, endPoint x: 164, endPoint y: 185, distance: 145.4
click at [164, 185] on div "Department: Department of Physics & Astronomy His book, Active Galactic Nuclei:…" at bounding box center [443, 237] width 561 height 127
copy div "Department: Department of Physics & Astronomy His book, Active Galactic Nuclei:…"
click at [700, 160] on button "Compose Request" at bounding box center [678, 163] width 92 height 22
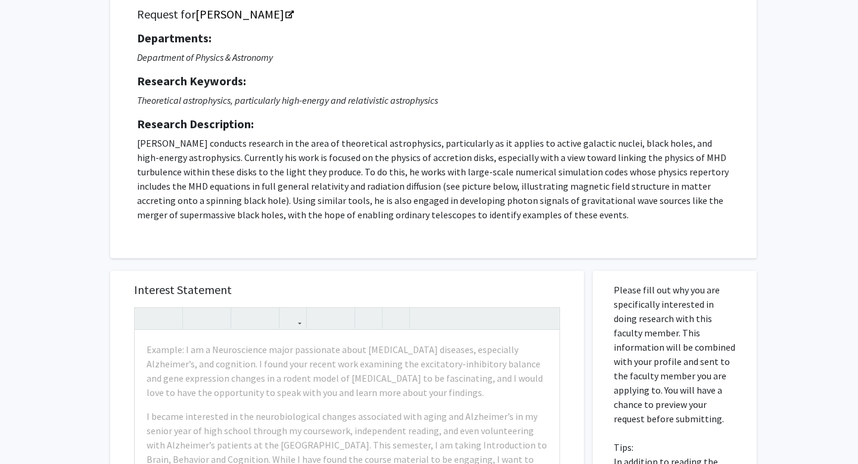
scroll to position [99, 0]
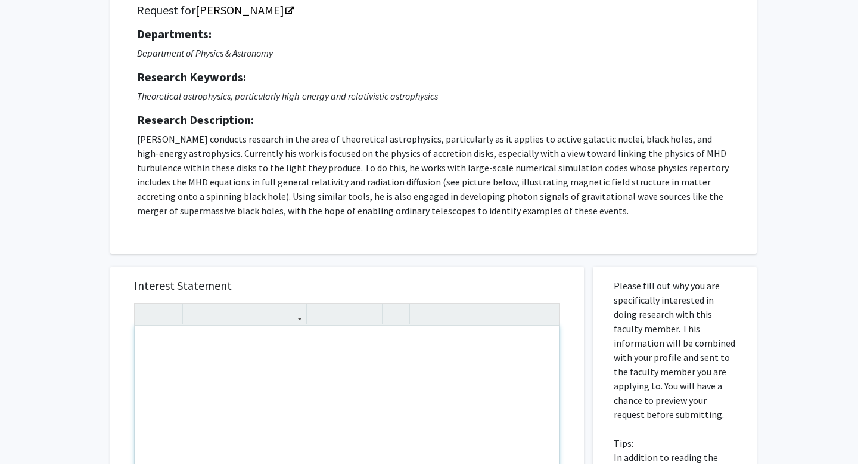
click at [250, 363] on div "Note to users with screen readers: Please press Alt+0 or Option+0 to deactivate…" at bounding box center [347, 462] width 425 height 273
paste div "Note to users with screen readers: Please press Alt+0 or Option+0 to deactivate…"
type textarea "<p>Dear Professor [Last Name],</p><br><p>I hope this message finds you well. My…"
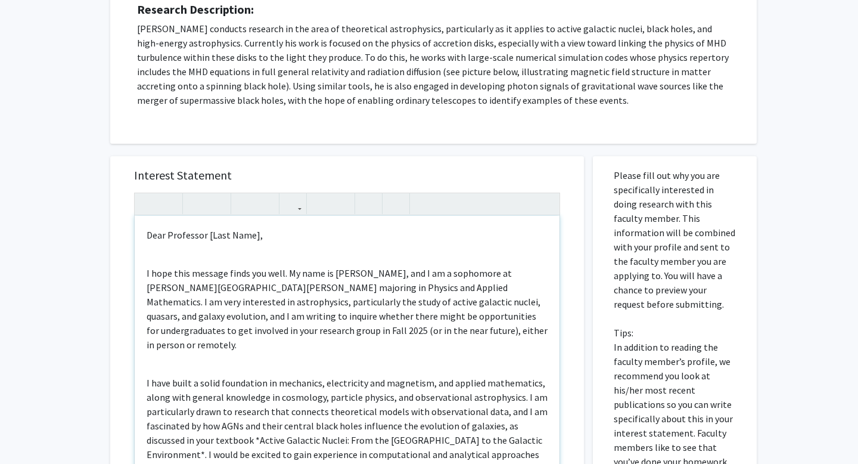
scroll to position [225, 0]
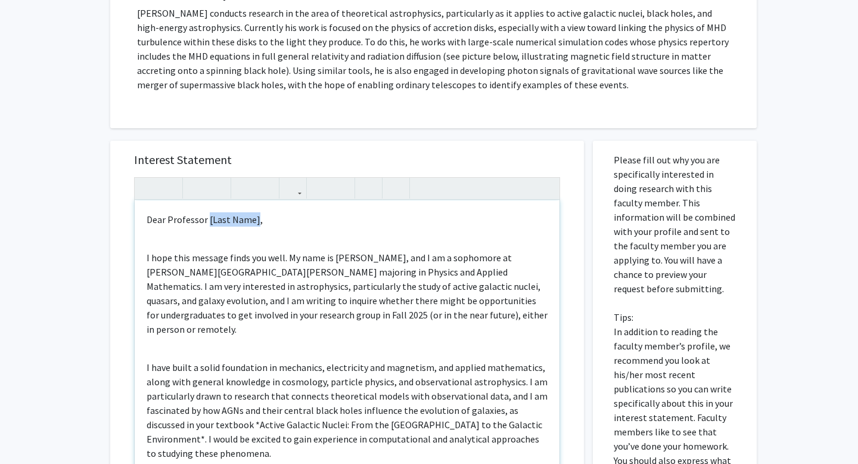
drag, startPoint x: 255, startPoint y: 222, endPoint x: 207, endPoint y: 223, distance: 48.3
click at [207, 223] on p "Dear Professor [Last Name]," at bounding box center [347, 219] width 401 height 14
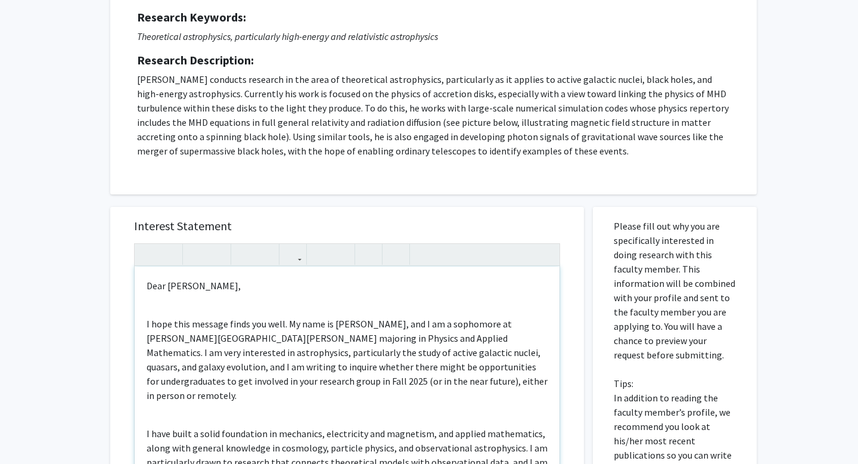
scroll to position [146, 0]
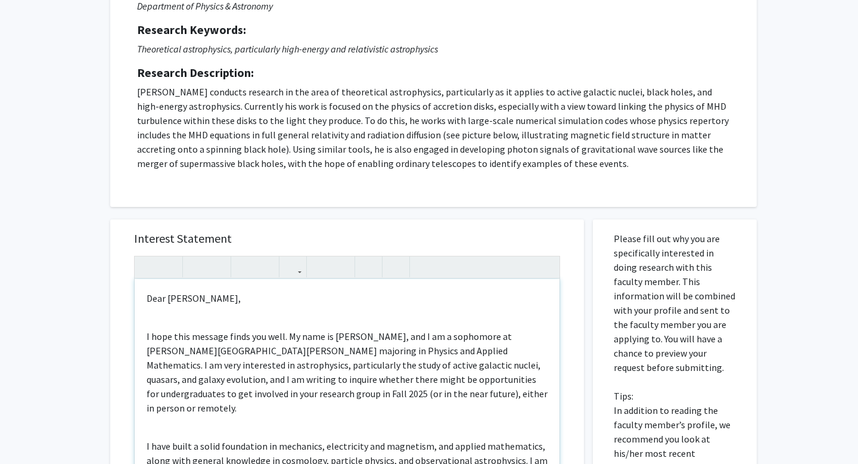
click at [270, 334] on p "I hope this message finds you well. My name is [PERSON_NAME], and I am a sophom…" at bounding box center [347, 372] width 401 height 86
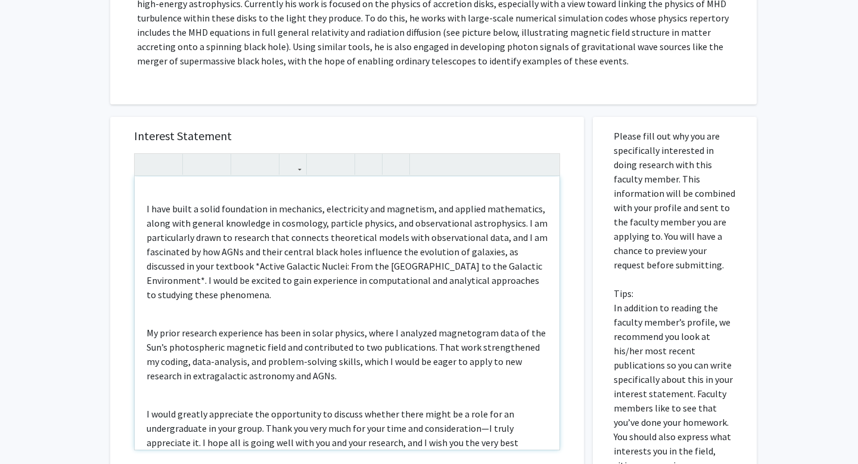
scroll to position [168, 0]
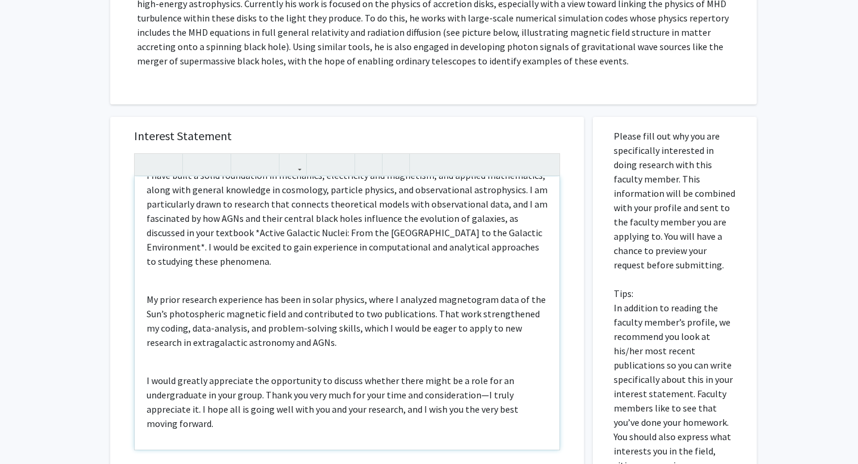
click at [219, 219] on p "I have built a solid foundation in mechanics, electricity and magnetism, and ap…" at bounding box center [347, 218] width 401 height 100
click at [533, 217] on p "I have built a solid foundation in mechanics, electricity and magnetism, and ap…" at bounding box center [347, 218] width 401 height 100
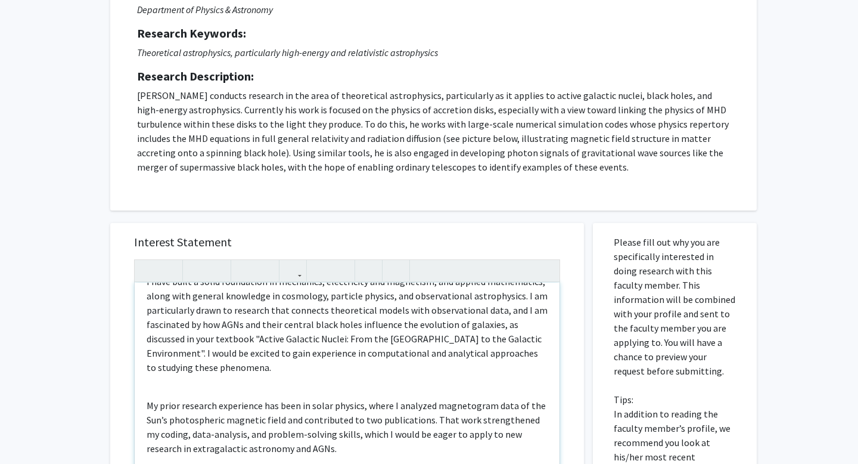
scroll to position [143, 0]
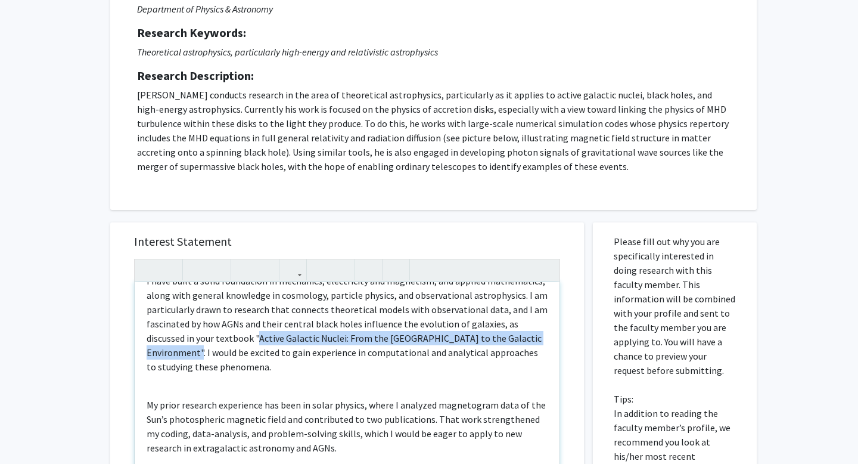
drag, startPoint x: 218, startPoint y: 324, endPoint x: 531, endPoint y: 324, distance: 312.8
click at [531, 324] on p "I have built a solid foundation in mechanics, electricity and magnetism, and ap…" at bounding box center [347, 323] width 401 height 100
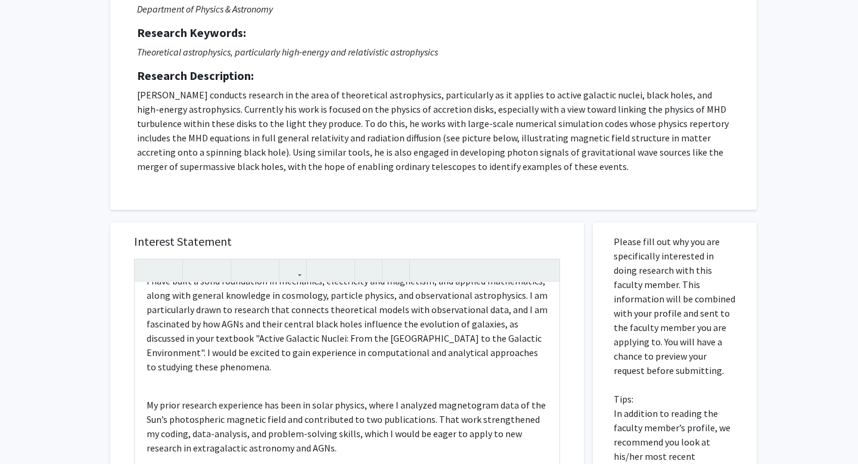
click at [46, 326] on div "All Requests Request for [PERSON_NAME] Request for [PERSON_NAME] Departments: D…" at bounding box center [429, 338] width 858 height 876
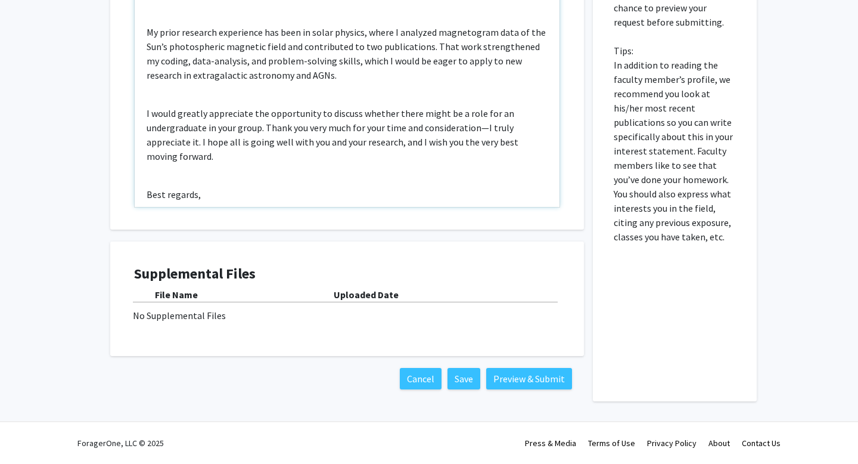
scroll to position [186, 0]
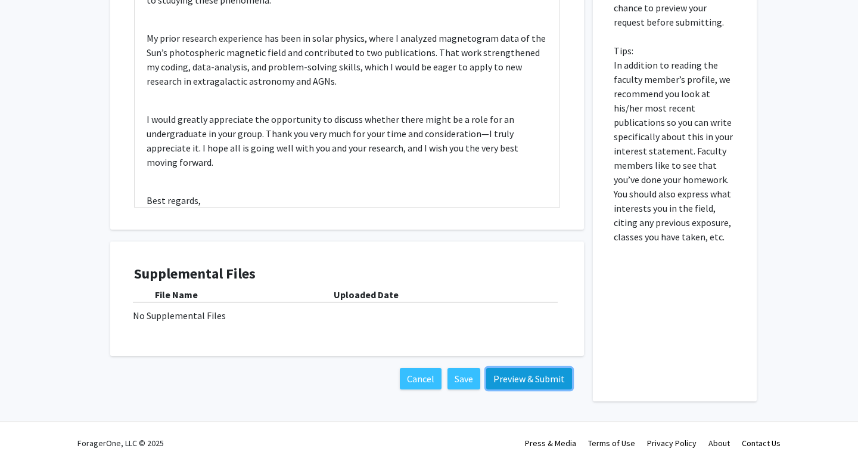
click at [517, 372] on button "Preview & Submit" at bounding box center [529, 378] width 86 height 21
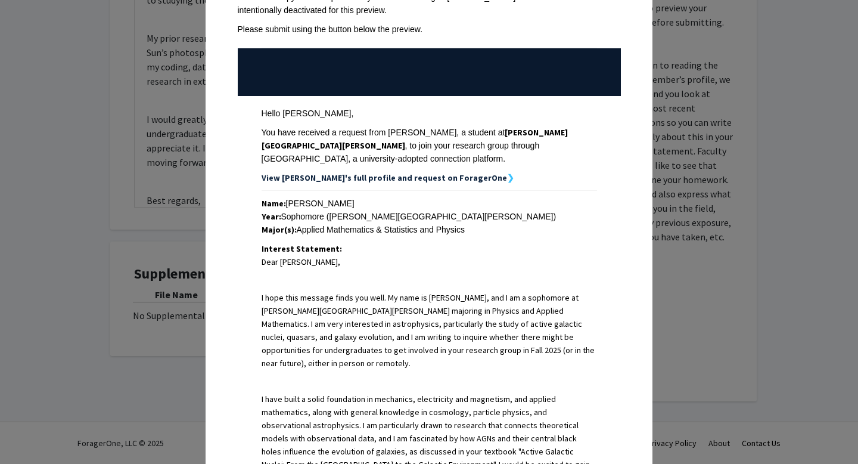
scroll to position [143, 0]
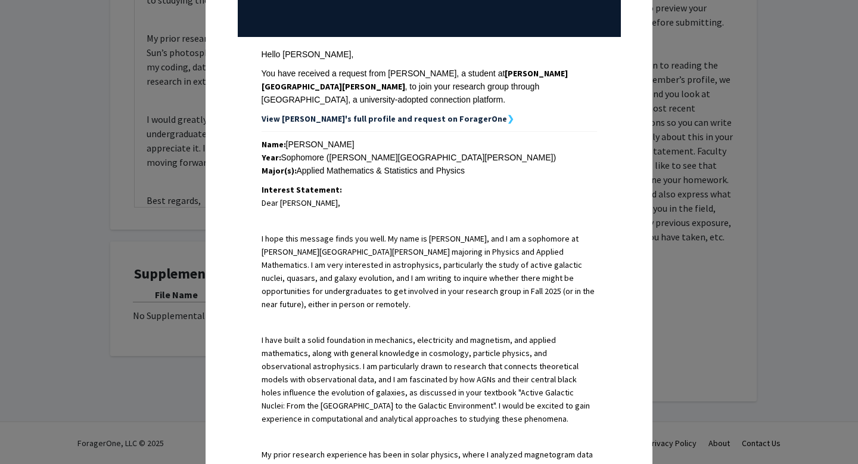
click at [700, 147] on div "Request Preview × Below is a copy of the request that you are submitting to [PE…" at bounding box center [429, 232] width 858 height 464
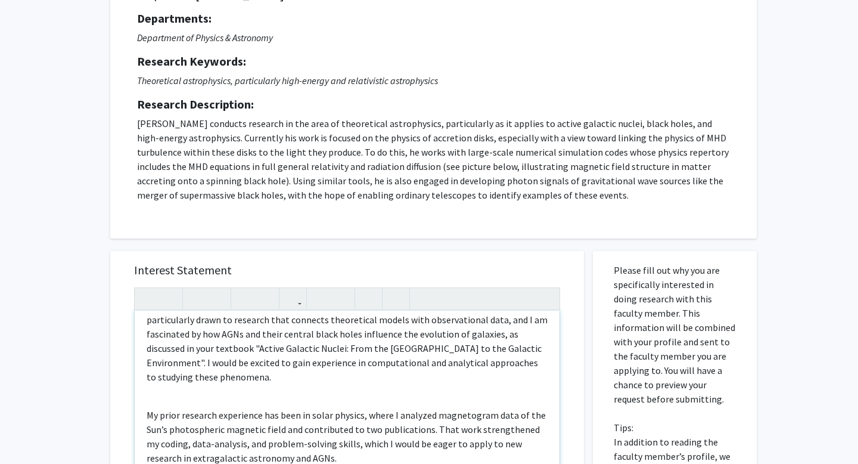
scroll to position [0, 0]
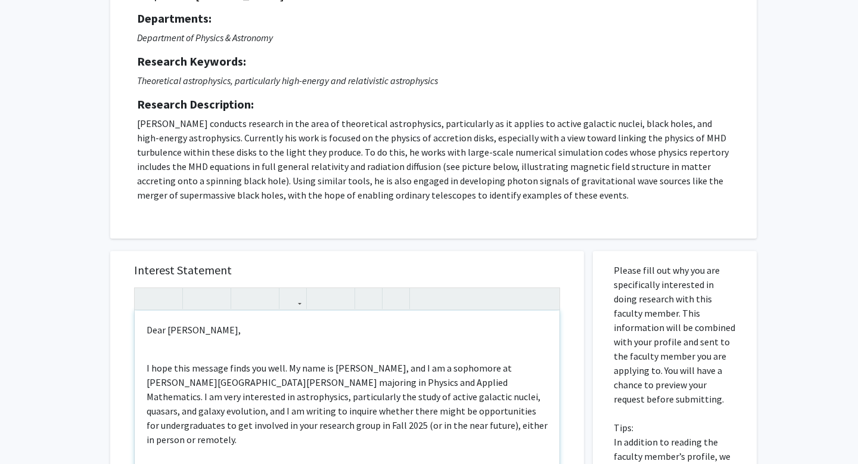
click at [338, 366] on p "I hope this message finds you well. My name is [PERSON_NAME], and I am a sophom…" at bounding box center [347, 403] width 401 height 86
type textarea "<p>Dear [PERSON_NAME],</p><br><p>I hope this message finds you well. My name is…"
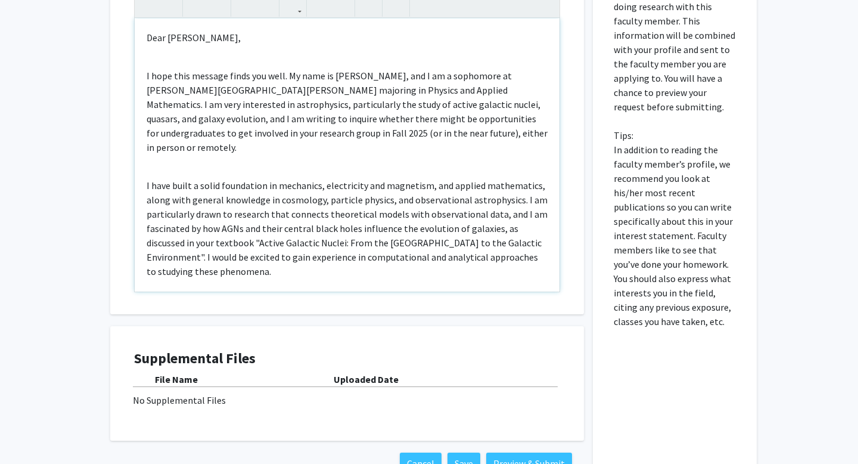
scroll to position [491, 0]
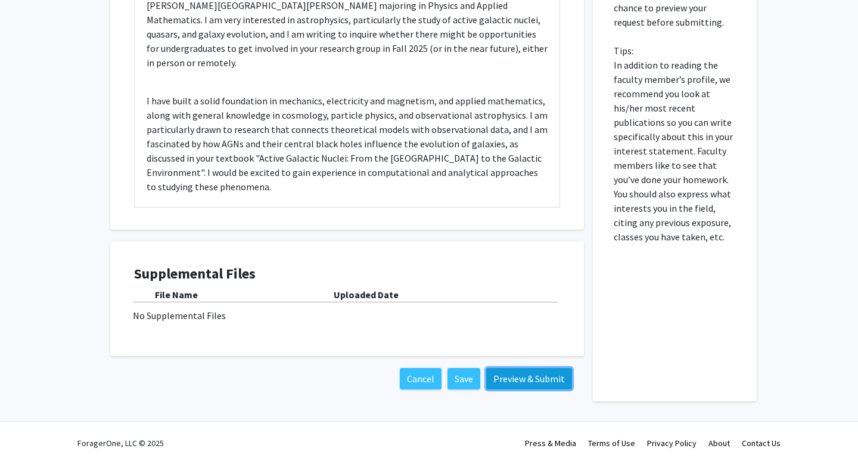
click at [525, 385] on button "Preview & Submit" at bounding box center [529, 378] width 86 height 21
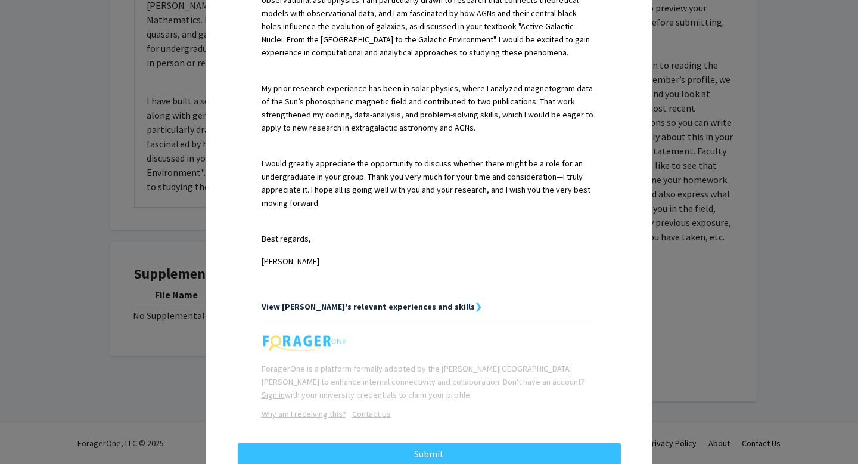
scroll to position [542, 0]
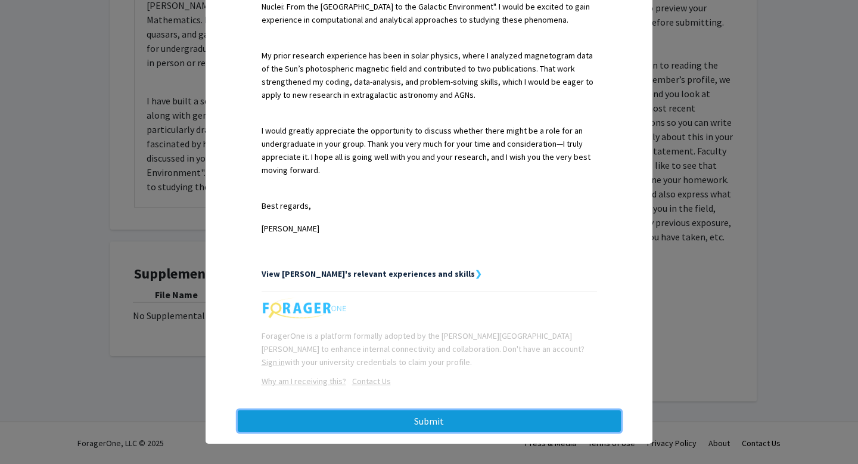
click at [468, 419] on button "Submit" at bounding box center [429, 420] width 383 height 21
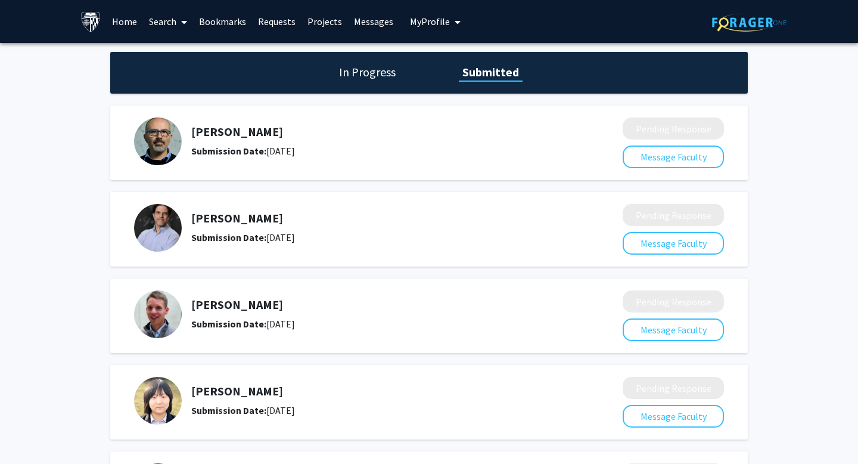
click at [234, 18] on link "Bookmarks" at bounding box center [222, 22] width 59 height 42
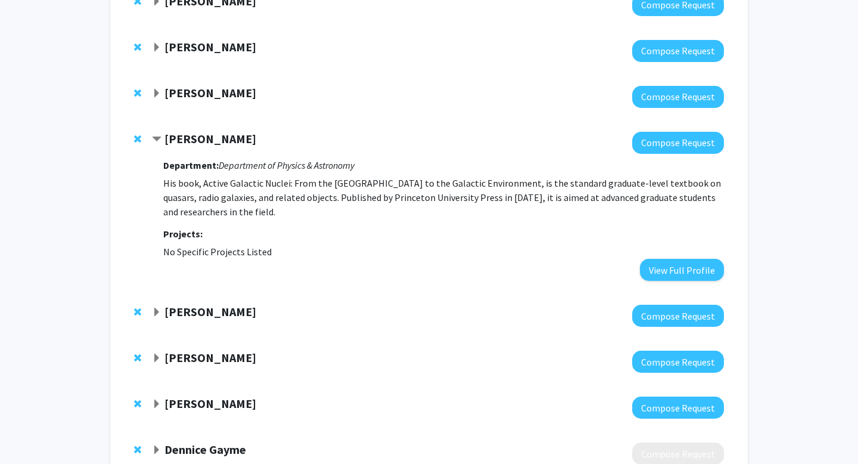
scroll to position [280, 0]
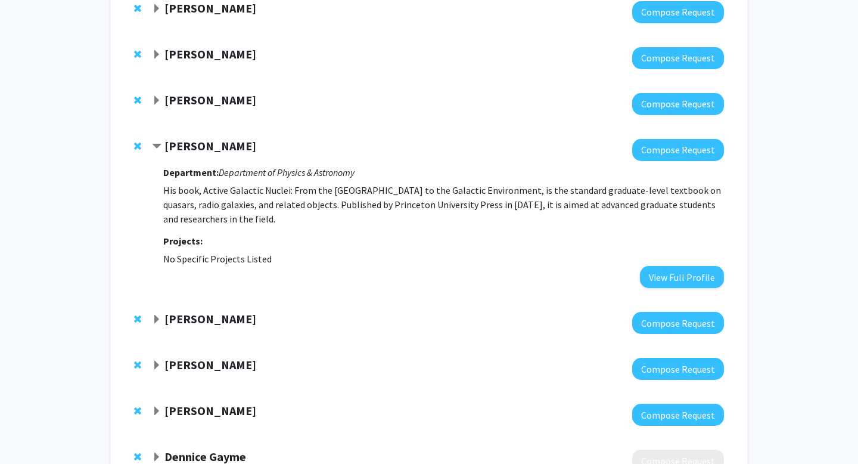
click at [227, 319] on strong "[PERSON_NAME]" at bounding box center [210, 318] width 92 height 15
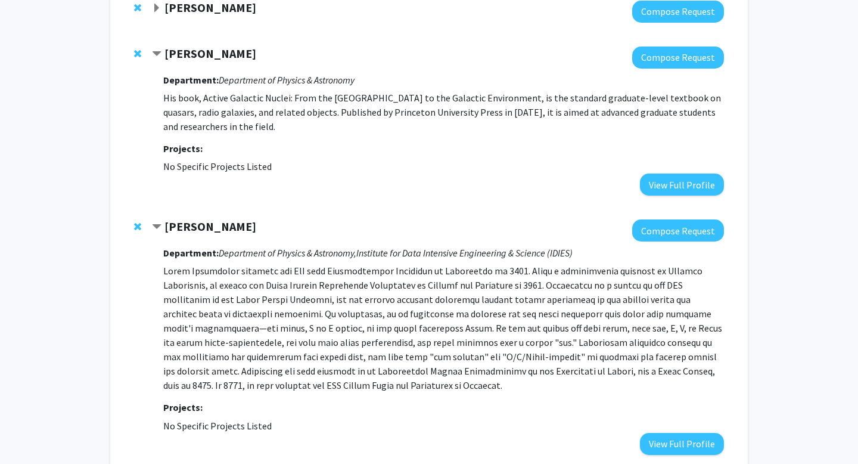
scroll to position [412, 0]
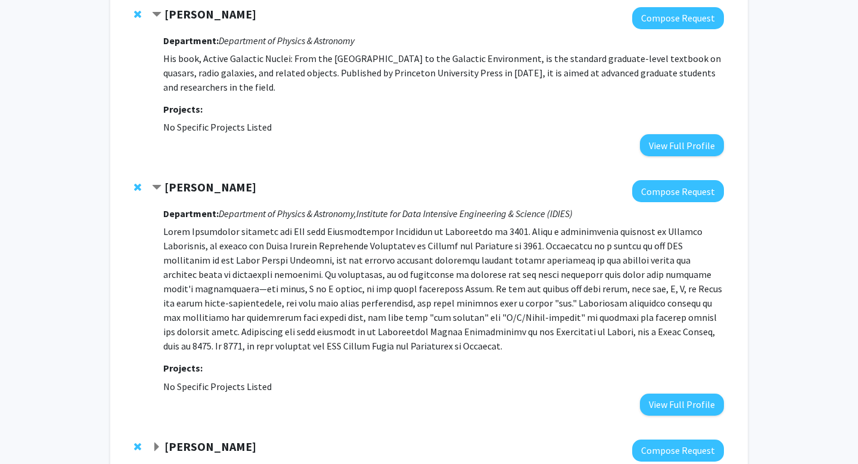
drag, startPoint x: 288, startPoint y: 386, endPoint x: 165, endPoint y: 182, distance: 238.4
click at [165, 182] on div "[PERSON_NAME] Compose Request Department: Department of Physics & Astronomy, In…" at bounding box center [438, 297] width 572 height 235
click at [671, 192] on button "Compose Request" at bounding box center [678, 191] width 92 height 22
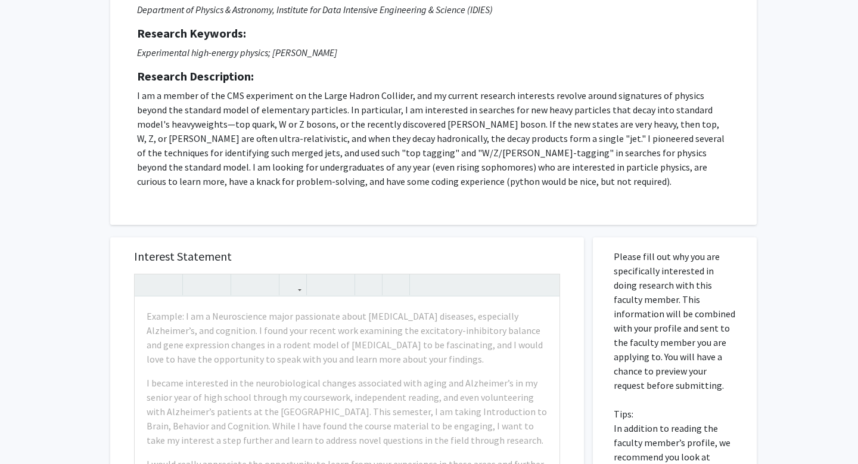
scroll to position [198, 0]
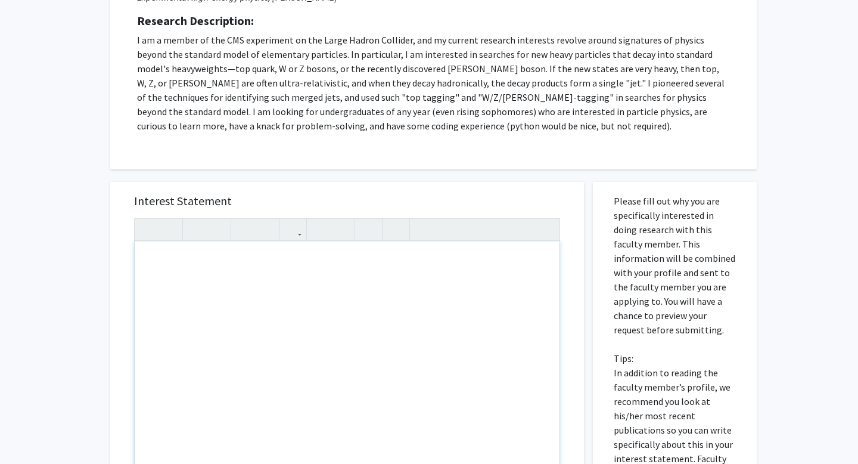
click at [272, 314] on div "Note to users with screen readers: Please press Alt+0 or Option+0 to deactivate…" at bounding box center [347, 377] width 425 height 273
paste div "Note to users with screen readers: Please press Alt+0 or Option+0 to deactivate…"
type textarea "<p>Dear [PERSON_NAME],</p><br><p>I hope this message finds you well. My name is…"
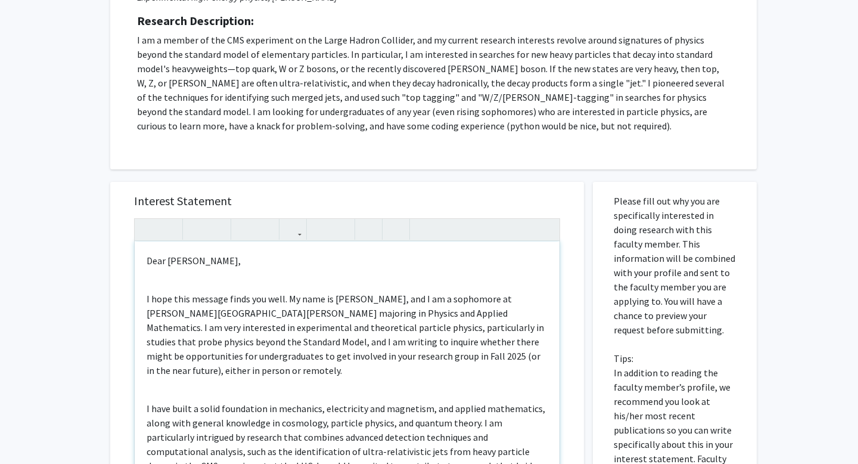
click at [213, 276] on div "Dear [PERSON_NAME], I hope this message finds you well. My name is [PERSON_NAME…" at bounding box center [347, 377] width 425 height 273
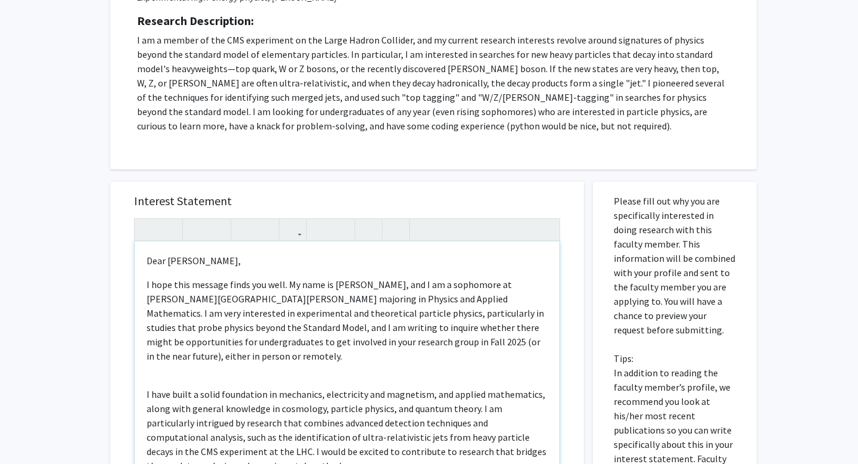
click at [337, 285] on p "I hope this message finds you well. My name is [PERSON_NAME], and I am a sophom…" at bounding box center [347, 320] width 401 height 86
click at [279, 381] on div "Dear [PERSON_NAME], I hope this message finds you well. My name is [PERSON_NAME…" at bounding box center [347, 377] width 425 height 273
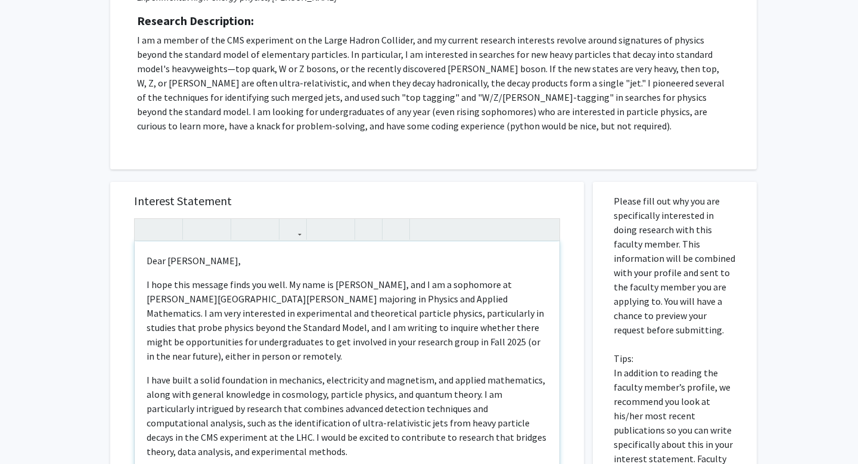
scroll to position [82, 0]
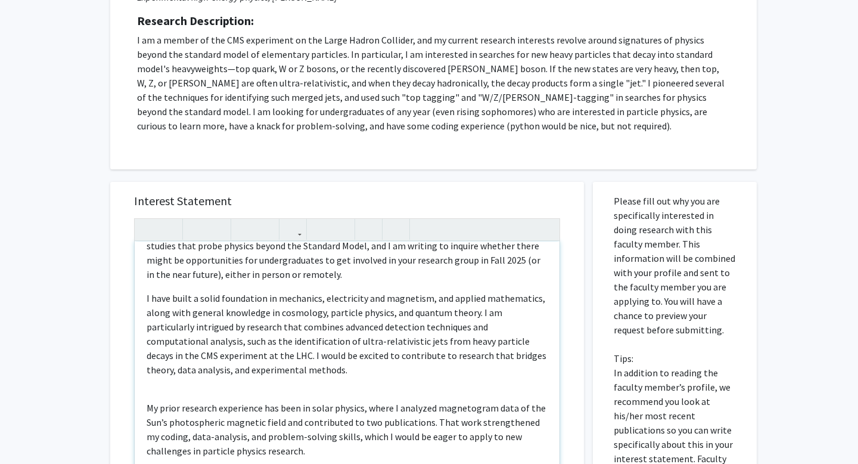
click at [264, 392] on div "Dear [PERSON_NAME], I hope this message finds you well. My name is [PERSON_NAME…" at bounding box center [347, 377] width 425 height 273
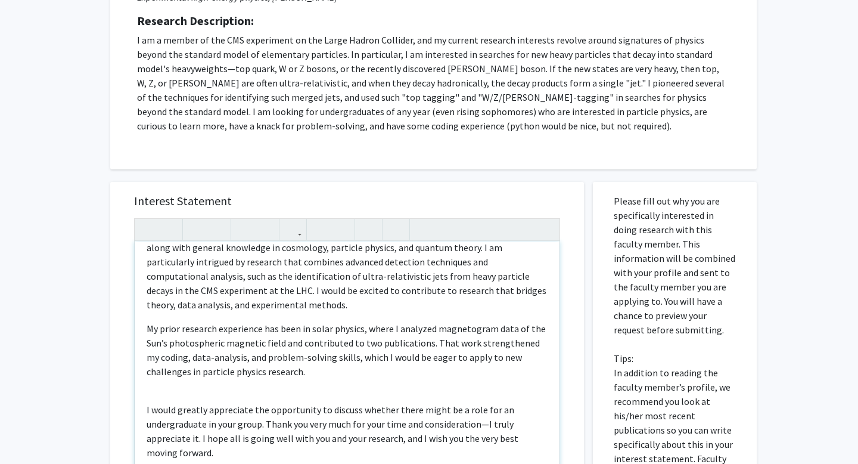
scroll to position [162, 0]
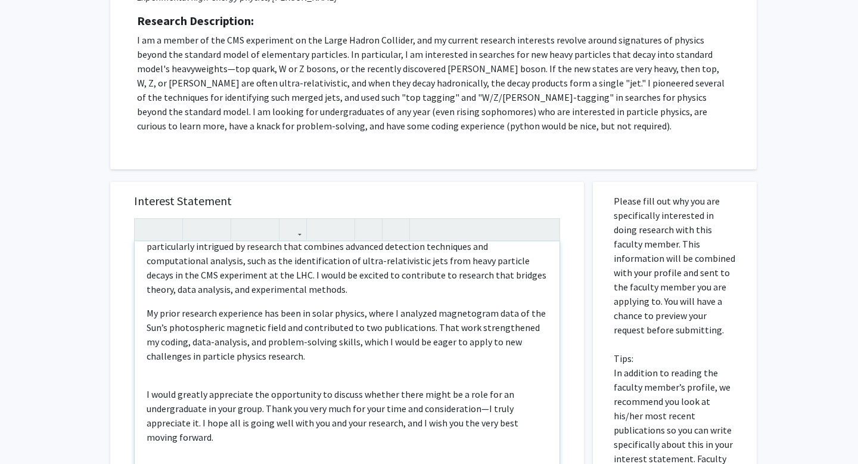
click at [259, 381] on div "Dear [PERSON_NAME], I hope this message finds you well. My name is [PERSON_NAME…" at bounding box center [347, 377] width 425 height 273
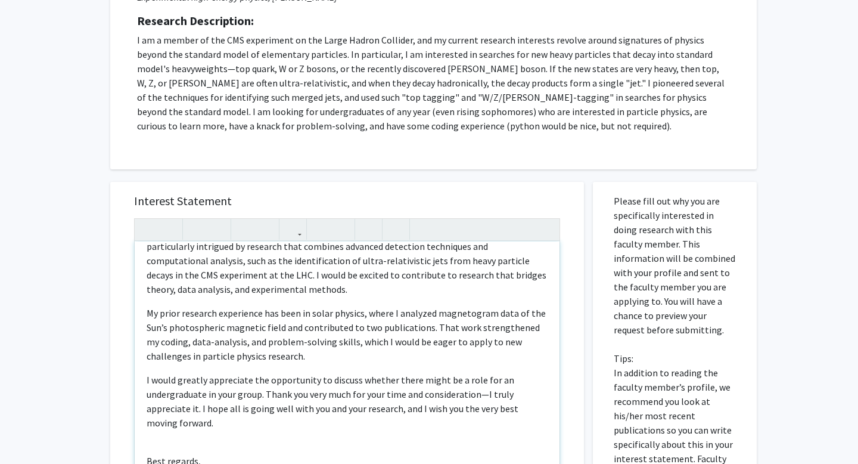
scroll to position [185, 0]
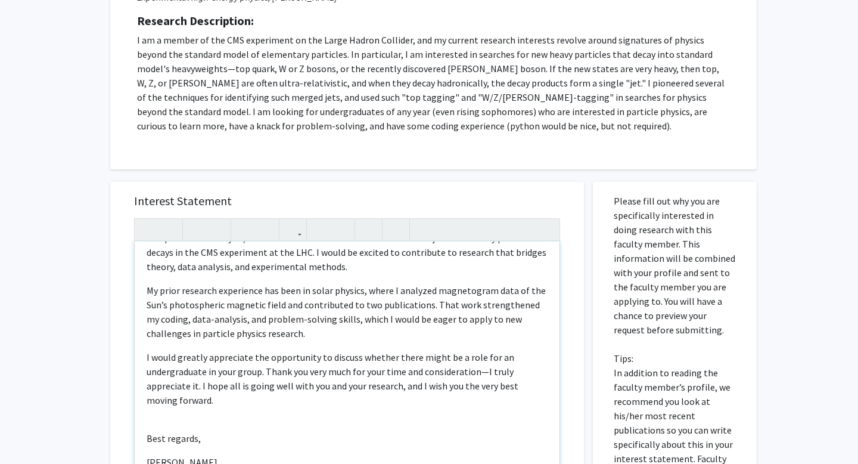
click at [216, 430] on div "Dear [PERSON_NAME], I hope this message finds you well. My name is [PERSON_NAME…" at bounding box center [347, 377] width 425 height 273
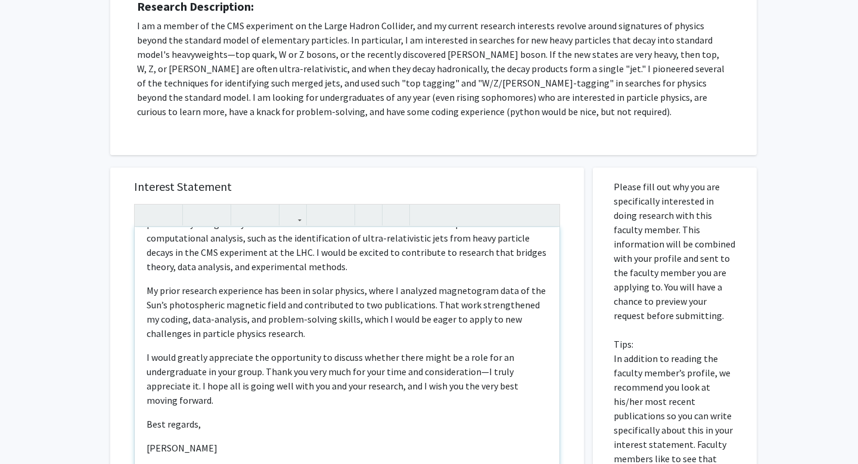
click at [152, 449] on p "[PERSON_NAME]" at bounding box center [347, 447] width 401 height 14
type textarea "<p>Dear [PERSON_NAME],</p><p>I hope this message finds you well. My name is [PE…"
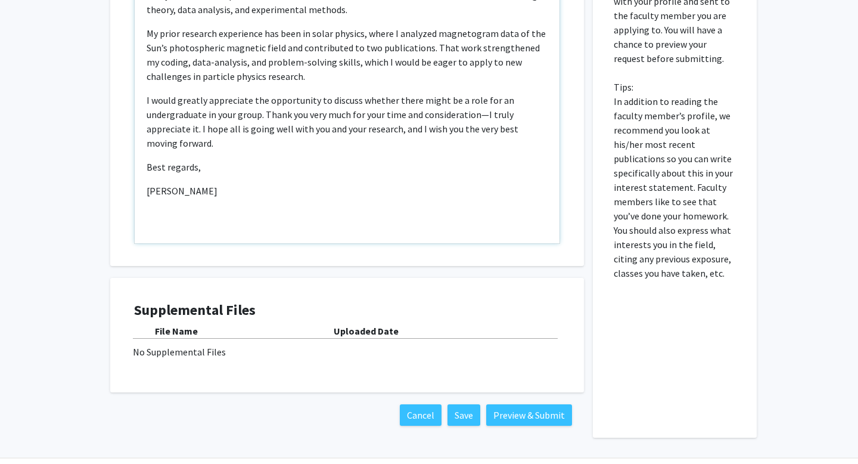
scroll to position [505, 0]
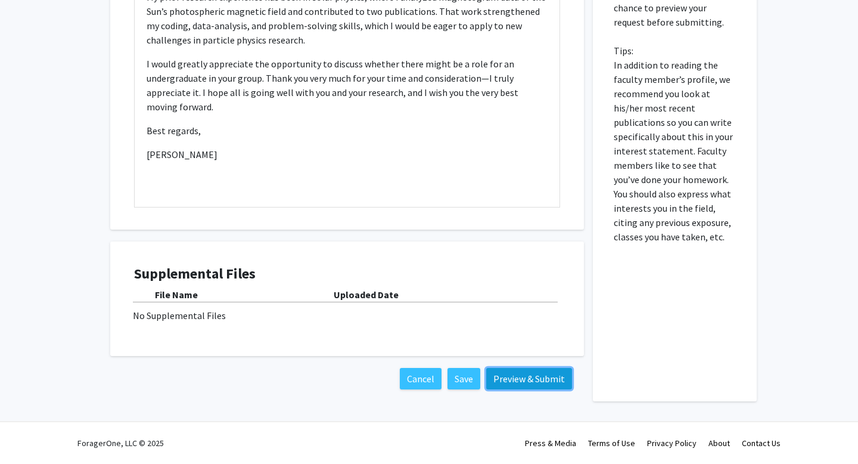
click at [553, 376] on button "Preview & Submit" at bounding box center [529, 378] width 86 height 21
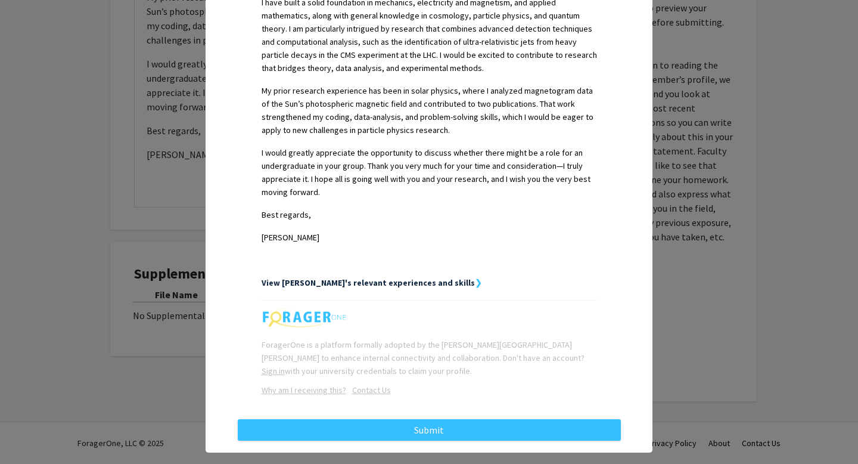
scroll to position [455, 0]
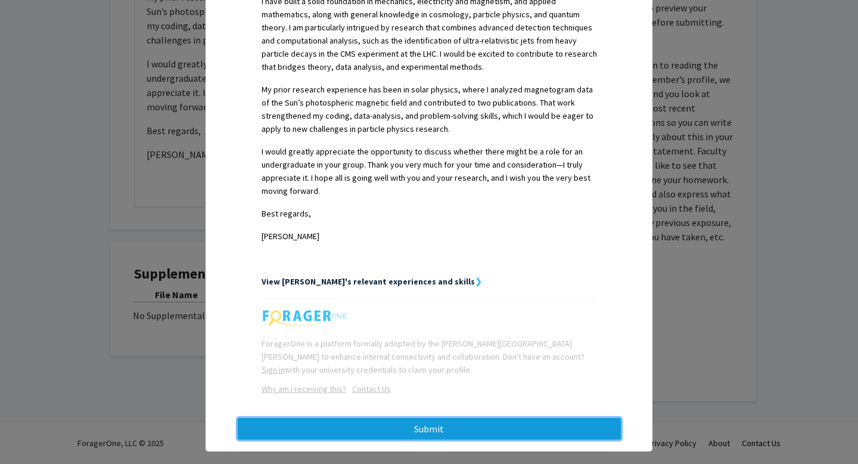
click at [409, 433] on button "Submit" at bounding box center [429, 428] width 383 height 21
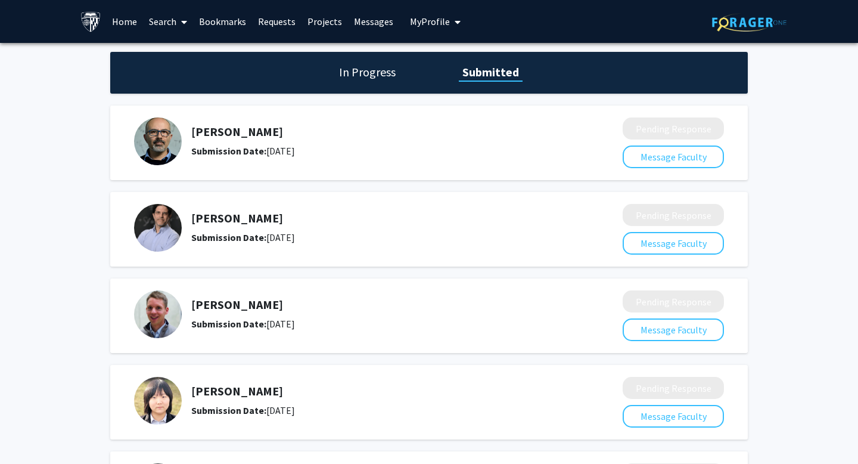
click at [220, 17] on link "Bookmarks" at bounding box center [222, 22] width 59 height 42
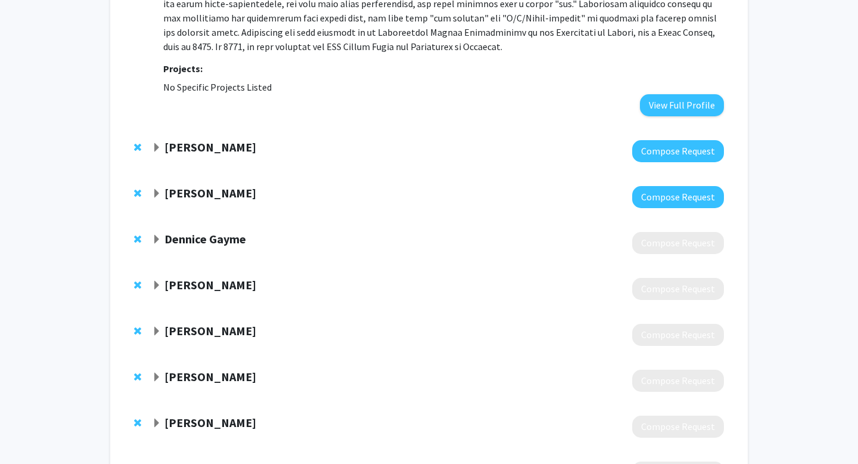
scroll to position [715, 0]
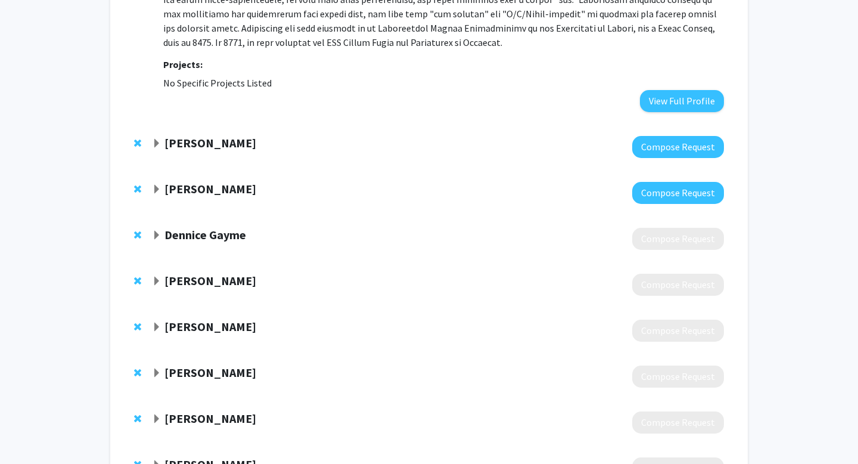
click at [221, 145] on strong "[PERSON_NAME]" at bounding box center [210, 142] width 92 height 15
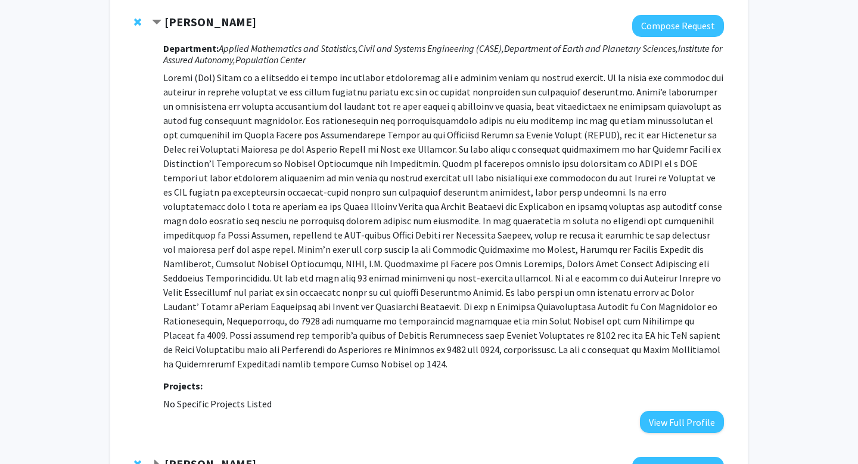
scroll to position [841, 0]
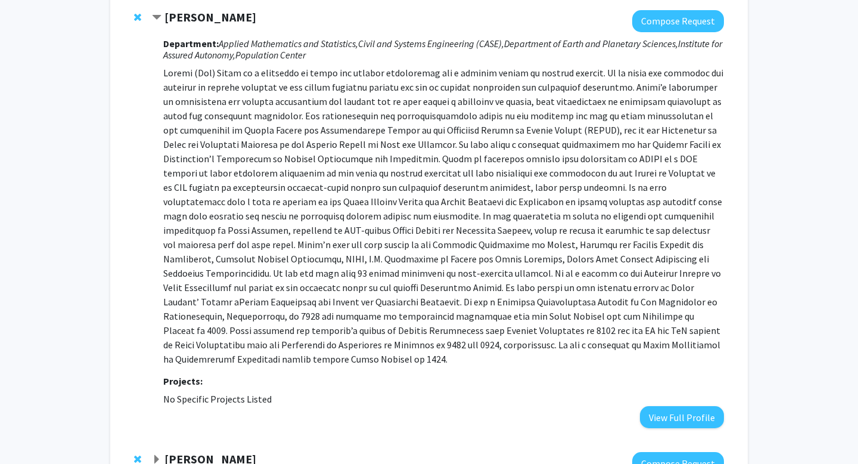
click at [649, 344] on p at bounding box center [443, 216] width 561 height 300
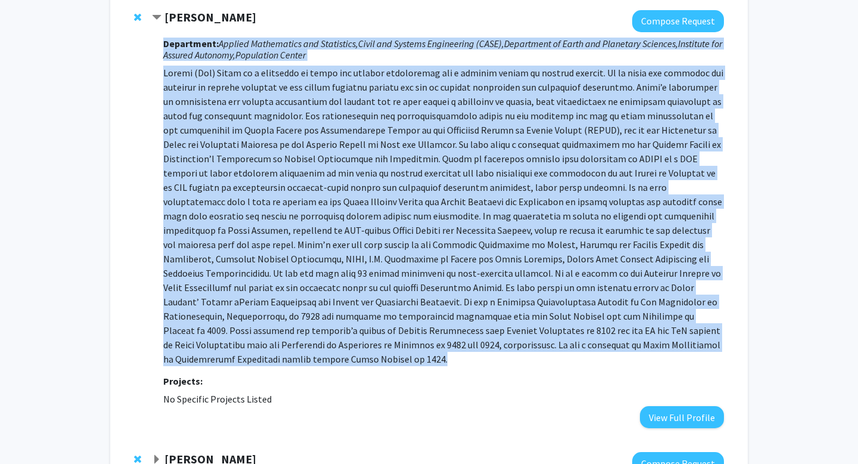
drag, startPoint x: 636, startPoint y: 343, endPoint x: 163, endPoint y: 44, distance: 560.2
click at [163, 44] on div "[PERSON_NAME] Compose Request Department: Applied Mathematics and Statistics, C…" at bounding box center [438, 219] width 572 height 418
click at [337, 49] on h3 "Department: Applied Mathematics and Statistics, Civil and Systems Engineering (…" at bounding box center [443, 49] width 561 height 23
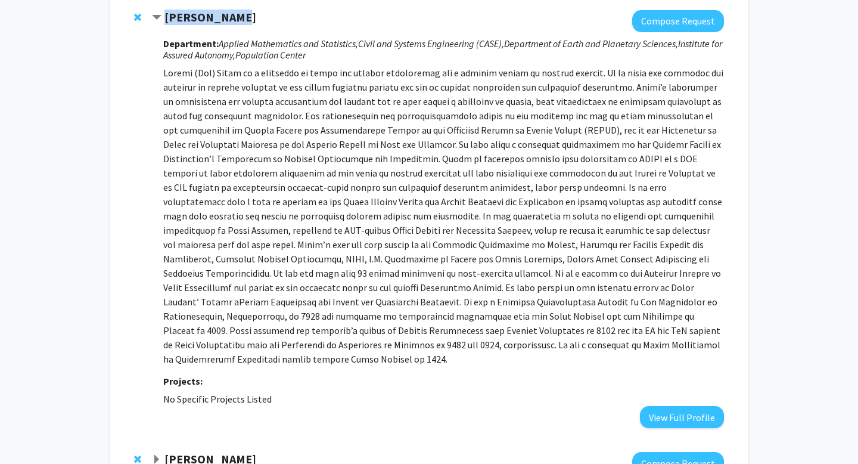
drag, startPoint x: 244, startPoint y: 21, endPoint x: 164, endPoint y: 20, distance: 79.8
click at [164, 20] on div "[PERSON_NAME]" at bounding box center [280, 17] width 257 height 15
click at [682, 26] on button "Compose Request" at bounding box center [678, 21] width 92 height 22
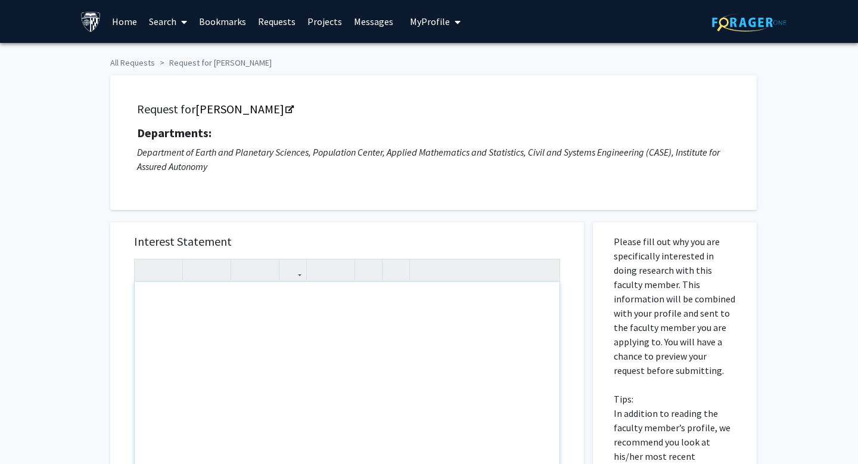
click at [283, 320] on div "Note to users with screen readers: Please press Alt+0 or Option+0 to deactivate…" at bounding box center [347, 418] width 425 height 273
paste div "Note to users with screen readers: Please press Alt+0 or Option+0 to deactivate…"
type textarea "<l>Ipsumdo: Sitametconsec Adipisci Elitsed – D Eiusm</t><in><u>Labo Etdolorem A…"
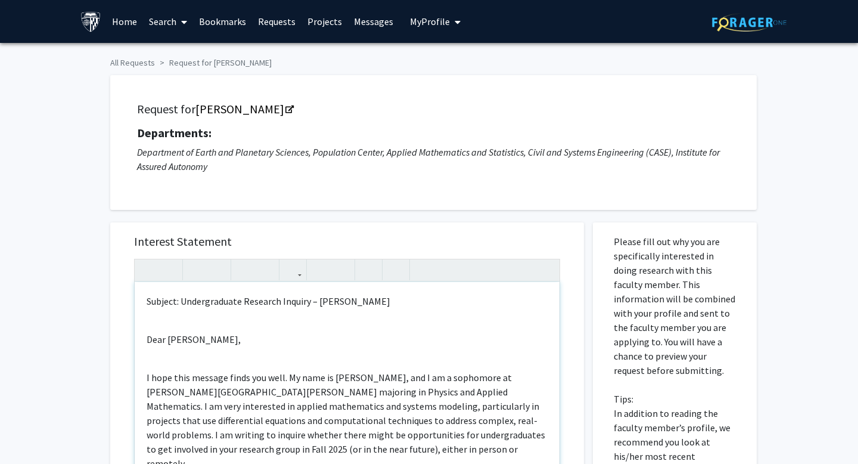
click at [256, 335] on p "Dear [PERSON_NAME]," at bounding box center [347, 339] width 401 height 14
drag, startPoint x: 246, startPoint y: 331, endPoint x: 155, endPoint y: 279, distance: 104.9
click at [155, 281] on div "Subject: Undergraduate Research Inquiry – [PERSON_NAME] Dear [PERSON_NAME], I h…" at bounding box center [347, 407] width 426 height 297
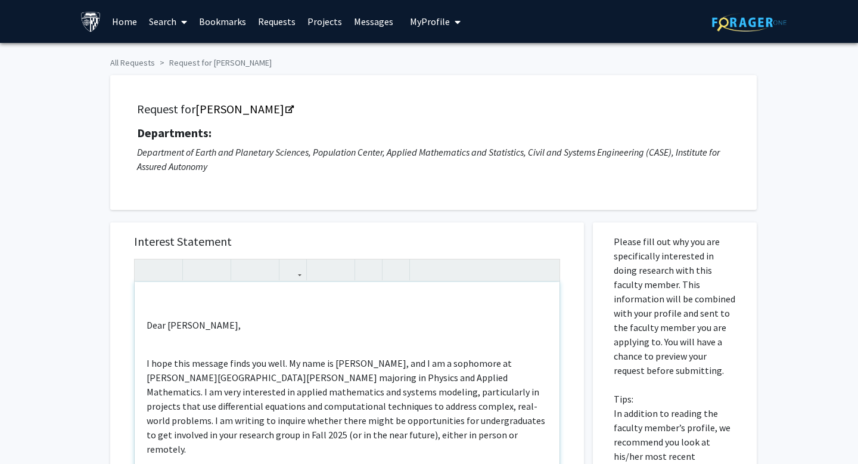
click at [148, 322] on p "Dear [PERSON_NAME]," at bounding box center [347, 325] width 401 height 14
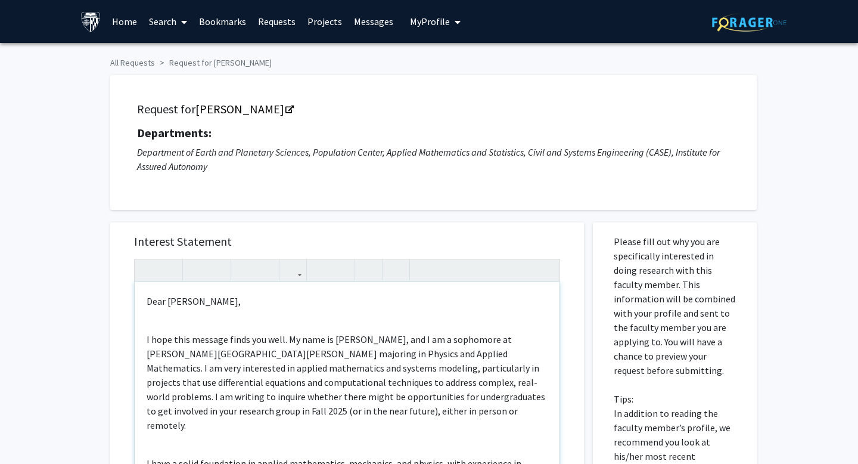
click at [338, 341] on p "I hope this message finds you well. My name is [PERSON_NAME], and I am a sophom…" at bounding box center [347, 382] width 401 height 100
type textarea "<p><span style="font-size: 1rem;">Dear [PERSON_NAME],</span></p><br><p>I hope t…"
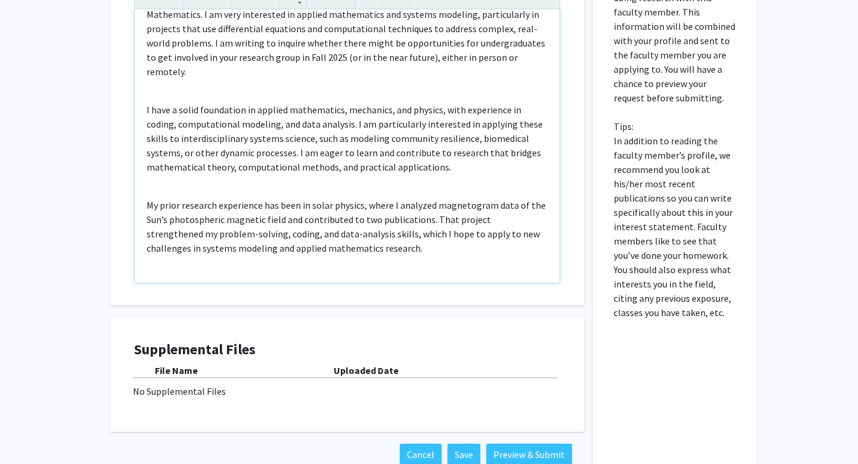
scroll to position [348, 0]
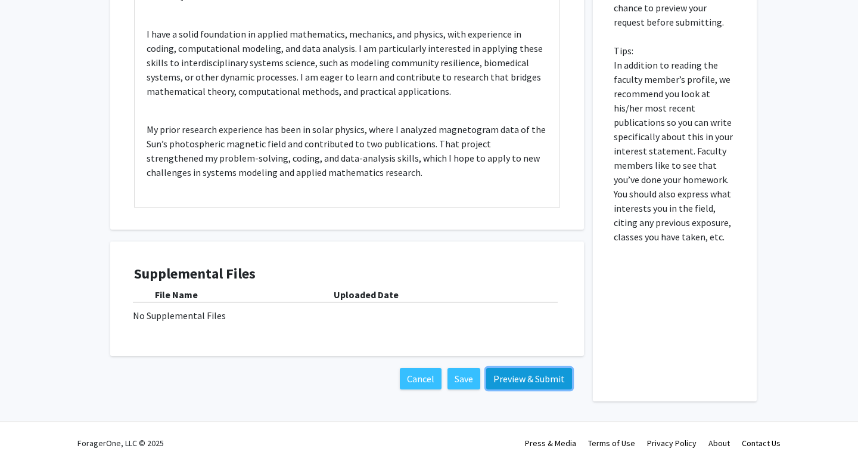
click at [538, 379] on button "Preview & Submit" at bounding box center [529, 378] width 86 height 21
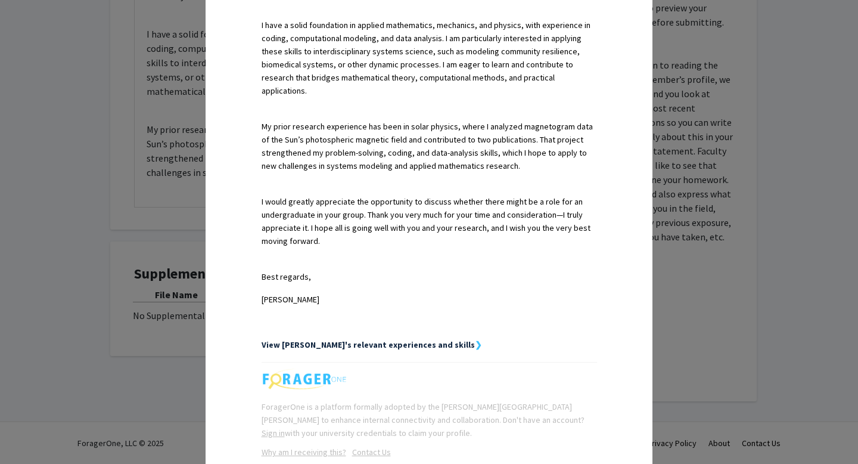
scroll to position [528, 0]
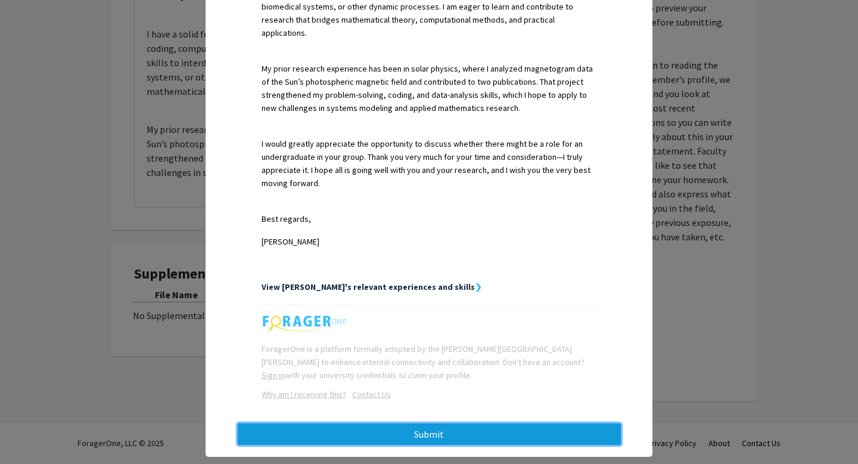
click at [417, 423] on button "Submit" at bounding box center [429, 433] width 383 height 21
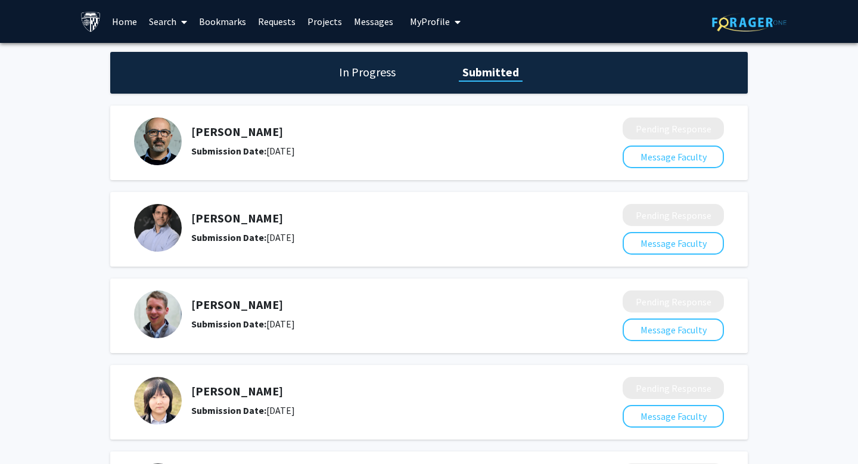
click at [228, 27] on link "Bookmarks" at bounding box center [222, 22] width 59 height 42
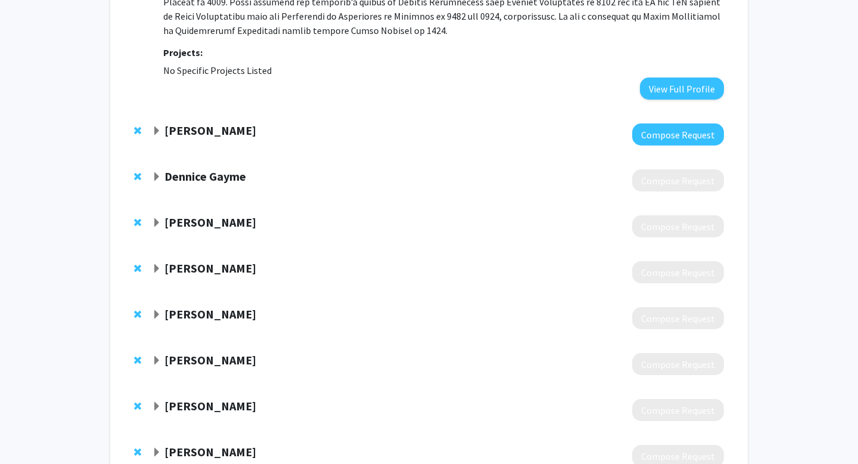
scroll to position [1161, 0]
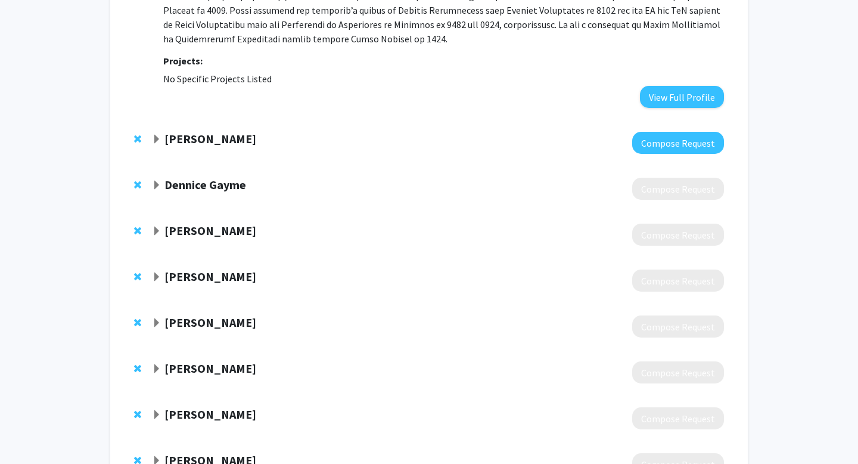
click at [216, 131] on strong "[PERSON_NAME]" at bounding box center [210, 138] width 92 height 15
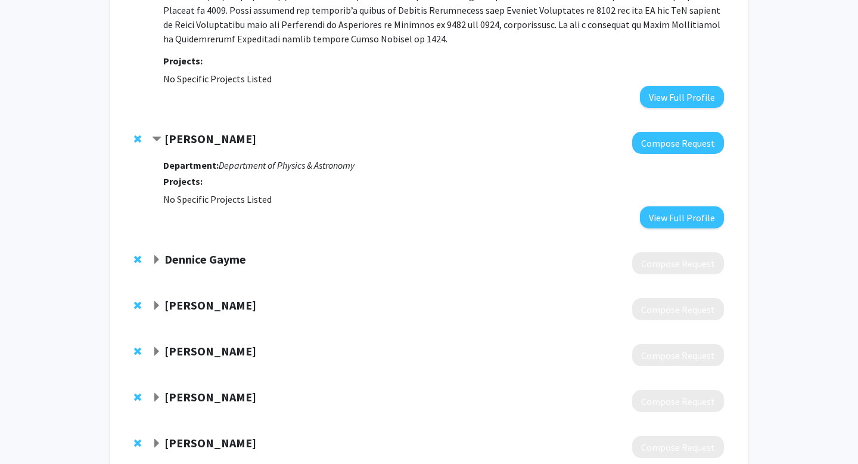
click at [201, 136] on div at bounding box center [438, 143] width 572 height 22
click at [221, 120] on div "[PERSON_NAME] Compose Request Department: Department of Physics & Astronomy Pro…" at bounding box center [429, 180] width 614 height 120
drag, startPoint x: 237, startPoint y: 122, endPoint x: 158, endPoint y: 122, distance: 78.6
click at [158, 132] on div "[PERSON_NAME]" at bounding box center [280, 139] width 257 height 15
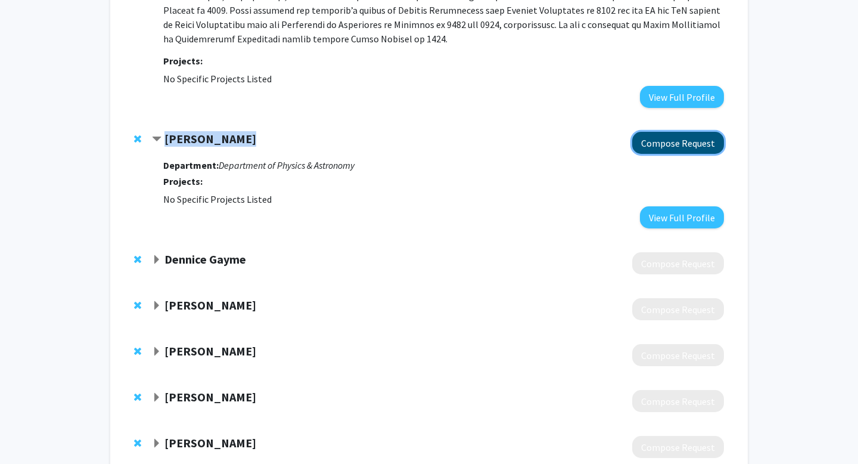
click at [687, 132] on button "Compose Request" at bounding box center [678, 143] width 92 height 22
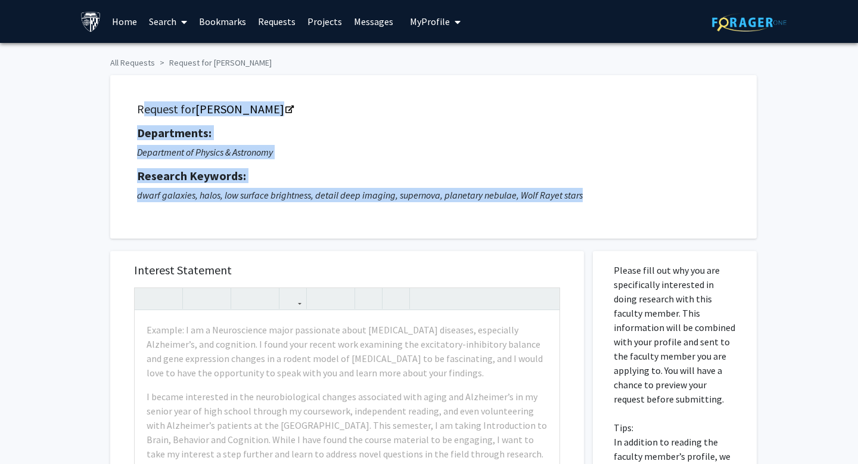
drag, startPoint x: 138, startPoint y: 107, endPoint x: 682, endPoint y: 192, distance: 549.9
click at [682, 197] on div "Request for [PERSON_NAME] Departments: Department of Physics & Astronomy Resear…" at bounding box center [433, 156] width 617 height 133
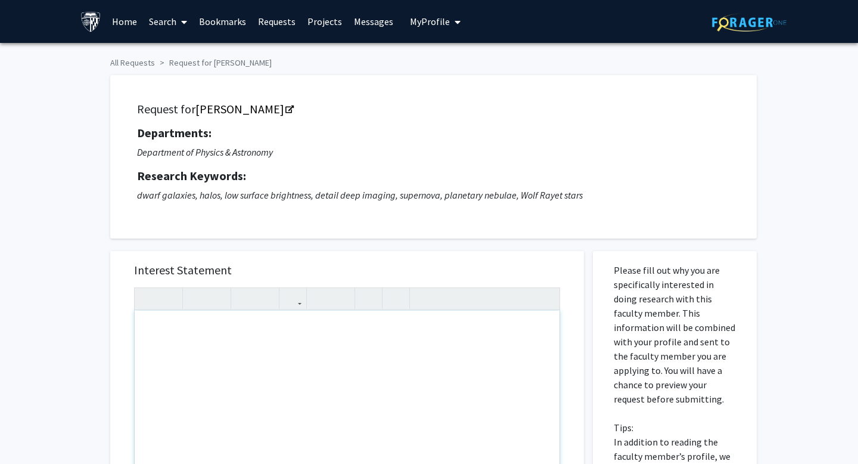
click at [356, 348] on div "Note to users with screen readers: Please press Alt+0 or Option+0 to deactivate…" at bounding box center [347, 446] width 425 height 273
paste div "Note to users with screen readers: Please press Alt+0 or Option+0 to deactivate…"
type textarea "<lo><i>Dolo Sitametco Adipisc,</e><se><d>E temp inci utlabor etdol mag aliq. En…"
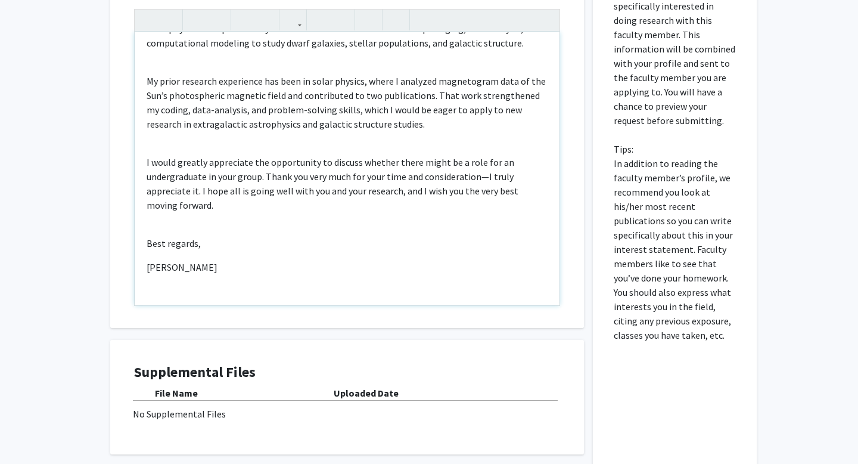
scroll to position [377, 0]
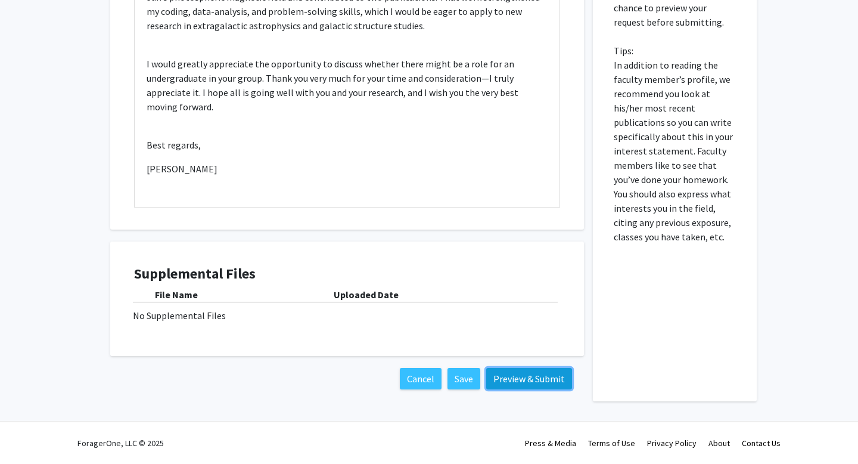
click at [527, 377] on button "Preview & Submit" at bounding box center [529, 378] width 86 height 21
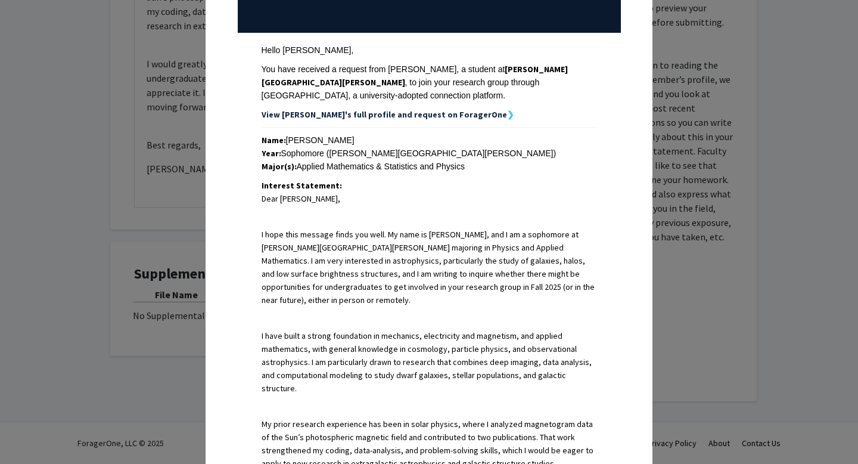
scroll to position [502, 0]
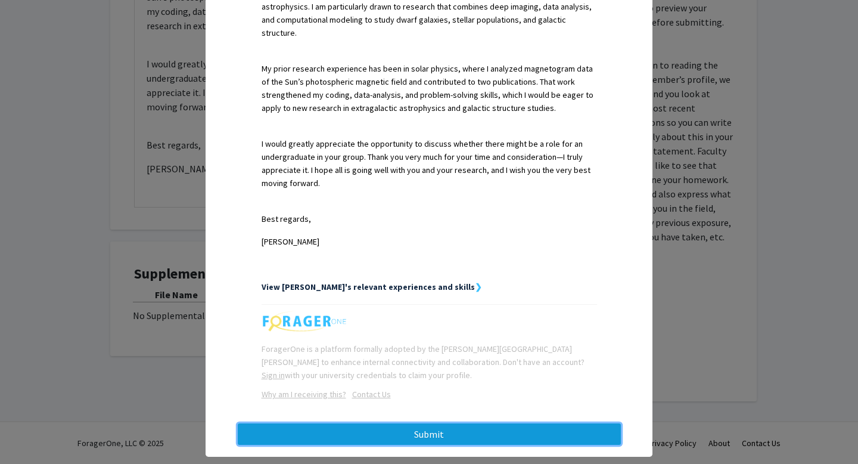
click at [468, 423] on button "Submit" at bounding box center [429, 433] width 383 height 21
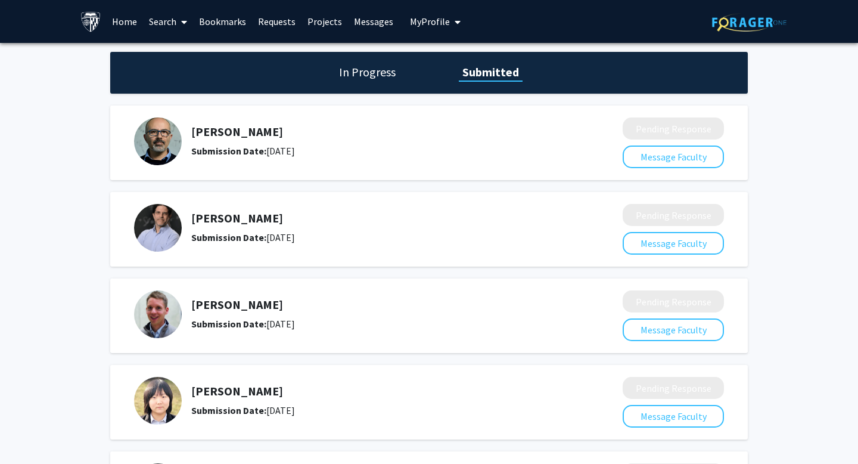
click at [240, 20] on link "Bookmarks" at bounding box center [222, 22] width 59 height 42
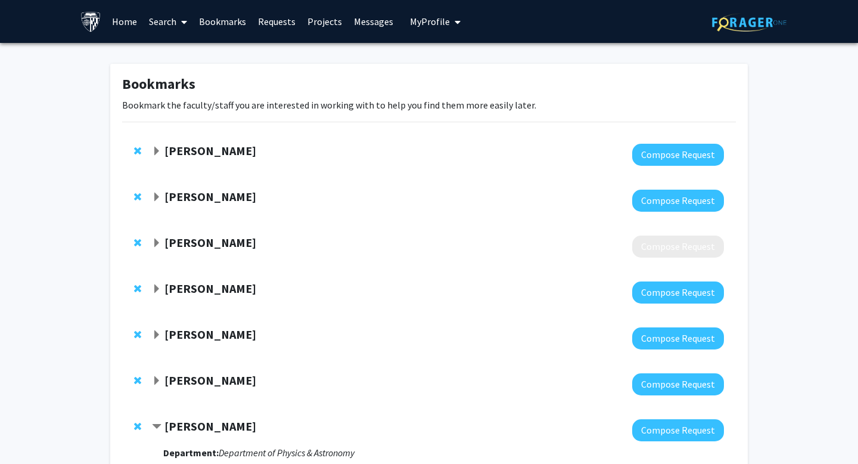
click at [282, 25] on link "Requests" at bounding box center [276, 22] width 49 height 42
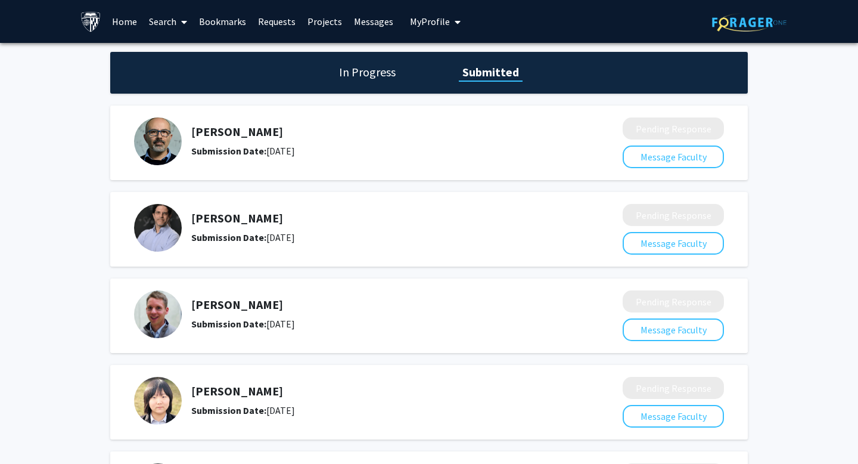
click at [222, 19] on link "Bookmarks" at bounding box center [222, 22] width 59 height 42
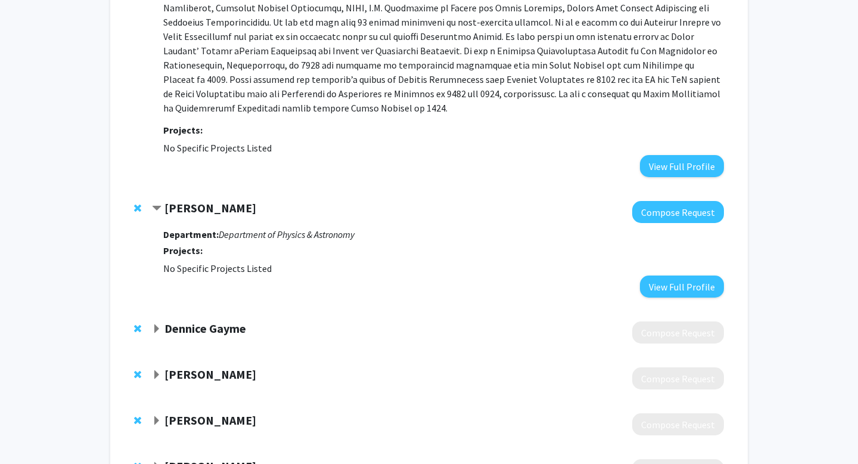
scroll to position [1086, 0]
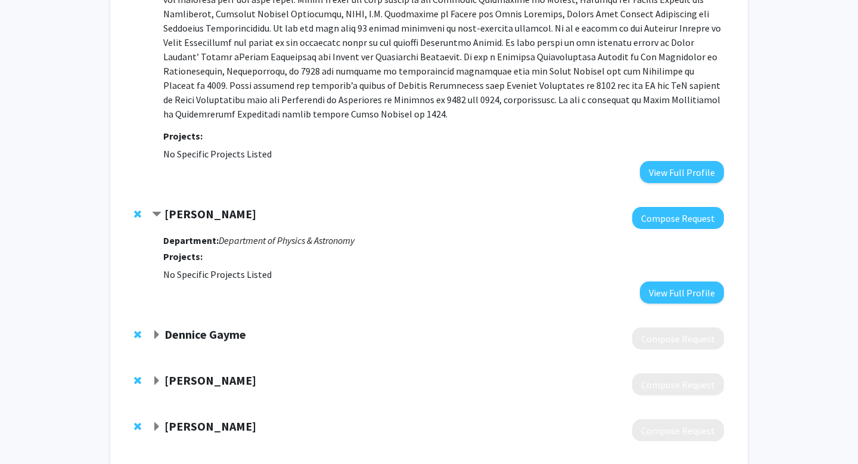
click at [208, 326] on strong "Dennice Gayme" at bounding box center [205, 333] width 82 height 15
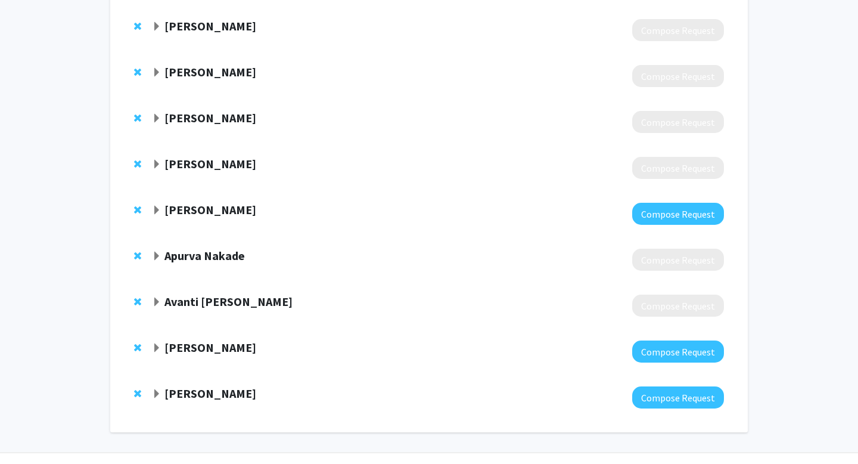
scroll to position [1842, 0]
click at [234, 201] on strong "[PERSON_NAME]" at bounding box center [210, 208] width 92 height 15
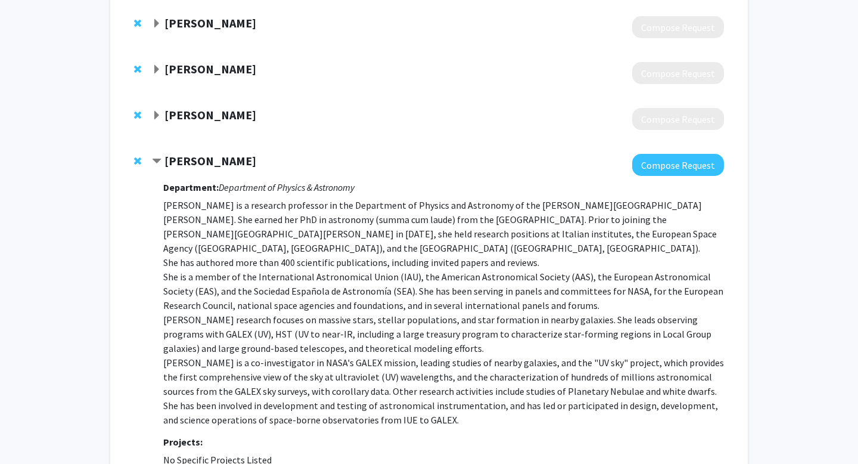
scroll to position [1891, 0]
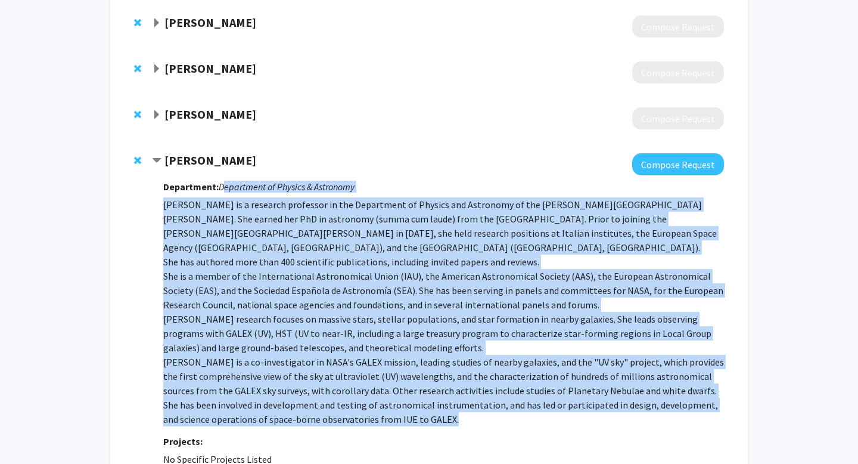
drag, startPoint x: 220, startPoint y: 172, endPoint x: 486, endPoint y: 386, distance: 341.6
click at [486, 386] on div "Department: Department of Physics & Astronomy [PERSON_NAME] is a research profe…" at bounding box center [443, 331] width 561 height 313
click at [677, 153] on button "Compose Request" at bounding box center [678, 164] width 92 height 22
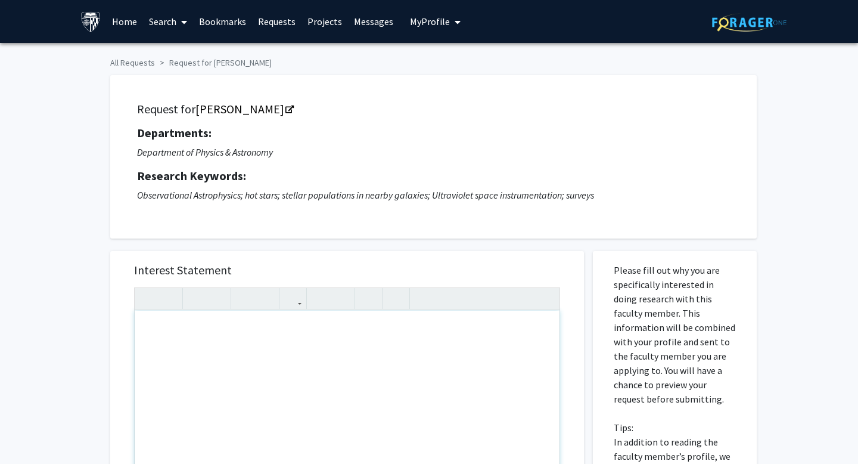
click at [291, 343] on div "Note to users with screen readers: Please press Alt+0 or Option+0 to deactivate…" at bounding box center [347, 446] width 425 height 273
paste div "Note to users with screen readers: Please press Alt+0 or Option+0 to deactivate…"
type textarea "<p>Dear [PERSON_NAME],</p><br><p>I hope this message finds you well. My name is…"
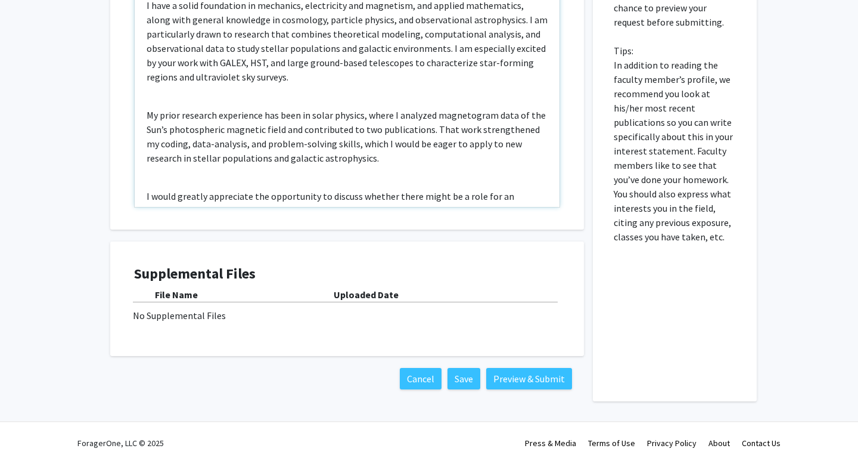
scroll to position [242, 0]
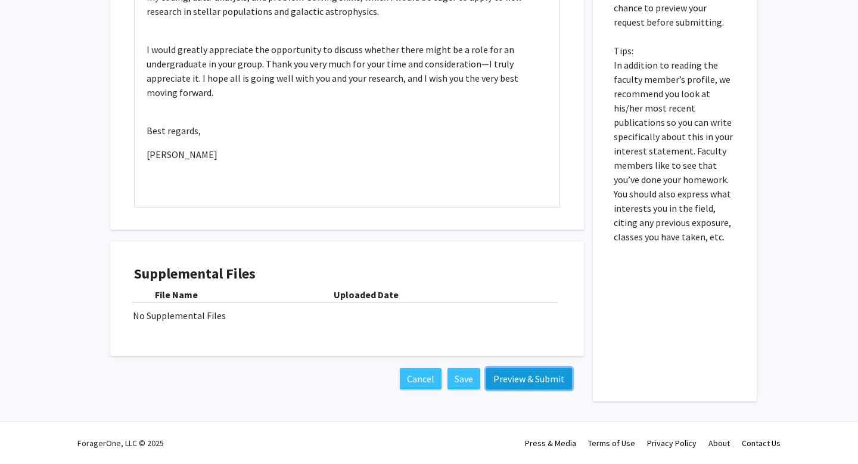
click at [529, 379] on button "Preview & Submit" at bounding box center [529, 378] width 86 height 21
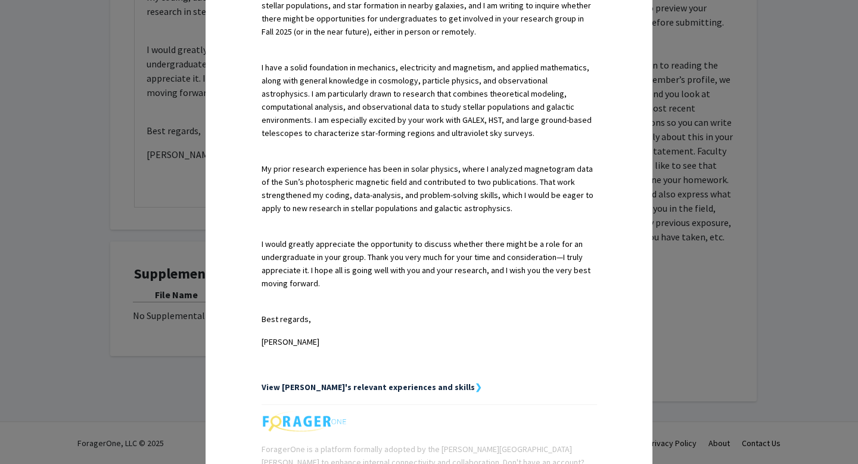
scroll to position [542, 0]
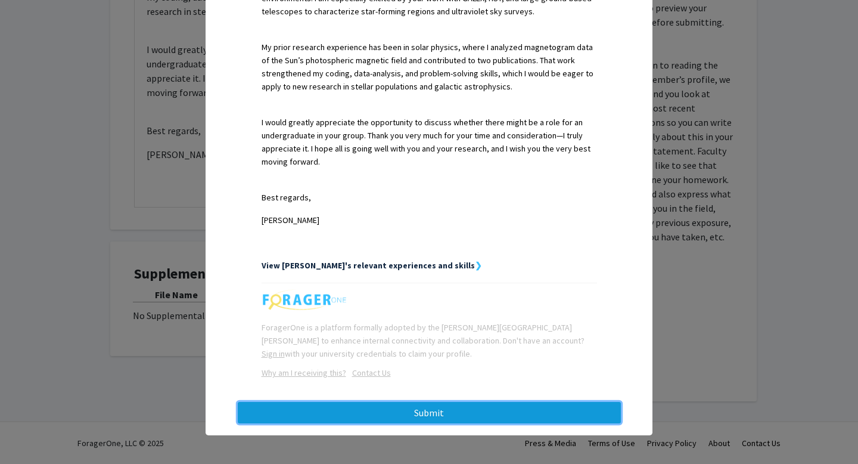
click at [528, 411] on button "Submit" at bounding box center [429, 412] width 383 height 21
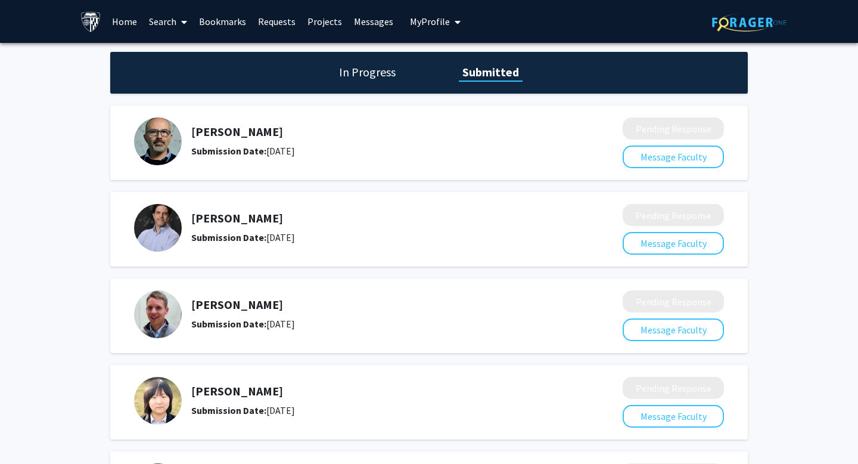
click at [229, 26] on link "Bookmarks" at bounding box center [222, 22] width 59 height 42
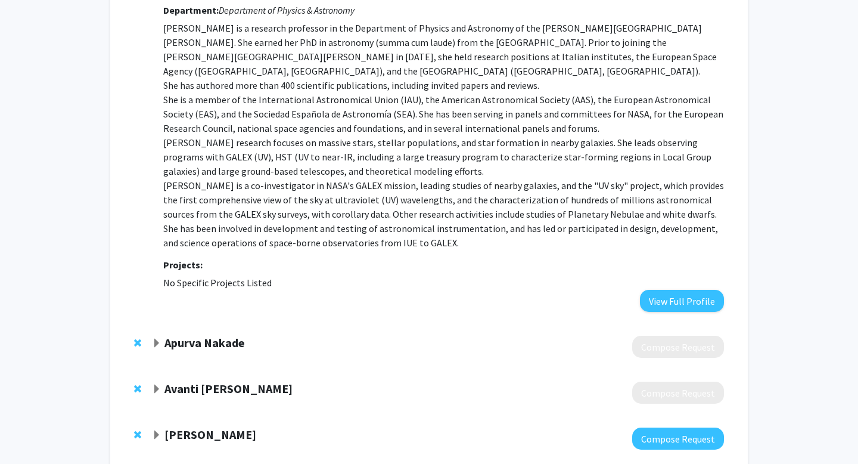
scroll to position [2157, 0]
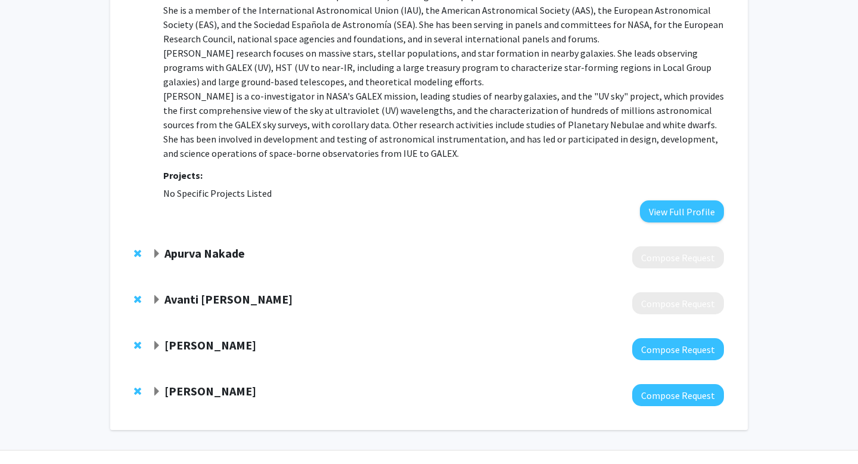
click at [213, 337] on strong "[PERSON_NAME]" at bounding box center [210, 344] width 92 height 15
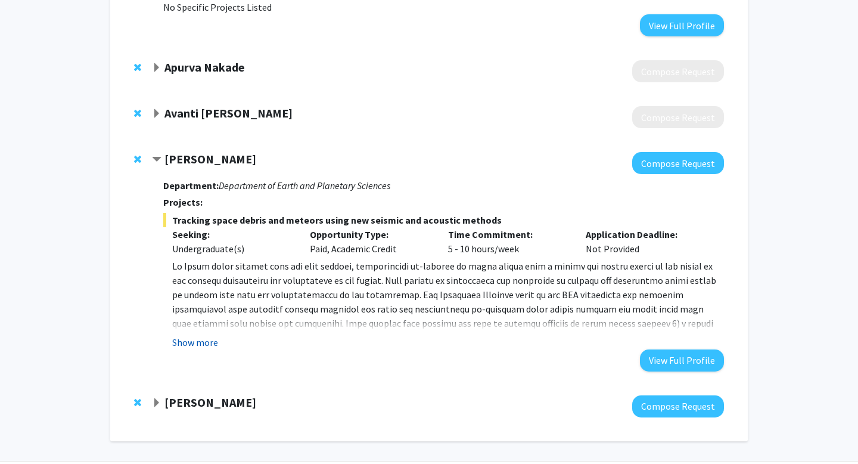
scroll to position [2354, 0]
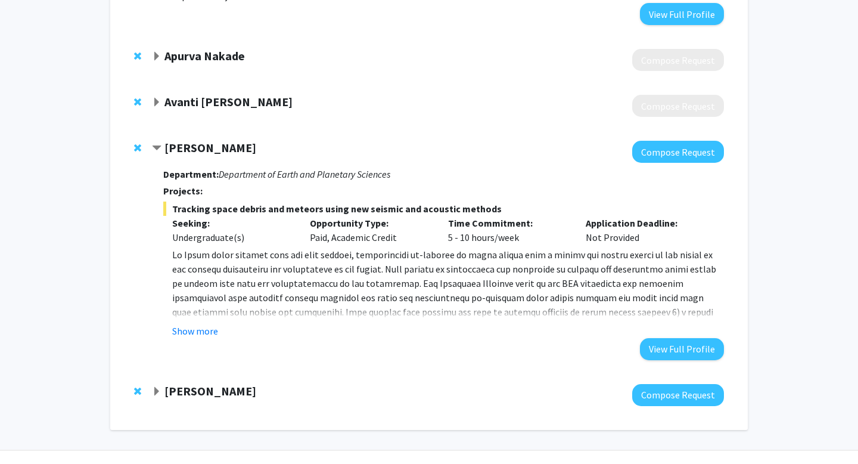
click at [197, 383] on strong "[PERSON_NAME]" at bounding box center [210, 390] width 92 height 15
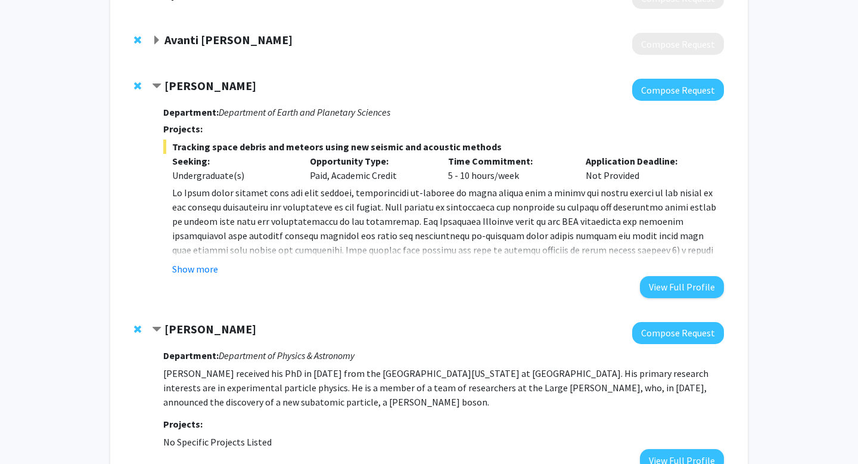
scroll to position [2481, 0]
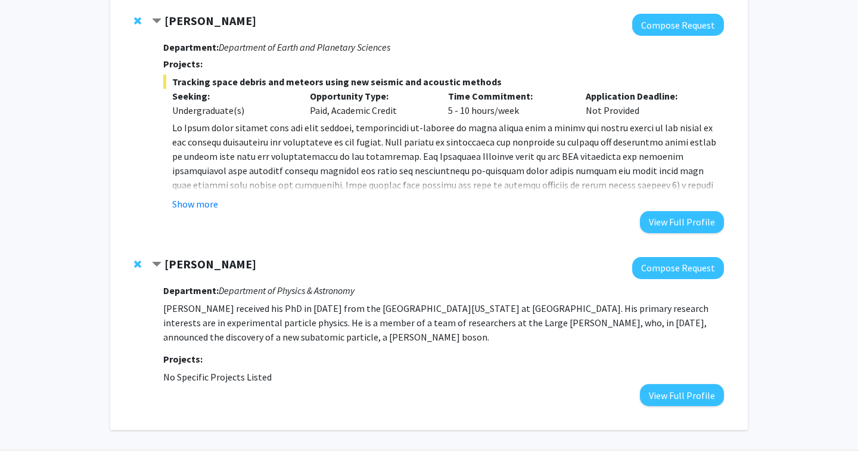
drag, startPoint x: 282, startPoint y: 349, endPoint x: 149, endPoint y: 225, distance: 182.5
click at [148, 245] on div "[PERSON_NAME] Compose Request Department: Department of Physics & Astronomy [PE…" at bounding box center [429, 331] width 614 height 173
click at [704, 257] on button "Compose Request" at bounding box center [678, 268] width 92 height 22
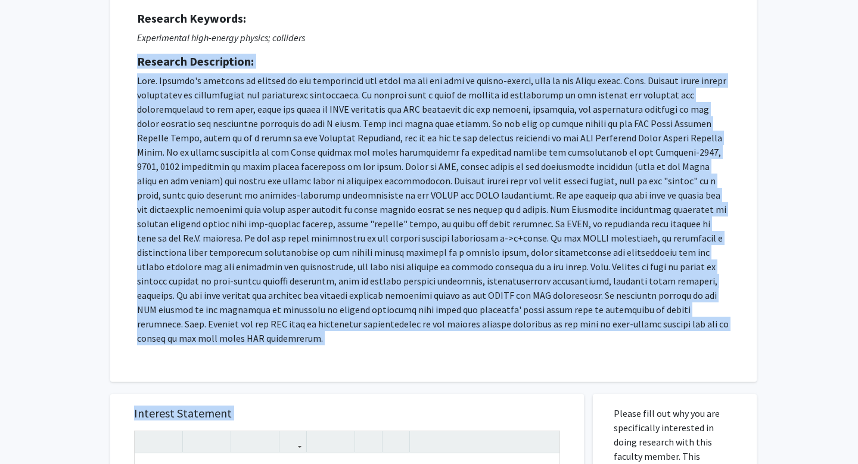
scroll to position [173, 0]
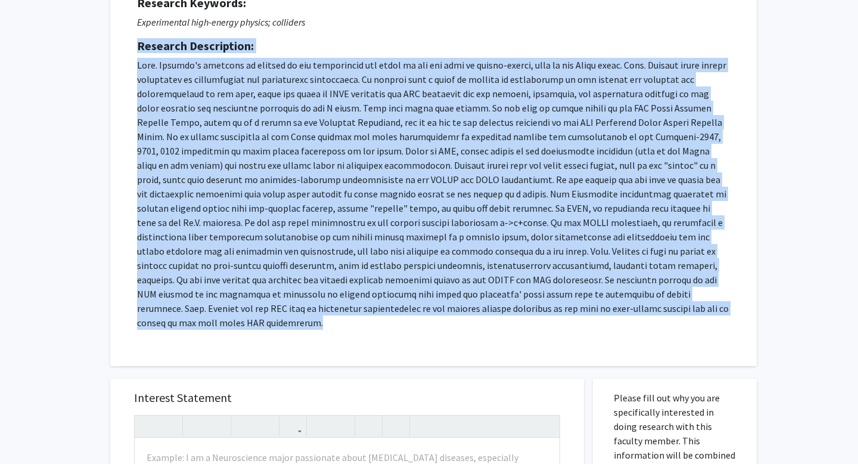
drag, startPoint x: 139, startPoint y: 217, endPoint x: 487, endPoint y: 319, distance: 363.1
click at [487, 319] on div "Request for [PERSON_NAME] Departments: Department of Physics & Astronomy Resear…" at bounding box center [433, 134] width 617 height 434
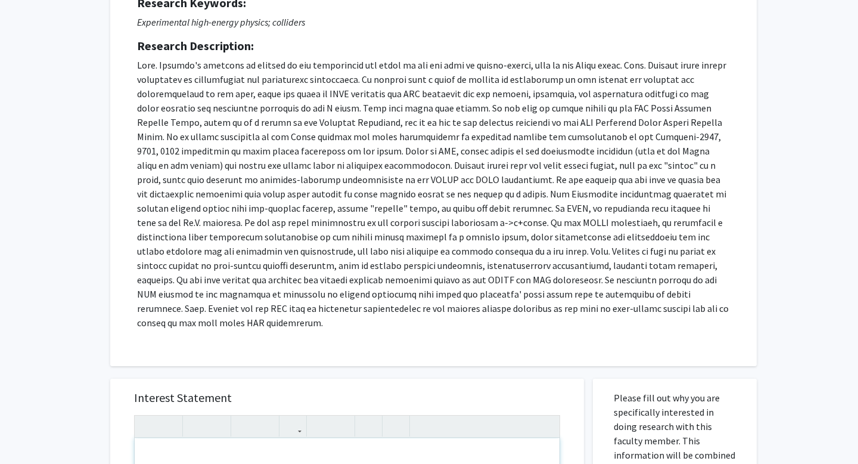
paste div "Note to users with screen readers: Please press Alt+0 or Option+0 to deactivate…"
type textarea "<p>Dear [PERSON_NAME],</p><br><p>I hope this message finds you well. My name is…"
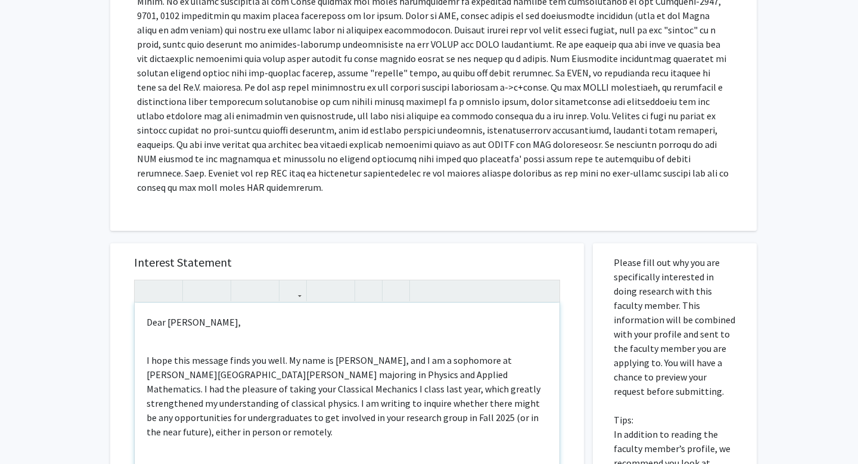
scroll to position [326, 0]
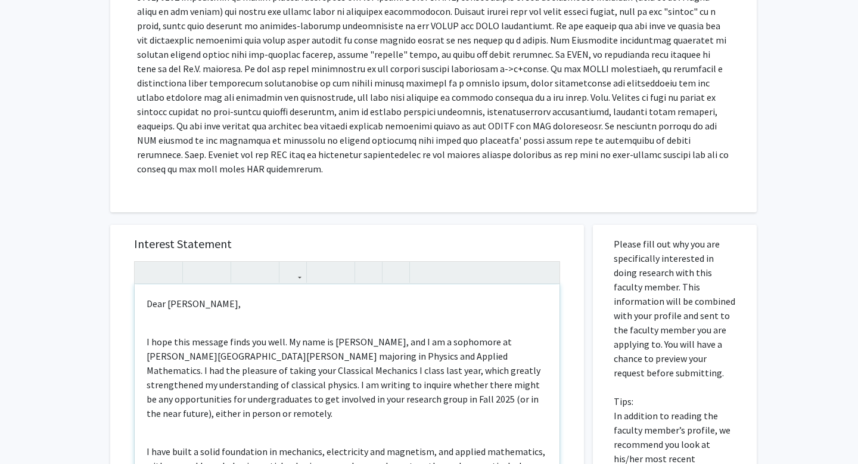
click at [338, 334] on p "I hope this message finds you well. My name is [PERSON_NAME], and I am a sophom…" at bounding box center [347, 377] width 401 height 86
type textarea "<p>Dear [PERSON_NAME],</p><br><p>I hope this message finds you well. My name is…"
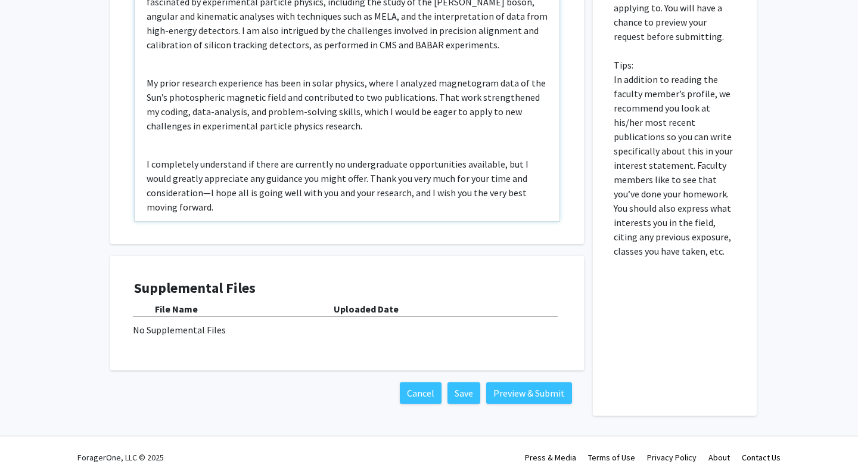
scroll to position [228, 0]
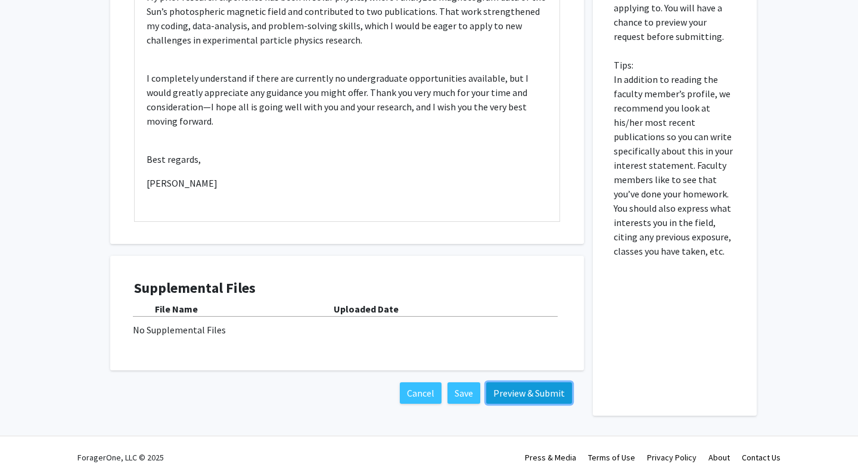
click at [534, 382] on button "Preview & Submit" at bounding box center [529, 392] width 86 height 21
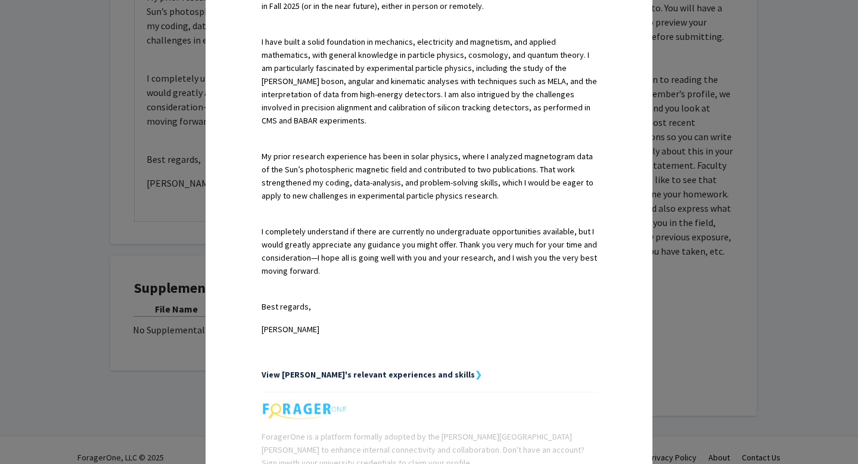
scroll to position [555, 0]
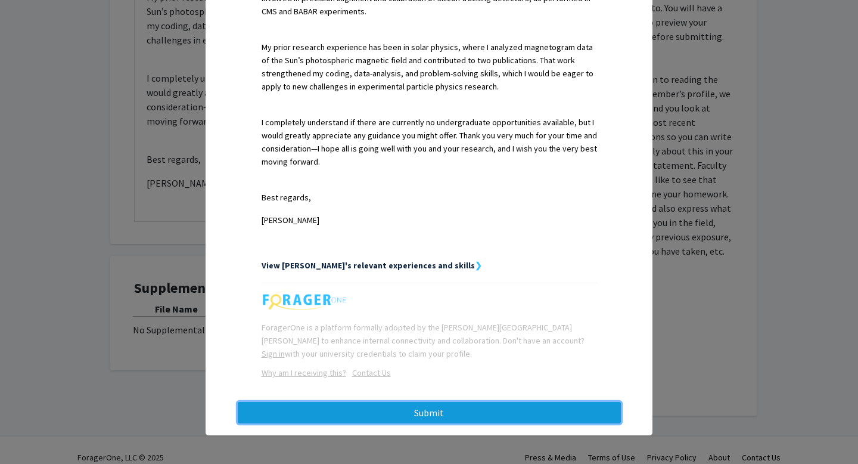
click at [472, 408] on button "Submit" at bounding box center [429, 412] width 383 height 21
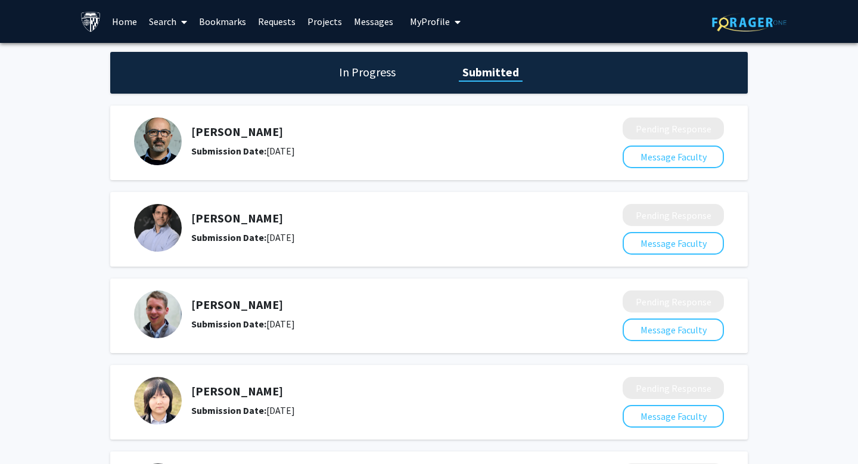
click at [271, 24] on link "Requests" at bounding box center [276, 22] width 49 height 42
click at [266, 19] on link "Requests" at bounding box center [276, 22] width 49 height 42
click at [234, 20] on link "Bookmarks" at bounding box center [222, 22] width 59 height 42
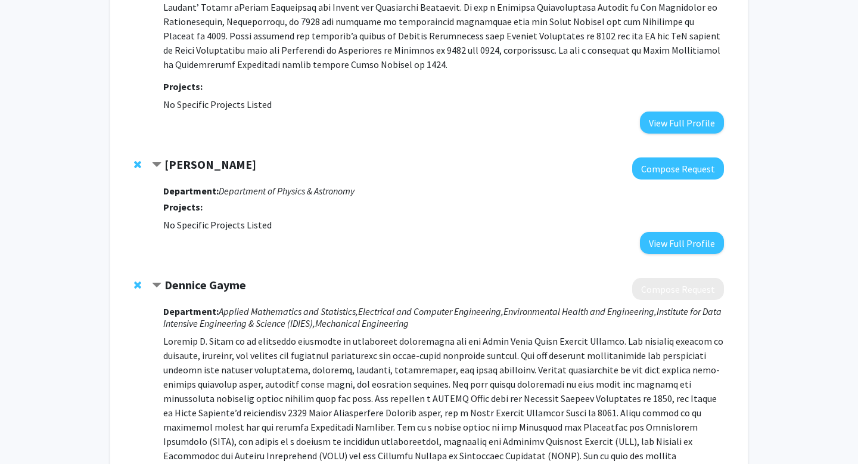
scroll to position [1202, 0]
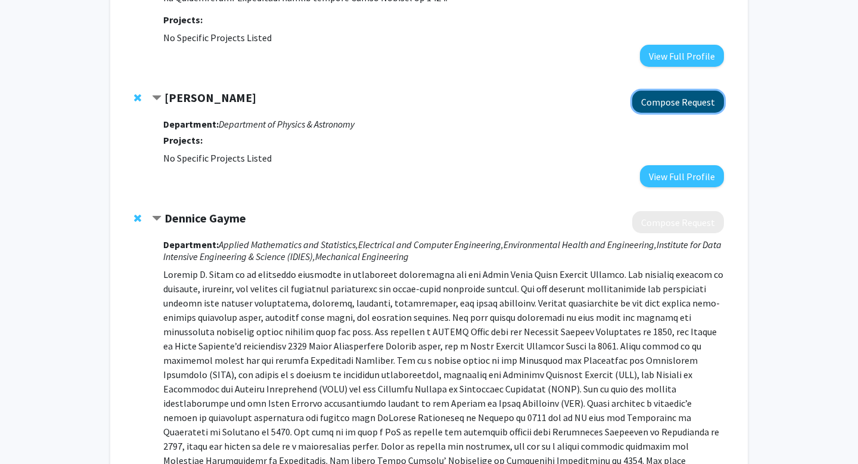
click at [697, 91] on button "Compose Request" at bounding box center [678, 102] width 92 height 22
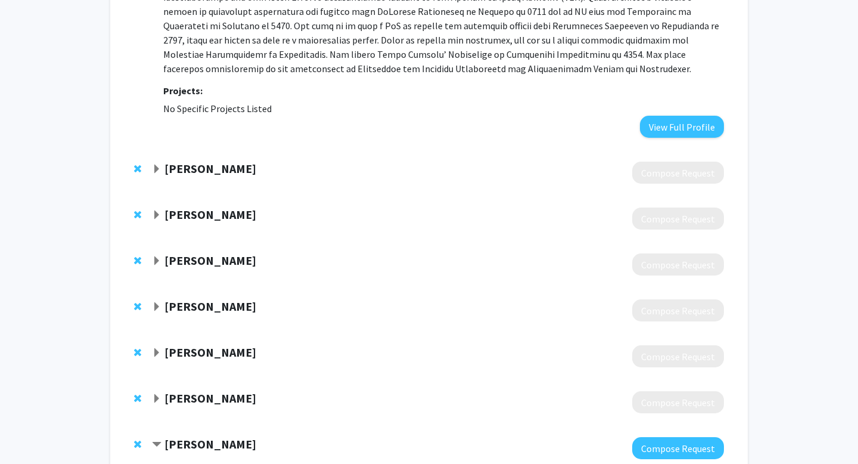
scroll to position [1681, 0]
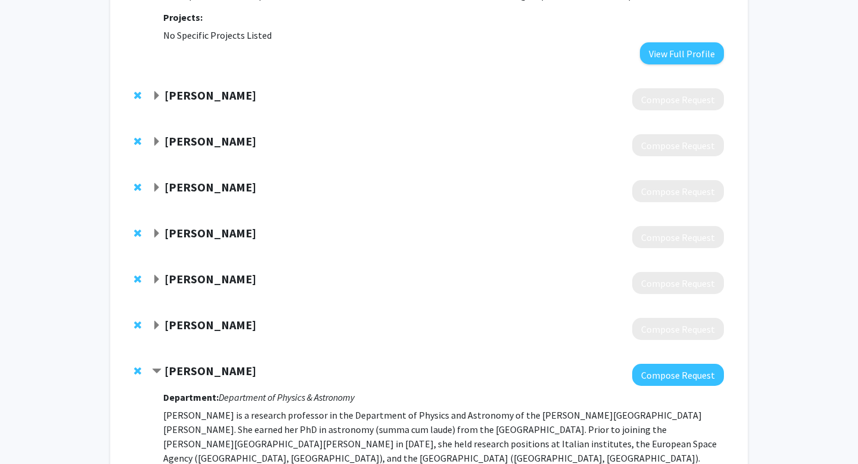
click at [223, 88] on strong "[PERSON_NAME]" at bounding box center [210, 95] width 92 height 15
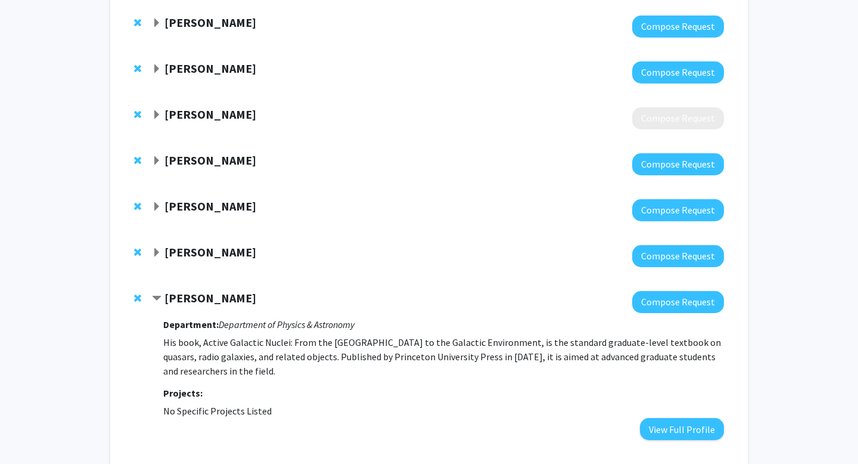
scroll to position [0, 0]
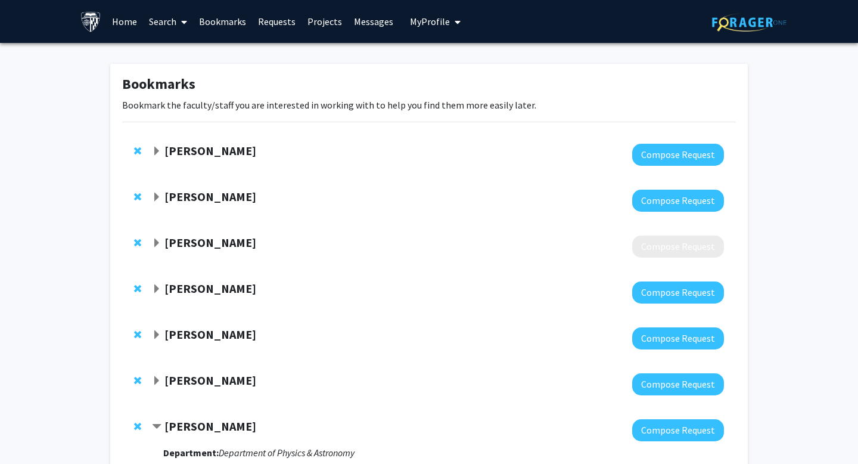
click at [173, 19] on link "Search" at bounding box center [168, 22] width 50 height 42
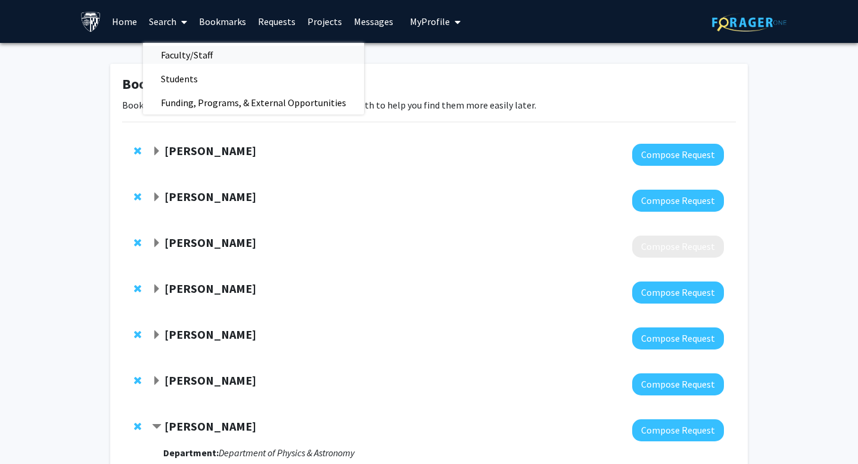
click at [189, 58] on span "Faculty/Staff" at bounding box center [187, 55] width 88 height 24
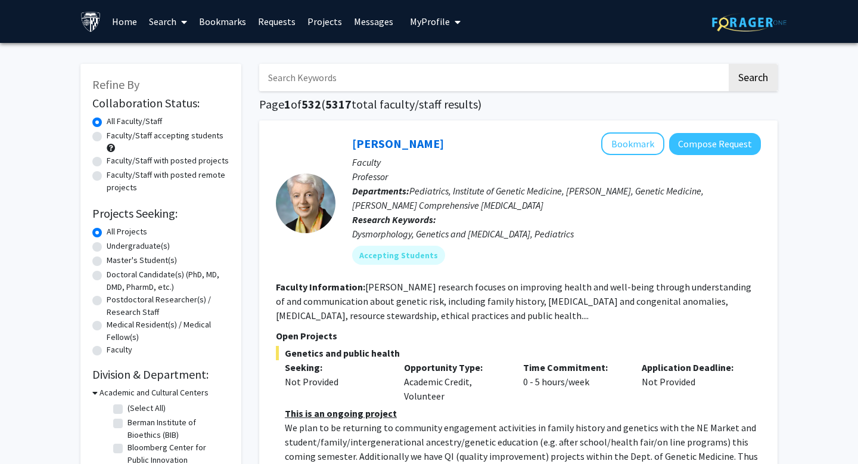
click at [357, 82] on input "Search Keywords" at bounding box center [493, 77] width 468 height 27
type input "matt"
click at [729, 64] on button "Search" at bounding box center [753, 77] width 49 height 27
click at [234, 21] on link "Bookmarks" at bounding box center [222, 22] width 59 height 42
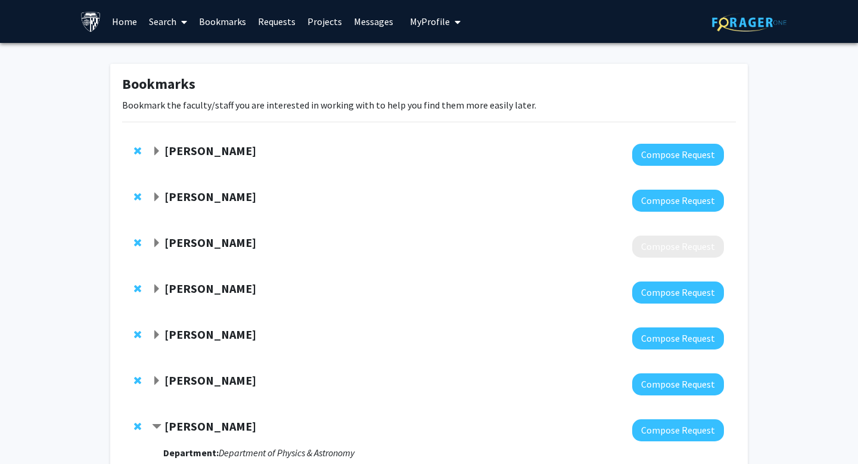
click at [181, 26] on span at bounding box center [181, 22] width 11 height 42
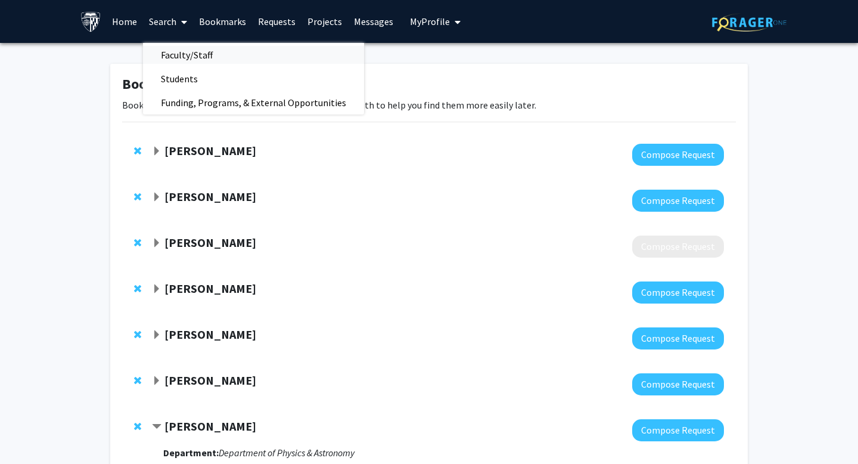
click at [187, 55] on span "Faculty/Staff" at bounding box center [187, 55] width 88 height 24
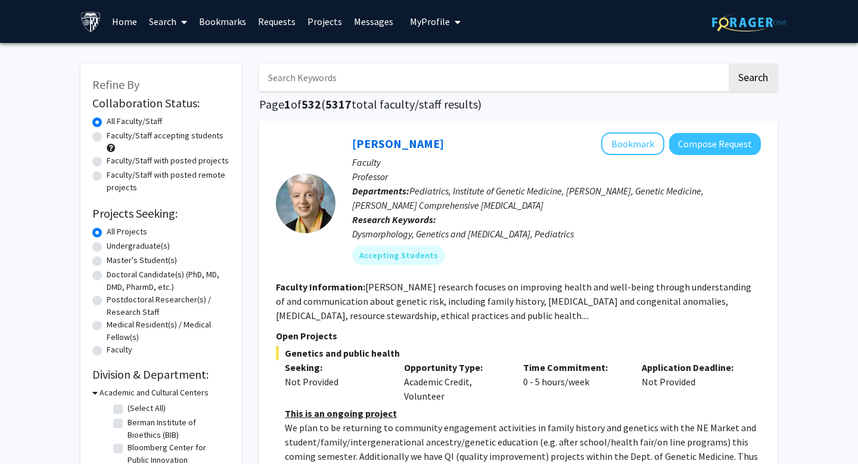
click at [431, 75] on input "Search Keywords" at bounding box center [493, 77] width 468 height 27
click at [431, 75] on input "matthiew" at bounding box center [493, 77] width 468 height 27
click at [729, 64] on button "Search" at bounding box center [753, 77] width 49 height 27
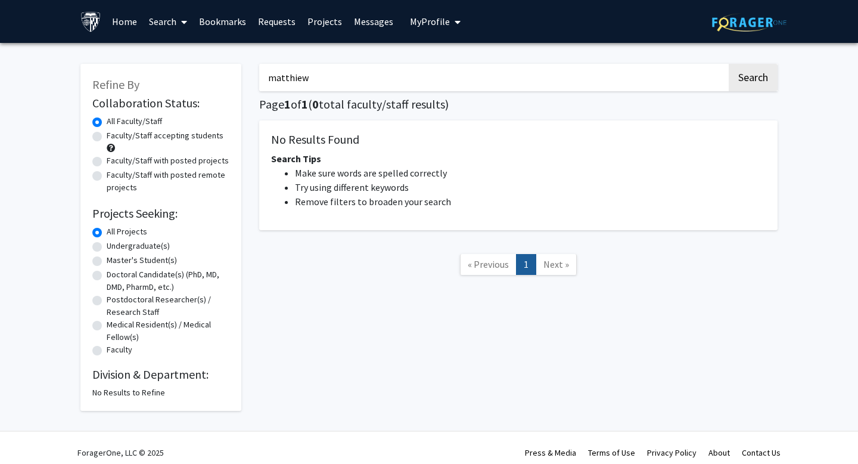
click at [433, 70] on input "matthiew" at bounding box center [493, 77] width 468 height 27
click at [439, 82] on input "matthiew" at bounding box center [493, 77] width 468 height 27
click at [729, 64] on button "Search" at bounding box center [753, 77] width 49 height 27
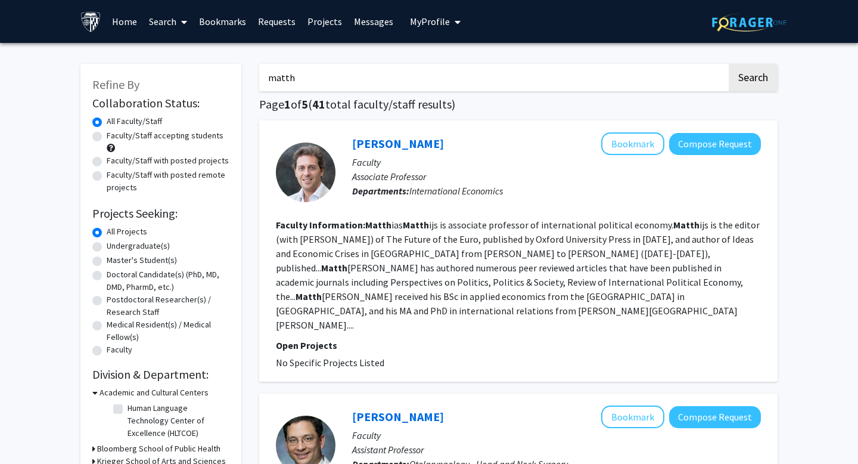
type input "matthiew"
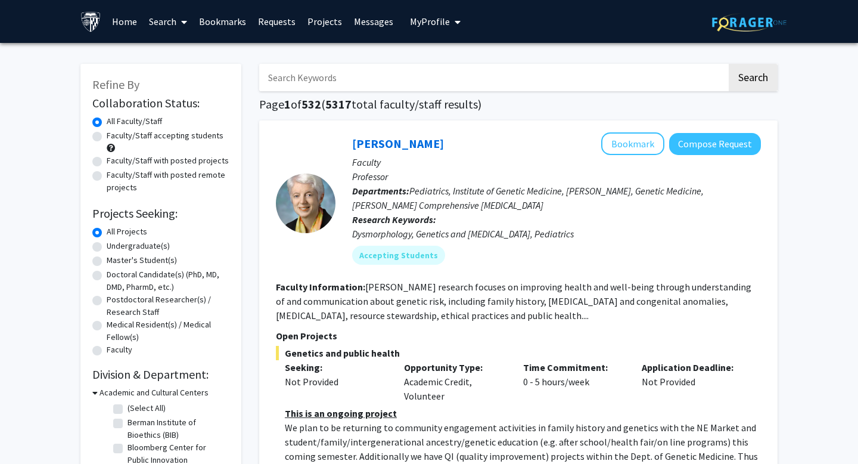
click at [222, 27] on link "Bookmarks" at bounding box center [222, 22] width 59 height 42
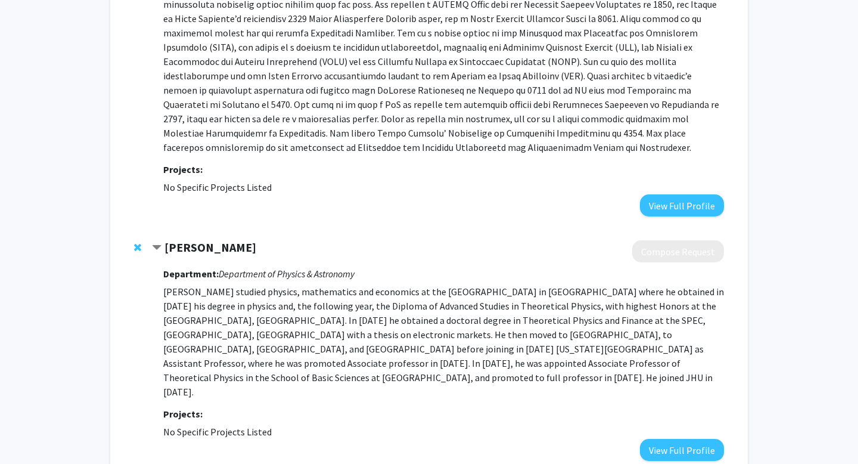
scroll to position [1587, 0]
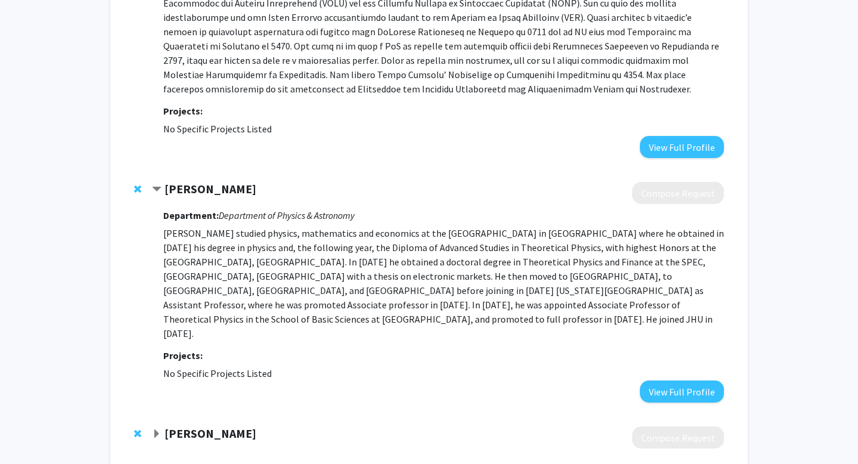
drag, startPoint x: 171, startPoint y: 177, endPoint x: 248, endPoint y: 182, distance: 77.0
click at [248, 182] on div "[PERSON_NAME]" at bounding box center [280, 189] width 257 height 15
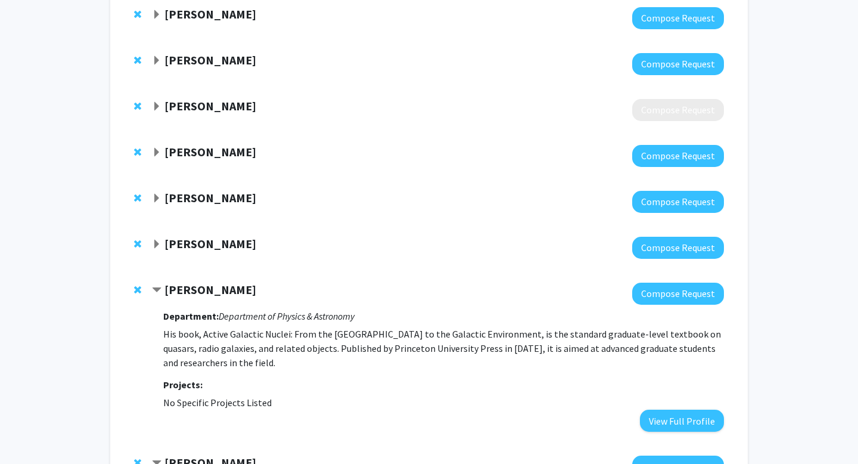
scroll to position [0, 0]
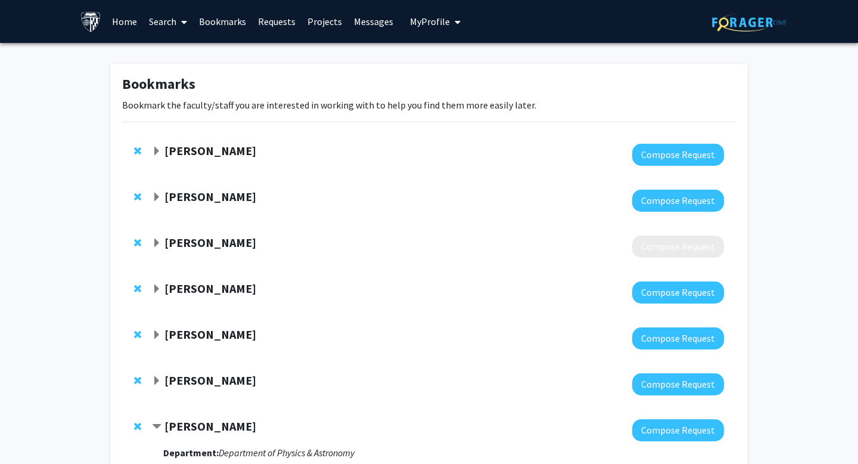
click at [163, 30] on link "Search" at bounding box center [168, 22] width 50 height 42
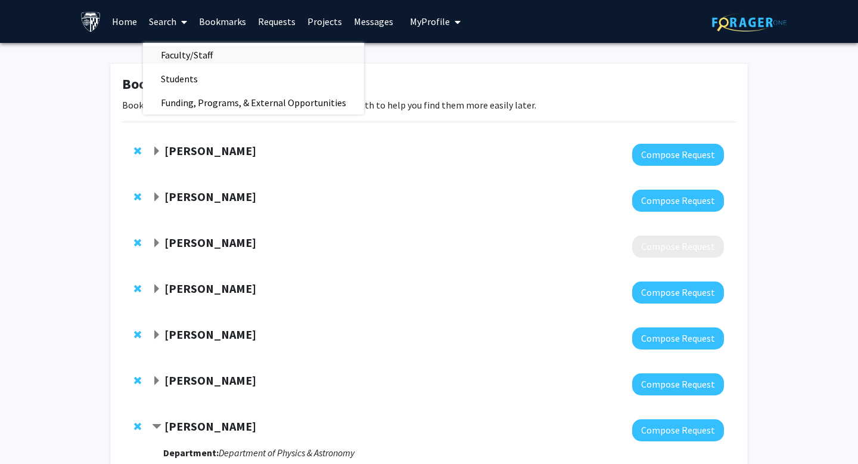
click at [184, 52] on span "Faculty/Staff" at bounding box center [187, 55] width 88 height 24
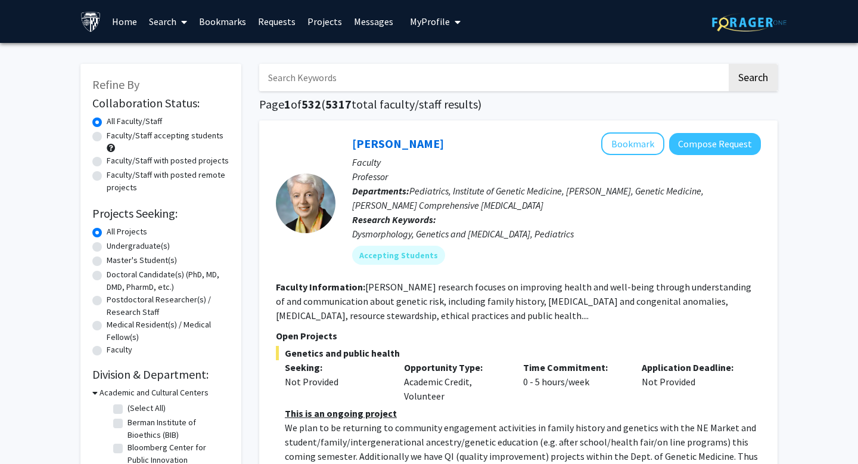
click at [379, 78] on input "Search Keywords" at bounding box center [493, 77] width 468 height 27
type input "wyart"
click at [729, 64] on button "Search" at bounding box center [753, 77] width 49 height 27
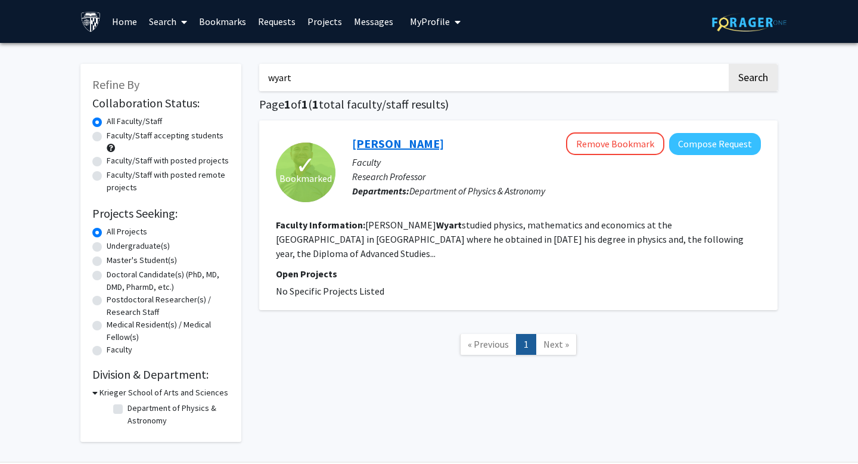
click at [405, 145] on link "[PERSON_NAME]" at bounding box center [398, 143] width 92 height 15
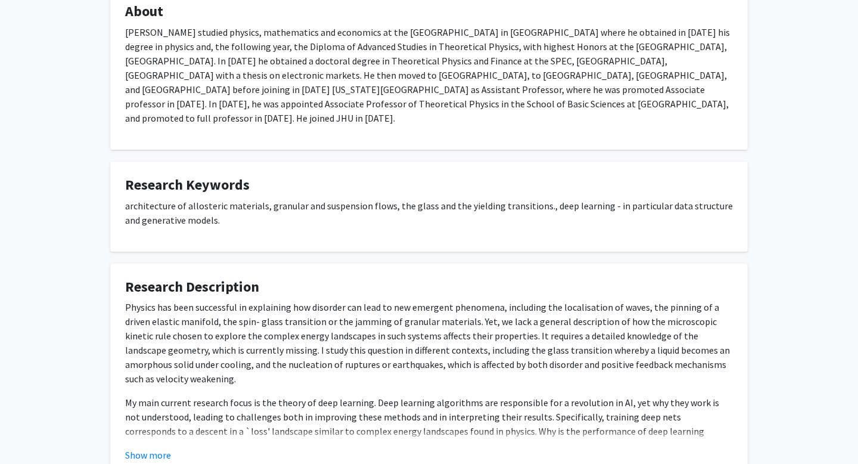
scroll to position [282, 0]
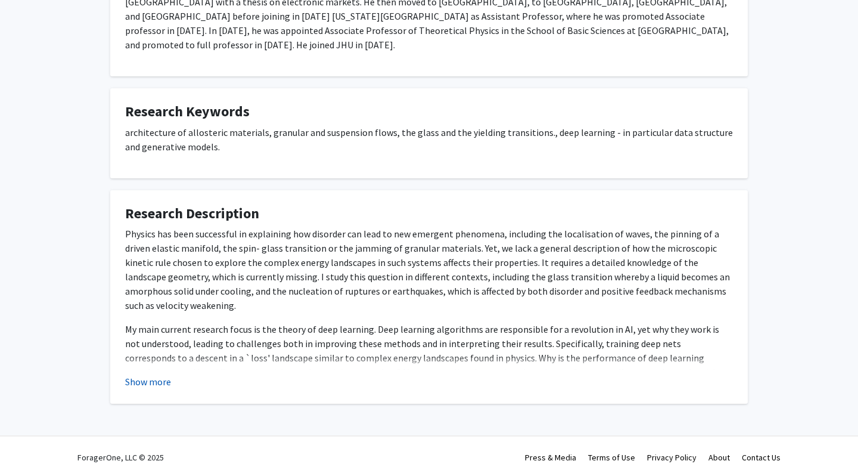
click at [154, 374] on button "Show more" at bounding box center [148, 381] width 46 height 14
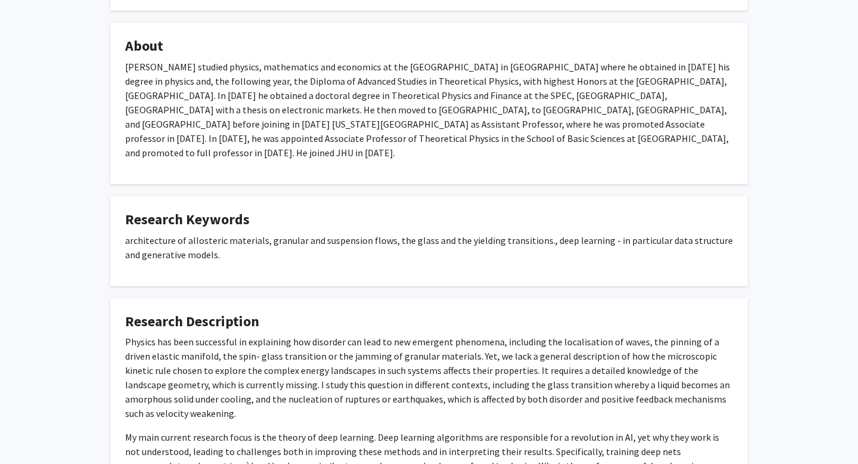
scroll to position [0, 0]
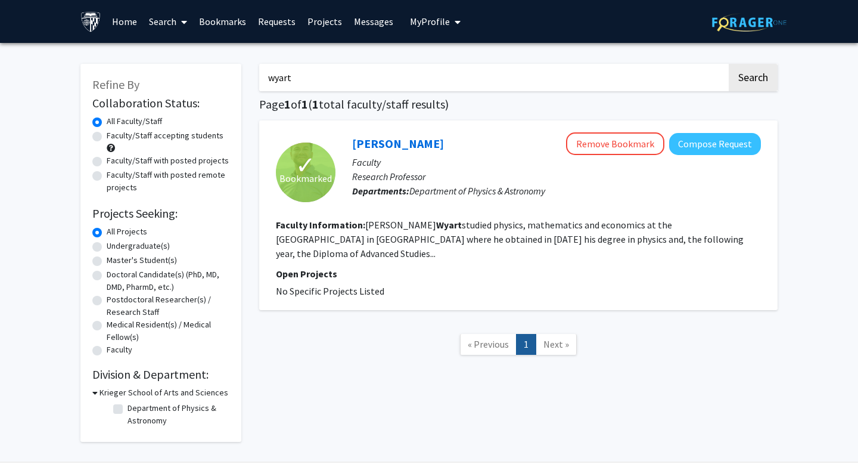
click at [179, 139] on label "Faculty/Staff accepting students" at bounding box center [165, 135] width 117 height 13
click at [114, 137] on input "Faculty/Staff accepting students" at bounding box center [111, 133] width 8 height 8
radio input "true"
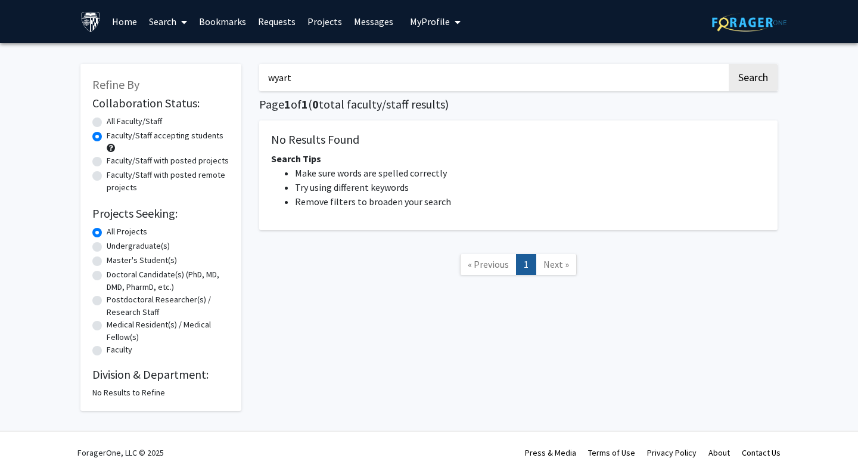
click at [175, 123] on div "All Faculty/Staff" at bounding box center [160, 122] width 137 height 14
click at [153, 123] on label "All Faculty/Staff" at bounding box center [134, 121] width 55 height 13
click at [149, 122] on label "All Faculty/Staff" at bounding box center [134, 121] width 55 height 13
click at [114, 122] on input "All Faculty/Staff" at bounding box center [111, 119] width 8 height 8
radio input "true"
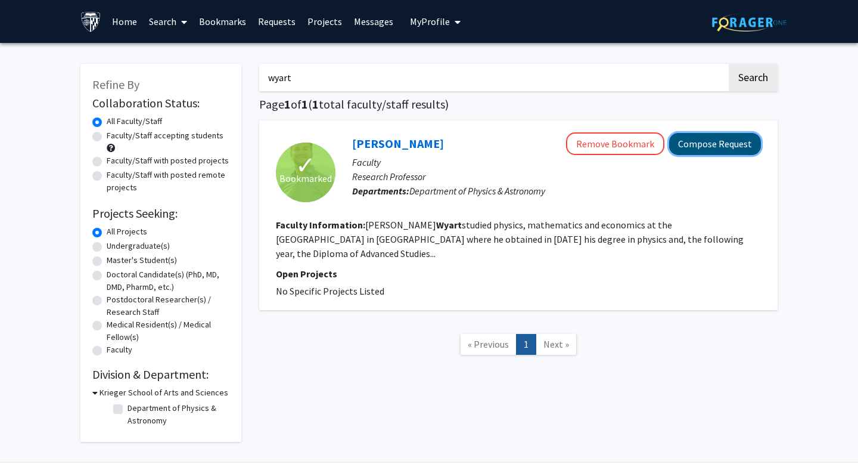
click at [723, 142] on button "Compose Request" at bounding box center [715, 144] width 92 height 22
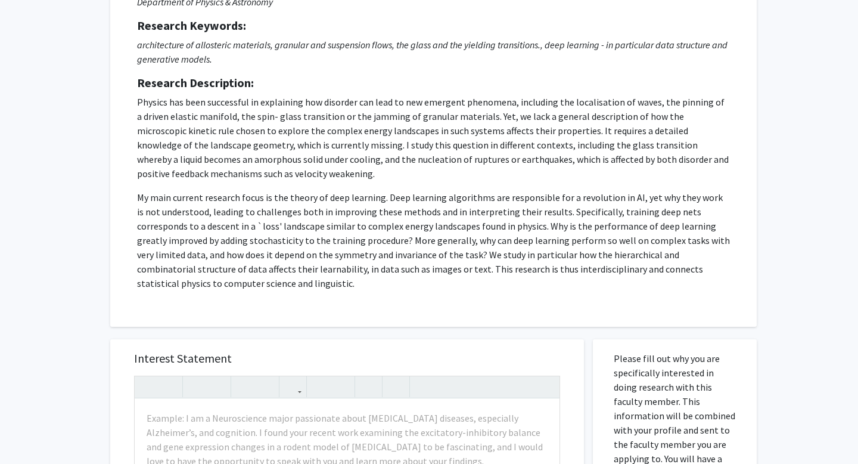
scroll to position [149, 0]
drag, startPoint x: 186, startPoint y: 288, endPoint x: 112, endPoint y: 107, distance: 196.4
click at [112, 107] on div "Request for [PERSON_NAME] Departments: Department of Physics & Astronomy Resear…" at bounding box center [433, 127] width 646 height 402
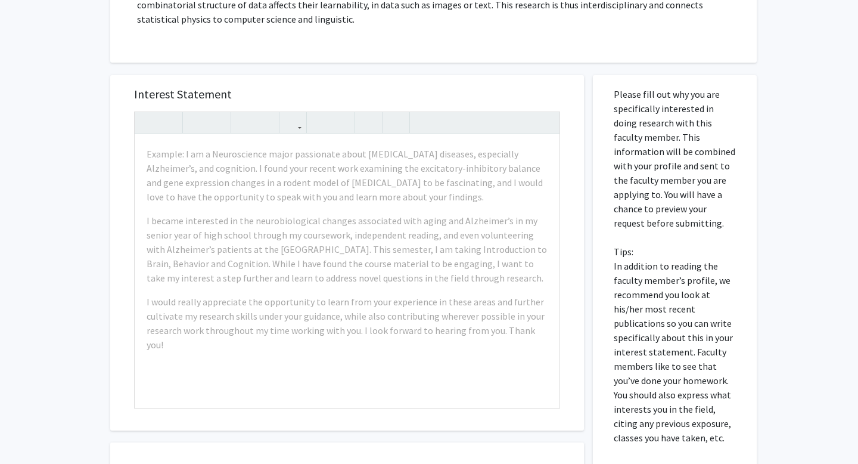
scroll to position [452, 0]
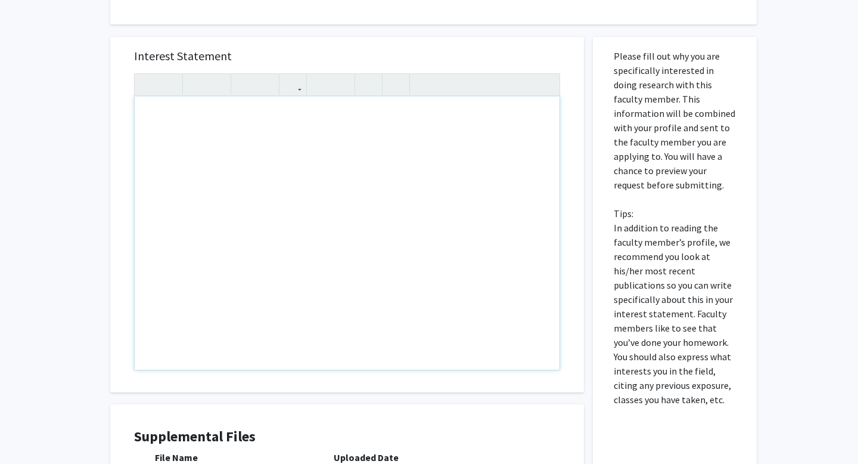
click at [381, 249] on div "Note to users with screen readers: Please press Alt+0 or Option+0 to deactivate…" at bounding box center [347, 233] width 425 height 273
paste div "Note to users with screen readers: Please press Alt+0 or Option+0 to deactivate…"
type textarea "<p>Dear [PERSON_NAME],</p><br><p>I hope this message finds you well. My name is…"
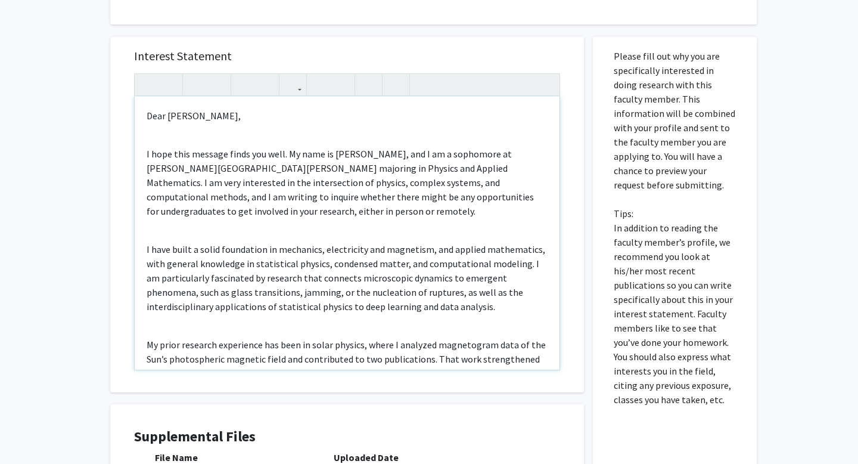
click at [204, 143] on div "Dear [PERSON_NAME], I hope this message finds you well. My name is [PERSON_NAME…" at bounding box center [347, 233] width 425 height 273
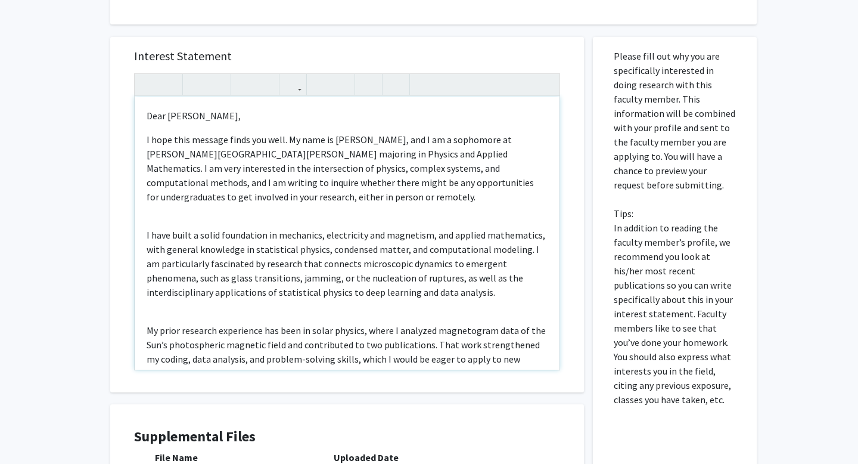
click at [335, 141] on p "I hope this message finds you well. My name is [PERSON_NAME], and I am a sophom…" at bounding box center [347, 167] width 401 height 71
click at [309, 221] on div "Dear [PERSON_NAME], I hope this message finds you well. My name is [PERSON_NAME…" at bounding box center [347, 233] width 425 height 273
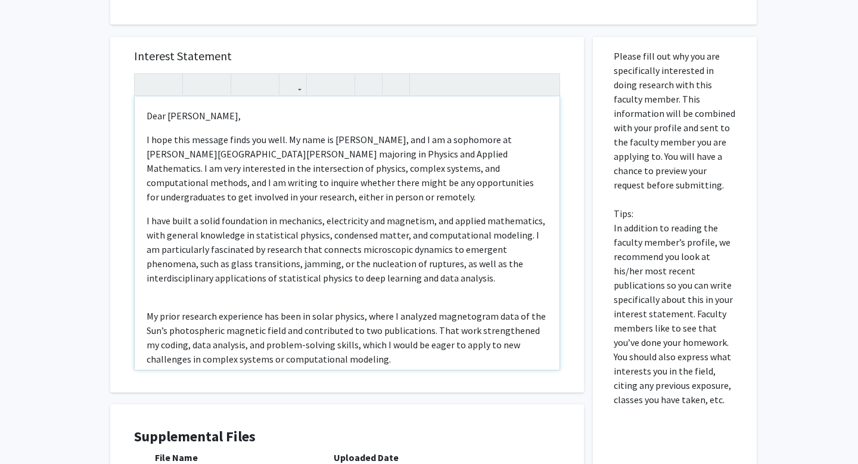
click at [304, 296] on div "Dear [PERSON_NAME], I hope this message finds you well. My name is [PERSON_NAME…" at bounding box center [347, 233] width 425 height 273
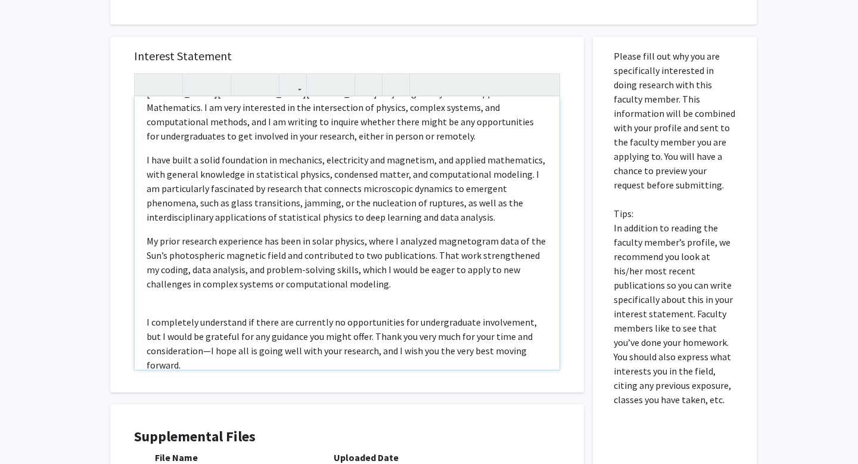
scroll to position [61, 0]
click at [293, 308] on div "Dear [PERSON_NAME], I hope this message finds you well. My name is [PERSON_NAME…" at bounding box center [347, 233] width 425 height 273
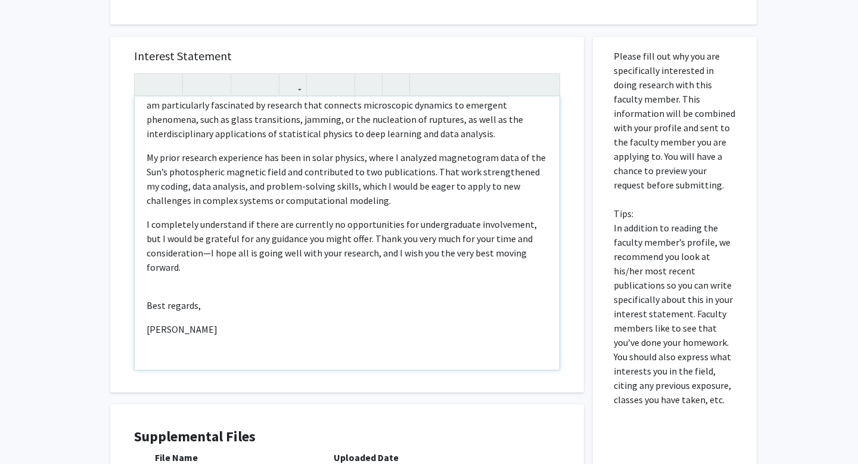
scroll to position [146, 0]
click at [214, 281] on div "Dear [PERSON_NAME], I hope this message finds you well. My name is [PERSON_NAME…" at bounding box center [347, 233] width 425 height 273
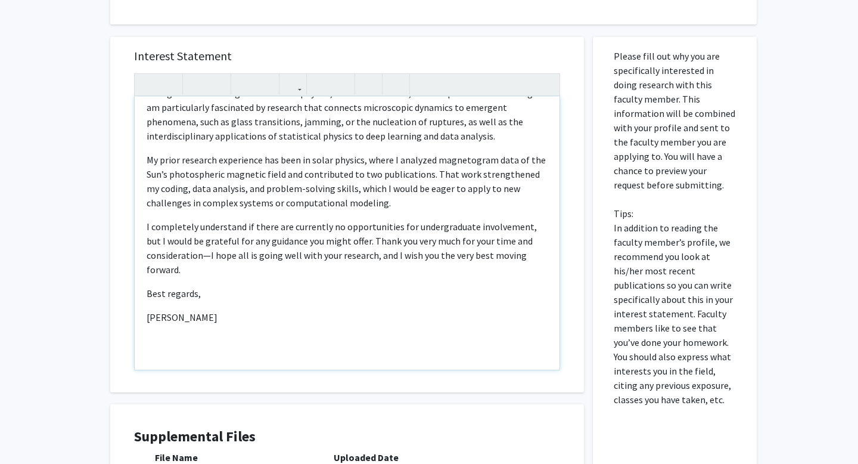
click at [153, 319] on p "[PERSON_NAME]" at bounding box center [347, 317] width 401 height 14
type textarea "<p>Dear [PERSON_NAME],</p><p>I hope this message finds you well. My name is [PE…"
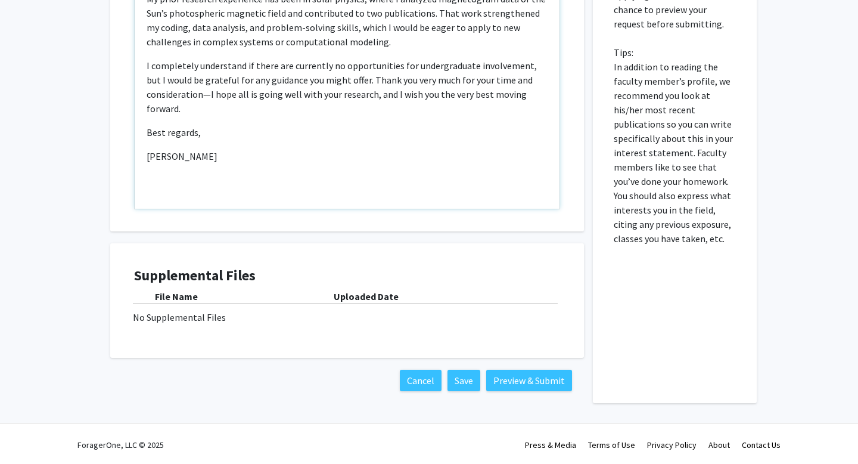
scroll to position [615, 0]
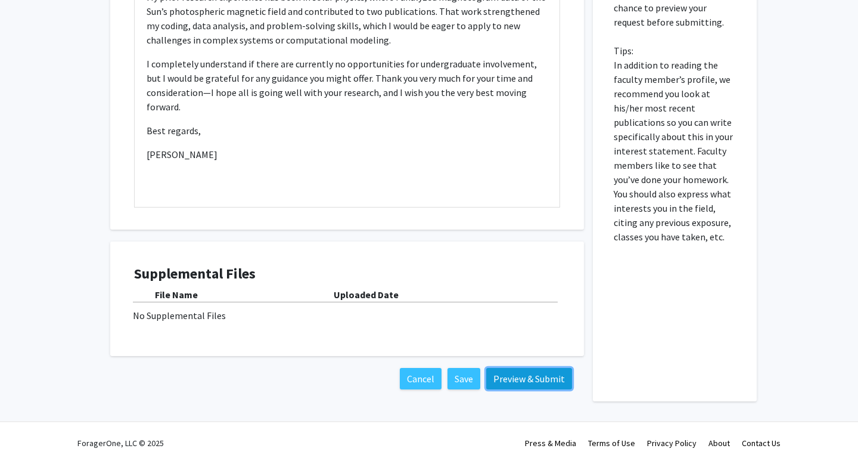
click at [513, 369] on button "Preview & Submit" at bounding box center [529, 378] width 86 height 21
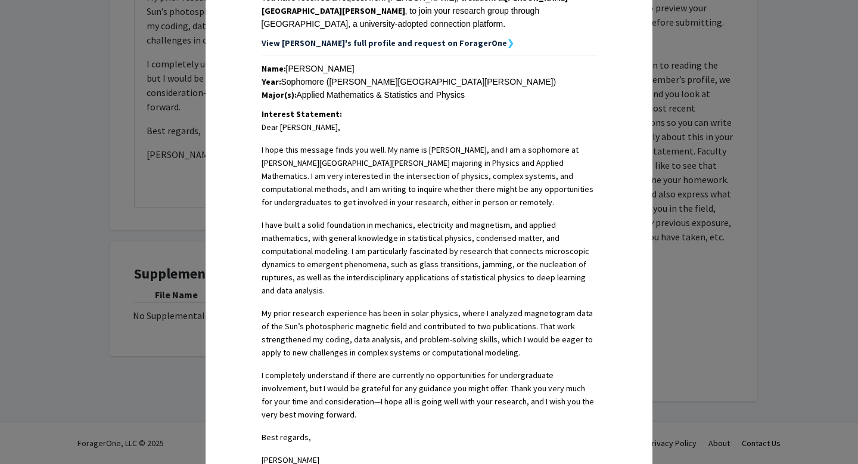
scroll to position [462, 0]
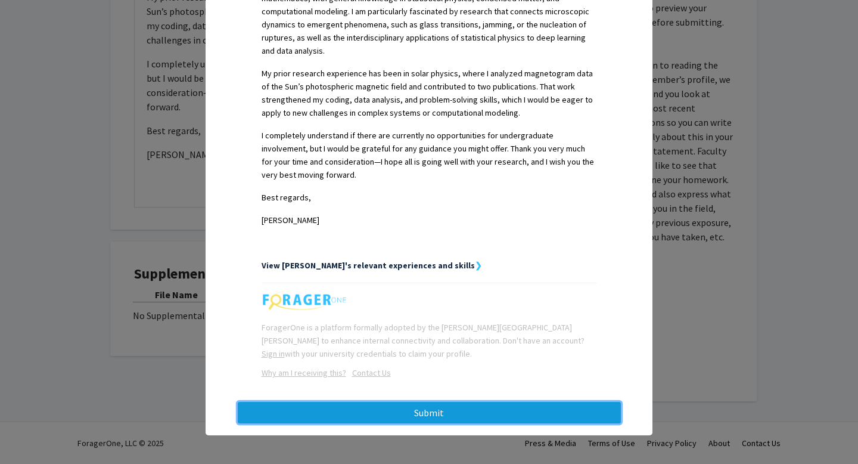
click at [448, 411] on button "Submit" at bounding box center [429, 412] width 383 height 21
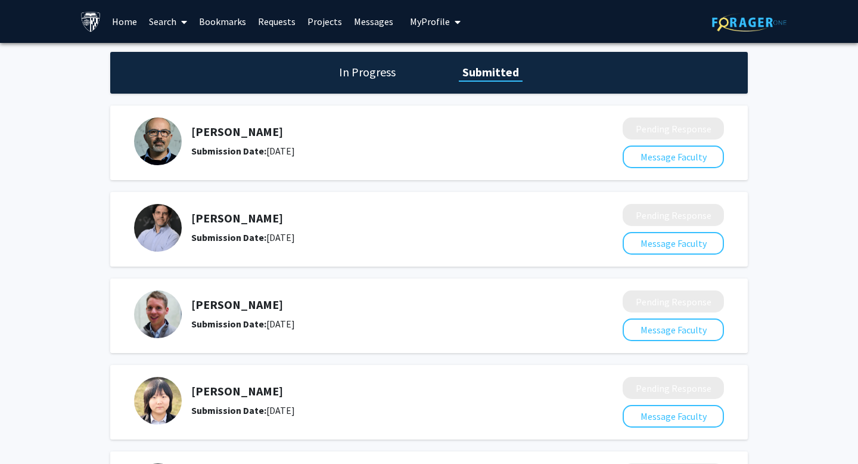
click at [227, 17] on link "Bookmarks" at bounding box center [222, 22] width 59 height 42
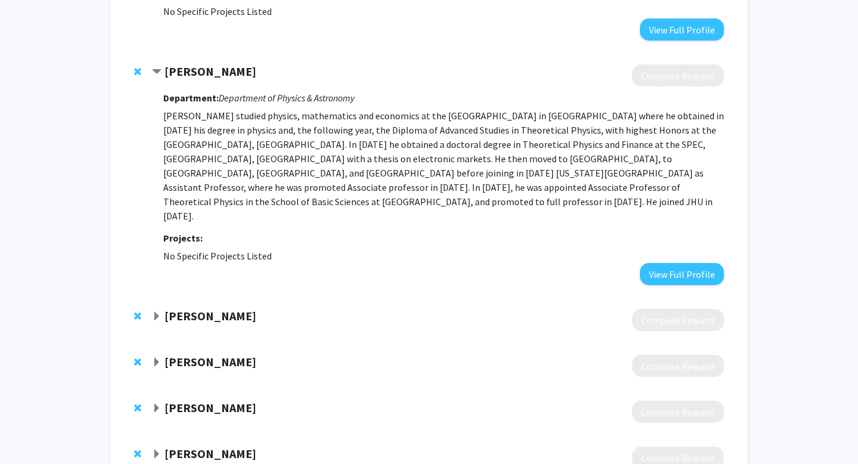
scroll to position [1714, 0]
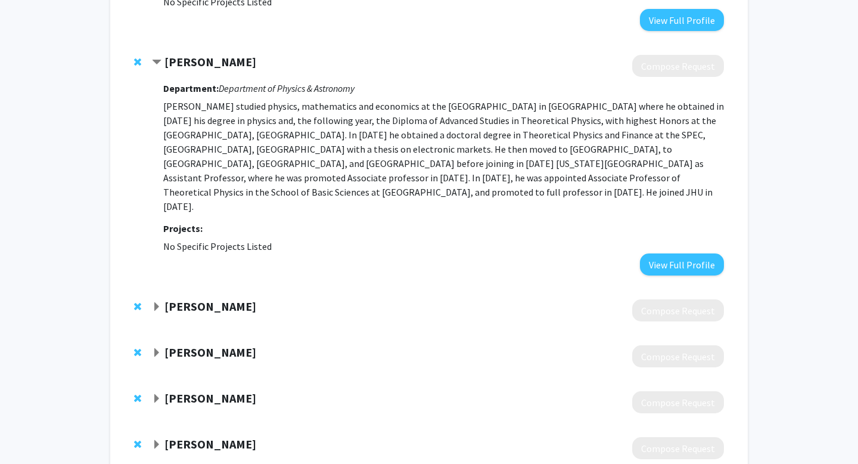
click at [222, 298] on strong "[PERSON_NAME]" at bounding box center [210, 305] width 92 height 15
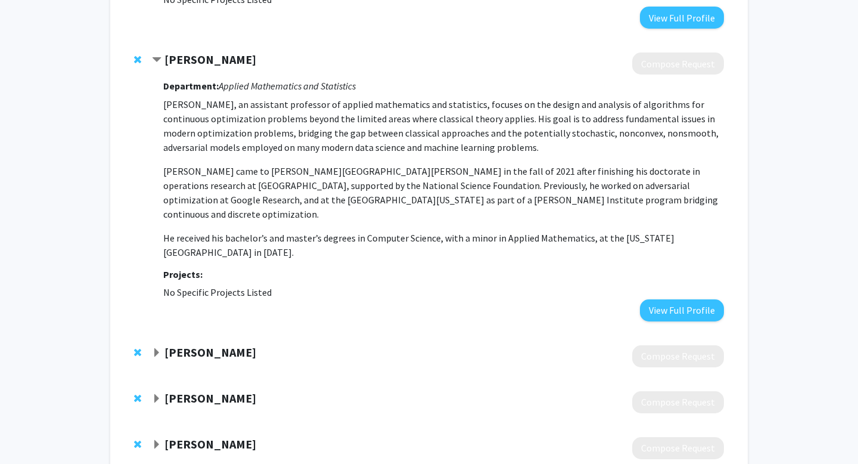
scroll to position [2000, 0]
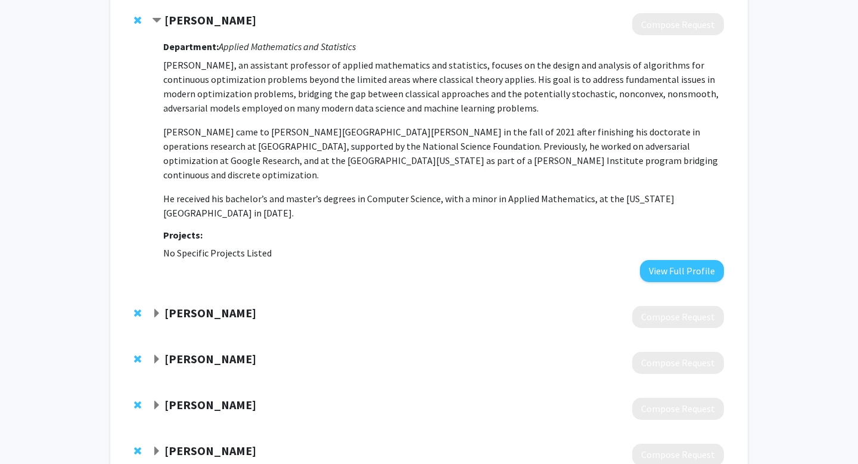
click at [247, 305] on strong "[PERSON_NAME]" at bounding box center [210, 312] width 92 height 15
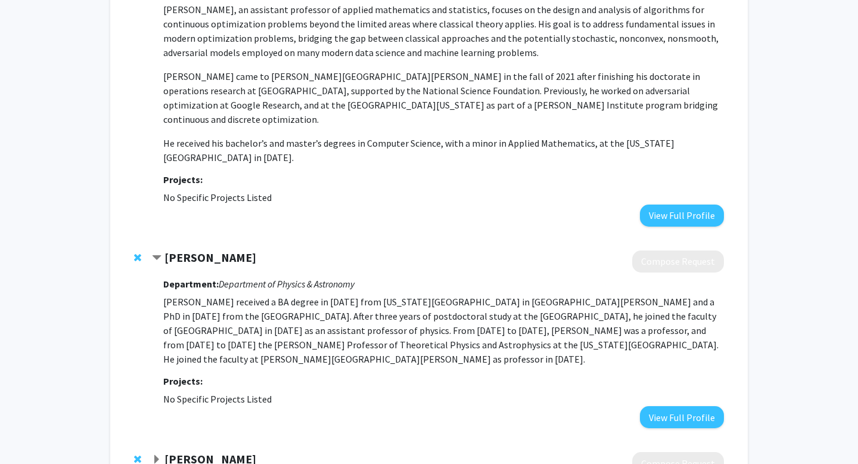
scroll to position [2057, 0]
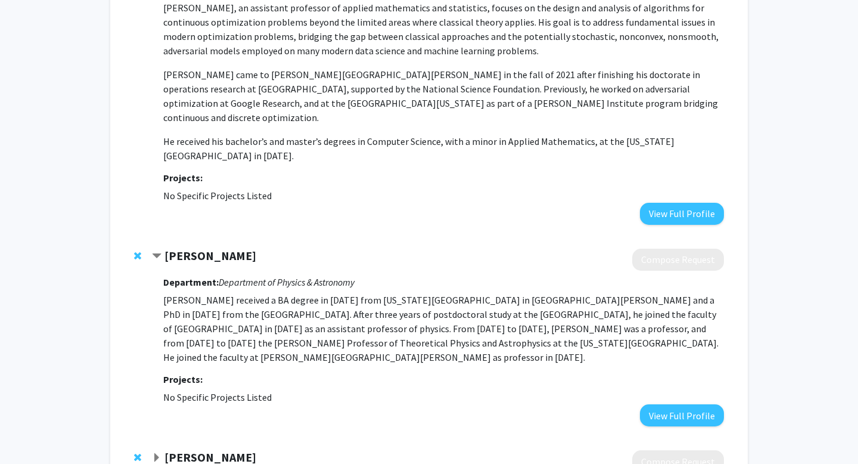
click at [222, 248] on div at bounding box center [438, 259] width 572 height 22
drag, startPoint x: 281, startPoint y: 193, endPoint x: 134, endPoint y: 191, distance: 146.6
click at [134, 237] on div "[PERSON_NAME] Compose Request Department: Department of Physics & Astronomy [PE…" at bounding box center [429, 337] width 614 height 201
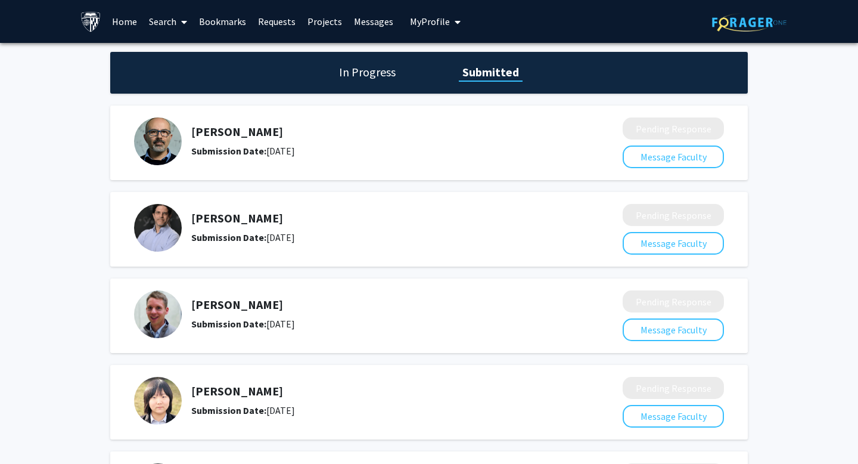
click at [179, 30] on span at bounding box center [181, 22] width 11 height 42
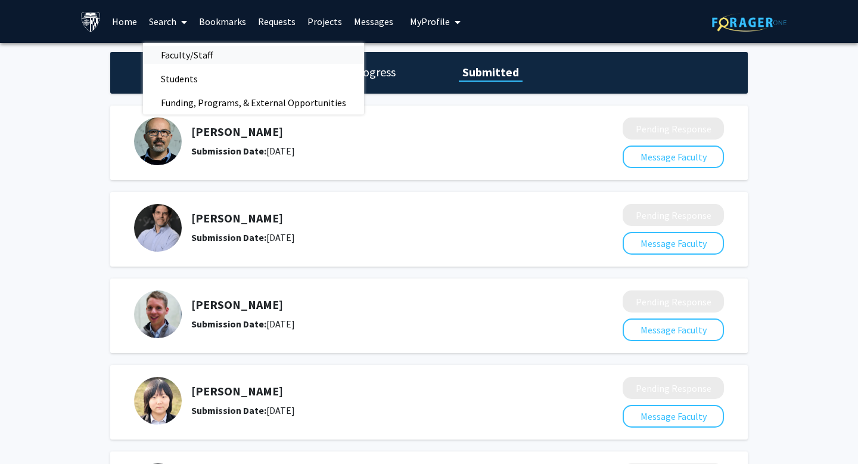
click at [198, 52] on span "Faculty/Staff" at bounding box center [187, 55] width 88 height 24
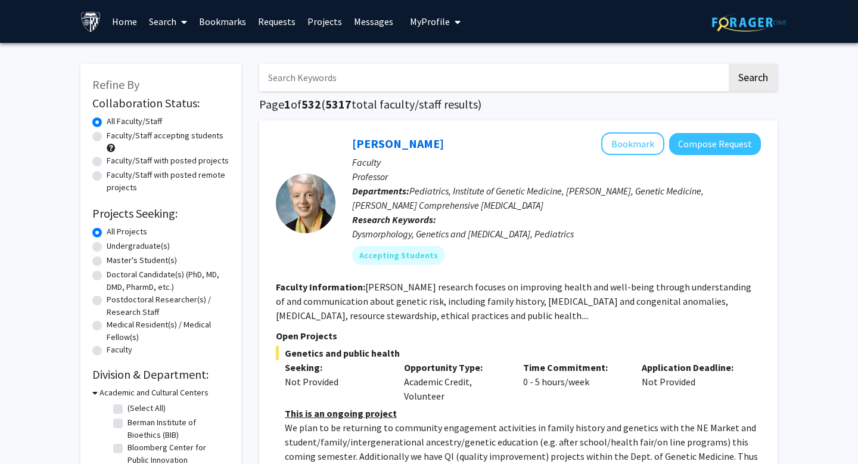
click at [395, 89] on input "Search Keywords" at bounding box center [493, 77] width 468 height 27
paste input "[PERSON_NAME]"
type input "[PERSON_NAME]"
click at [760, 77] on button "Search" at bounding box center [753, 77] width 49 height 27
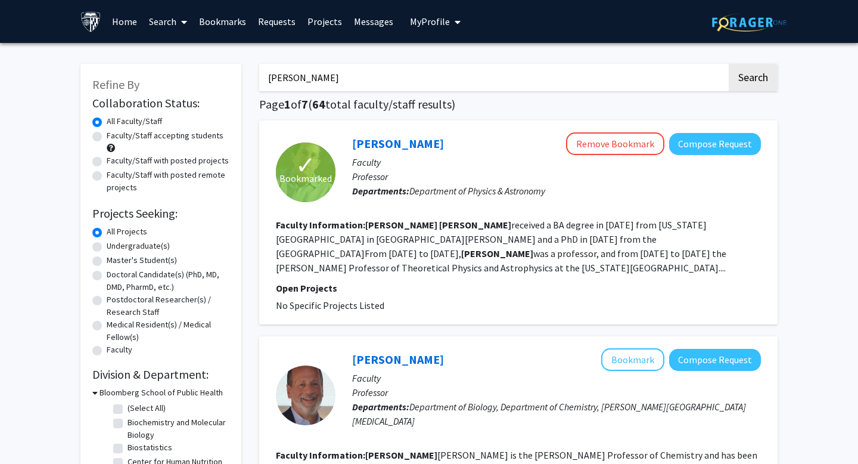
click at [142, 133] on label "Faculty/Staff accepting students" at bounding box center [165, 135] width 117 height 13
click at [114, 133] on input "Faculty/Staff accepting students" at bounding box center [111, 133] width 8 height 8
radio input "true"
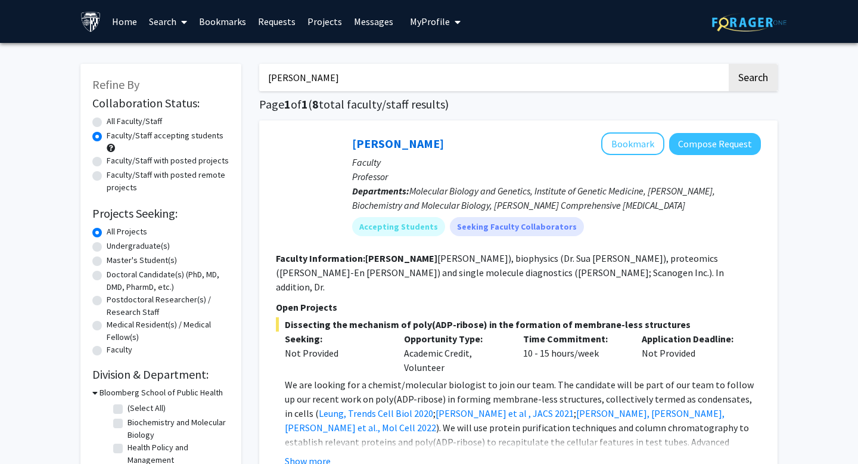
click at [134, 119] on label "All Faculty/Staff" at bounding box center [134, 121] width 55 height 13
click at [114, 119] on input "All Faculty/Staff" at bounding box center [111, 119] width 8 height 8
radio input "true"
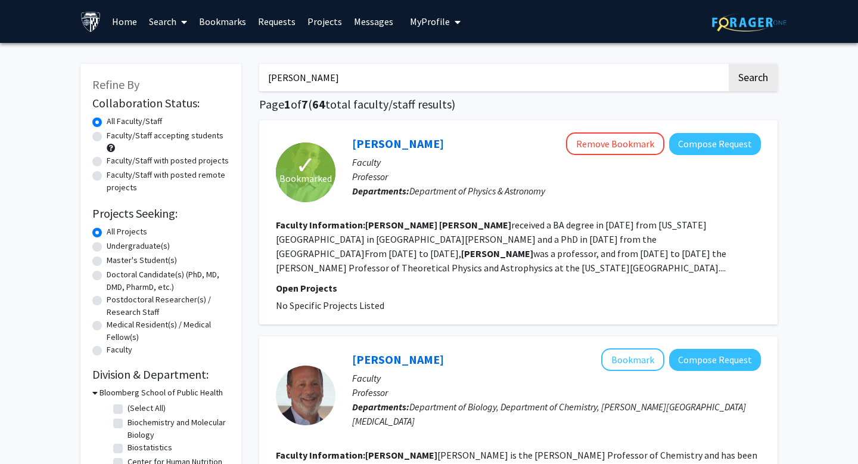
click at [135, 135] on label "Faculty/Staff accepting students" at bounding box center [165, 135] width 117 height 13
click at [114, 135] on input "Faculty/Staff accepting students" at bounding box center [111, 133] width 8 height 8
radio input "true"
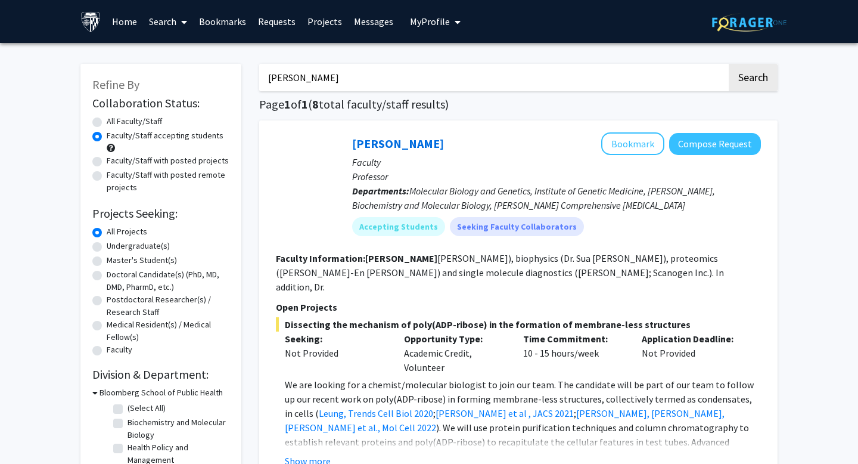
click at [134, 121] on label "All Faculty/Staff" at bounding box center [134, 121] width 55 height 13
click at [114, 121] on input "All Faculty/Staff" at bounding box center [111, 119] width 8 height 8
radio input "true"
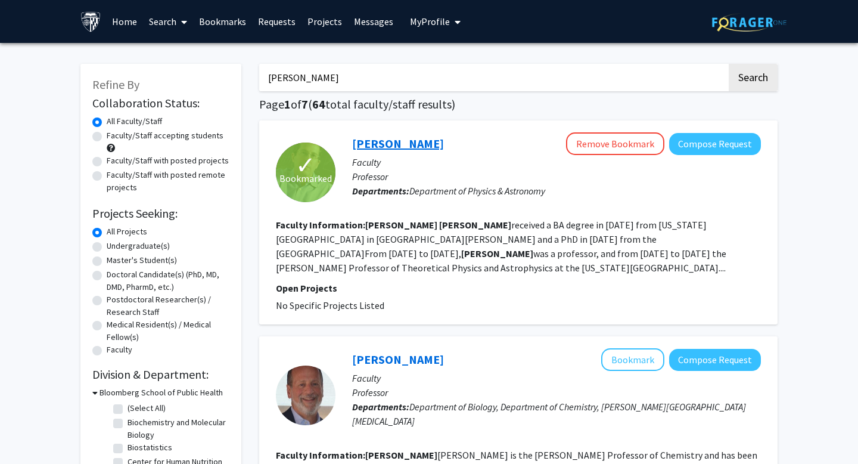
click at [402, 147] on link "[PERSON_NAME]" at bounding box center [398, 143] width 92 height 15
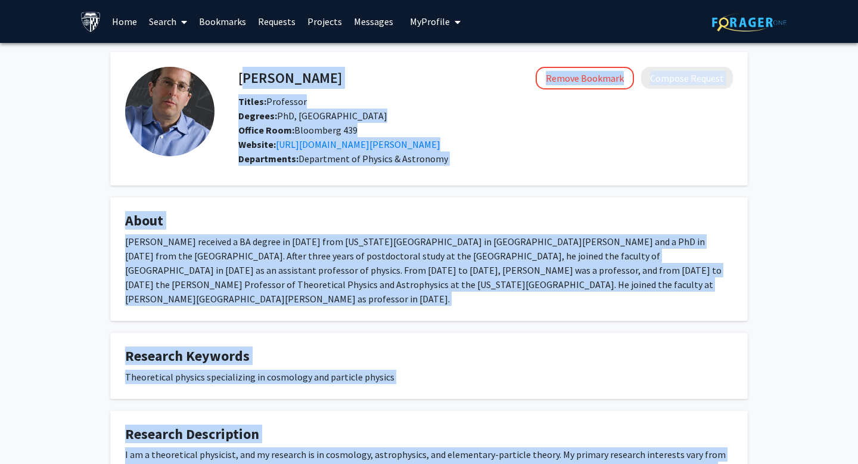
drag, startPoint x: 271, startPoint y: 374, endPoint x: 238, endPoint y: 78, distance: 297.3
click at [238, 77] on div "[PERSON_NAME] Remove Bookmark Compose Request Titles: Professor Degrees: PhD, […" at bounding box center [428, 292] width 655 height 481
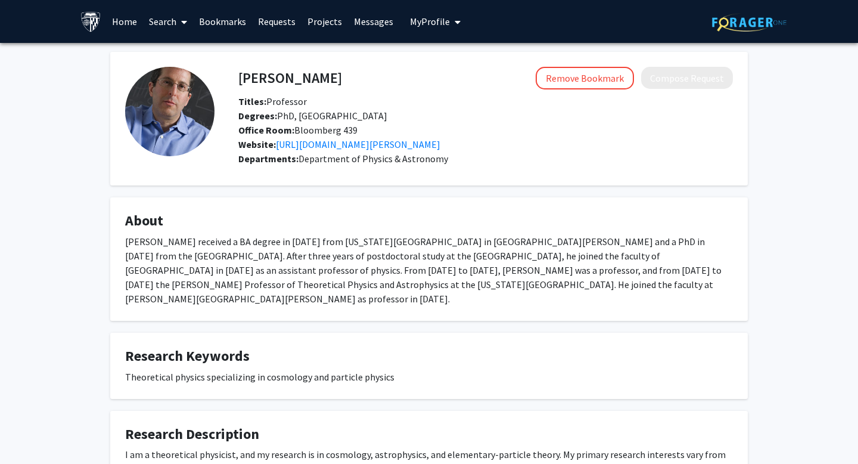
click at [620, 163] on div "Departments: Department of Physics & Astronomy" at bounding box center [485, 158] width 495 height 14
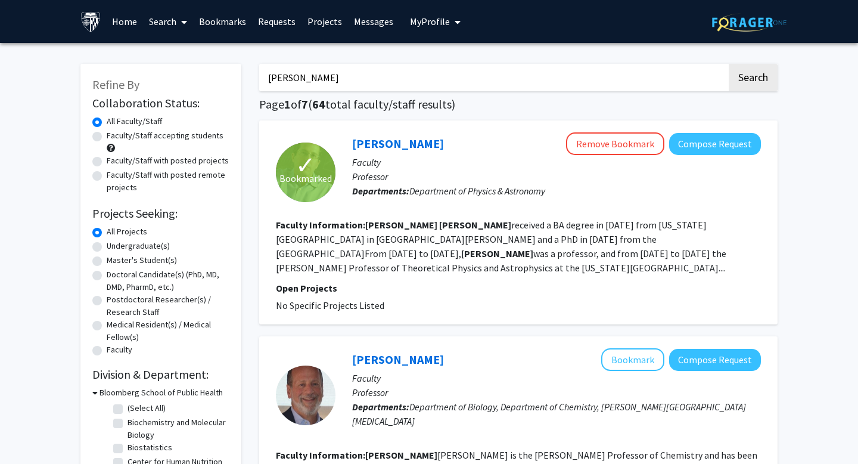
click at [235, 17] on link "Bookmarks" at bounding box center [222, 22] width 59 height 42
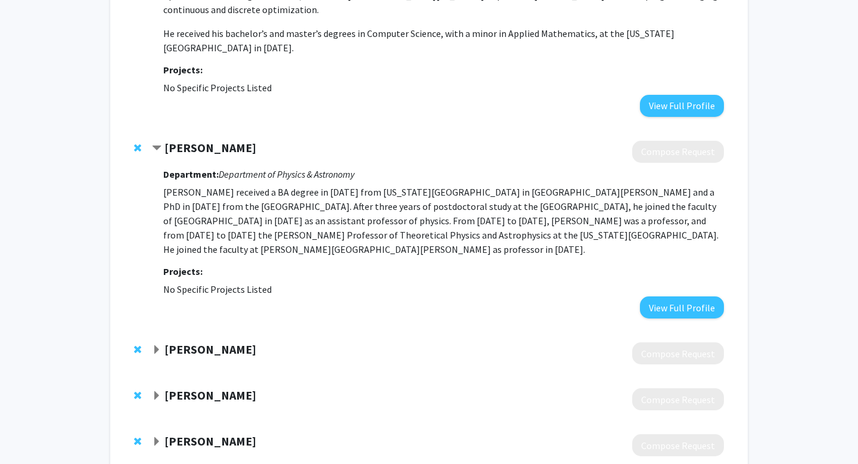
scroll to position [2196, 0]
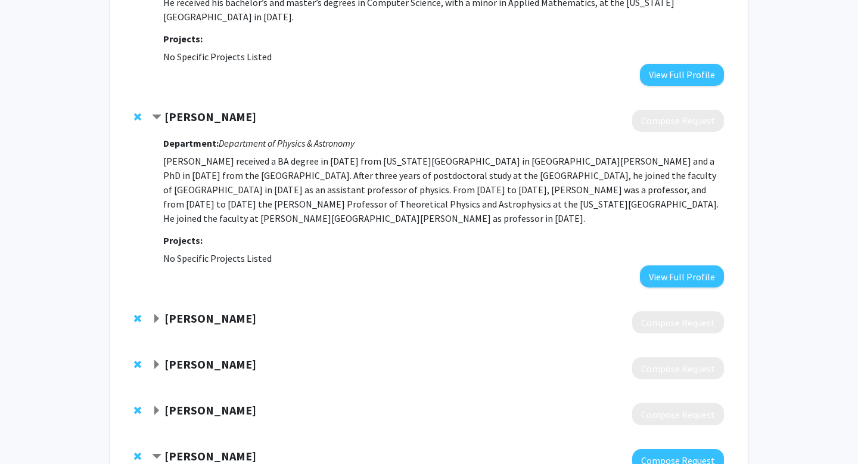
click at [238, 310] on strong "[PERSON_NAME]" at bounding box center [210, 317] width 92 height 15
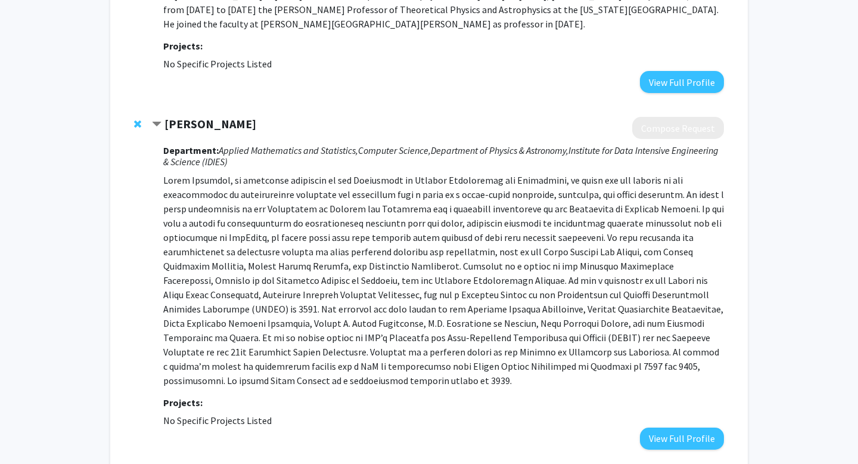
scroll to position [2391, 0]
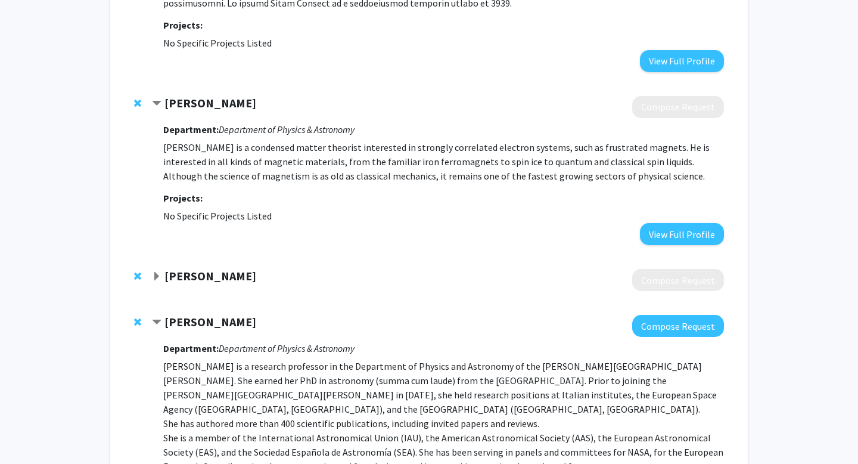
scroll to position [2785, 0]
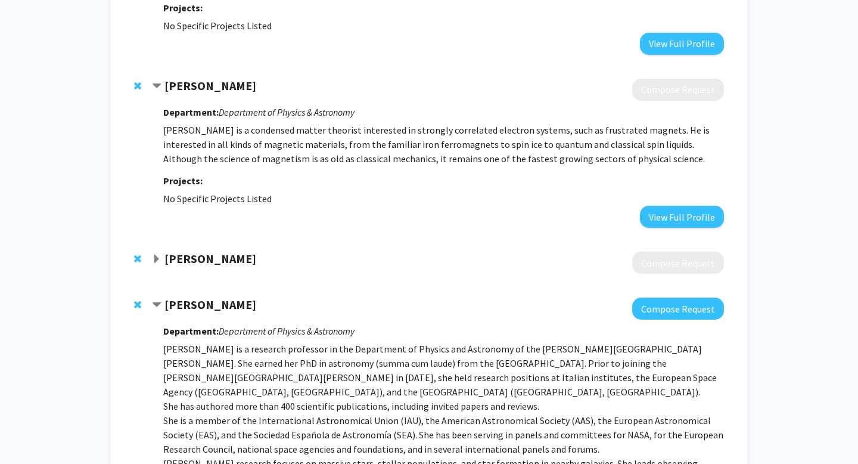
click at [207, 251] on strong "[PERSON_NAME]" at bounding box center [210, 258] width 92 height 15
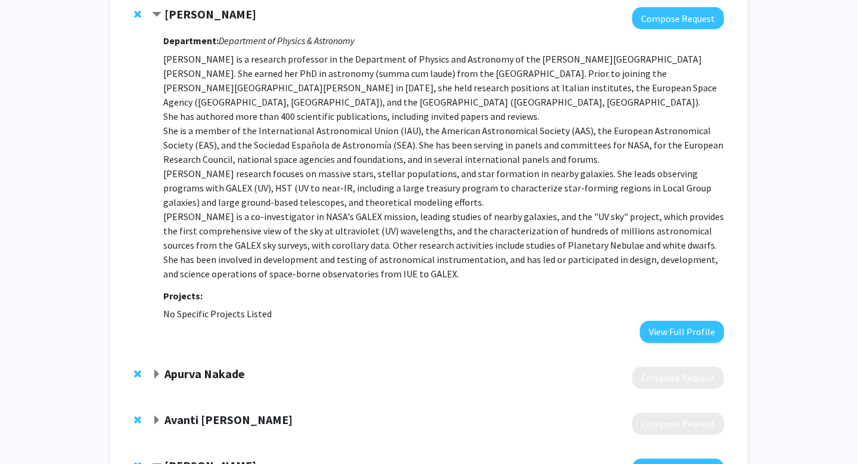
scroll to position [3280, 0]
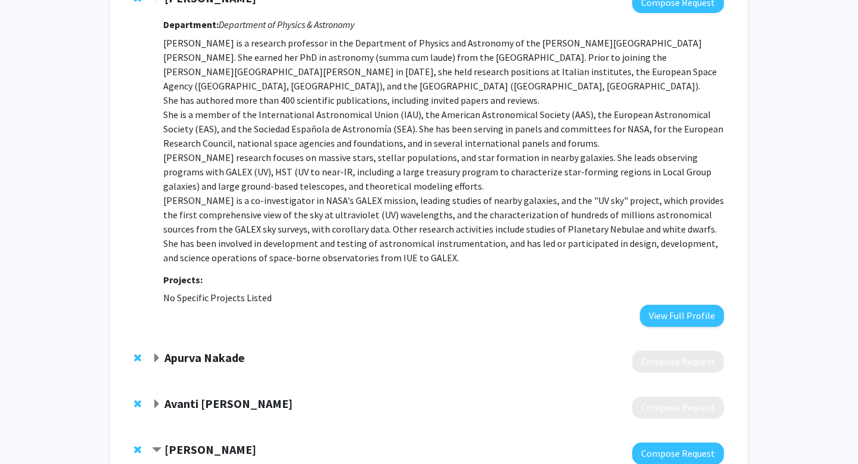
click at [226, 396] on strong "Avanti [PERSON_NAME]" at bounding box center [228, 403] width 128 height 15
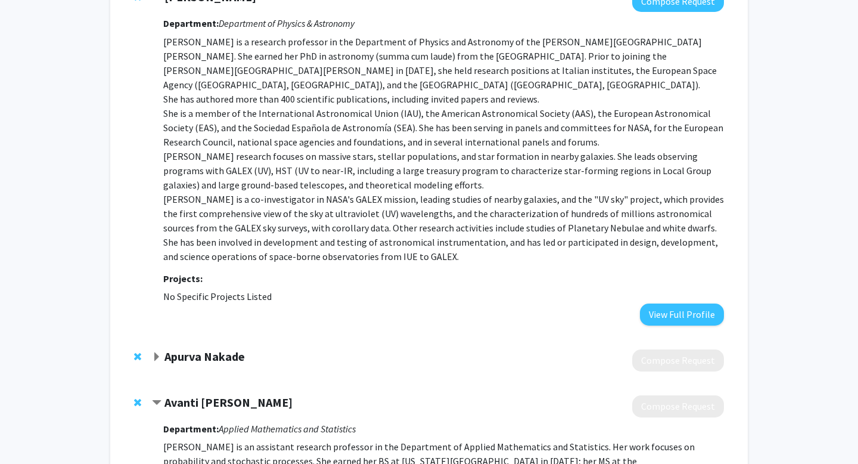
scroll to position [2617, 0]
